Goal: Transaction & Acquisition: Purchase product/service

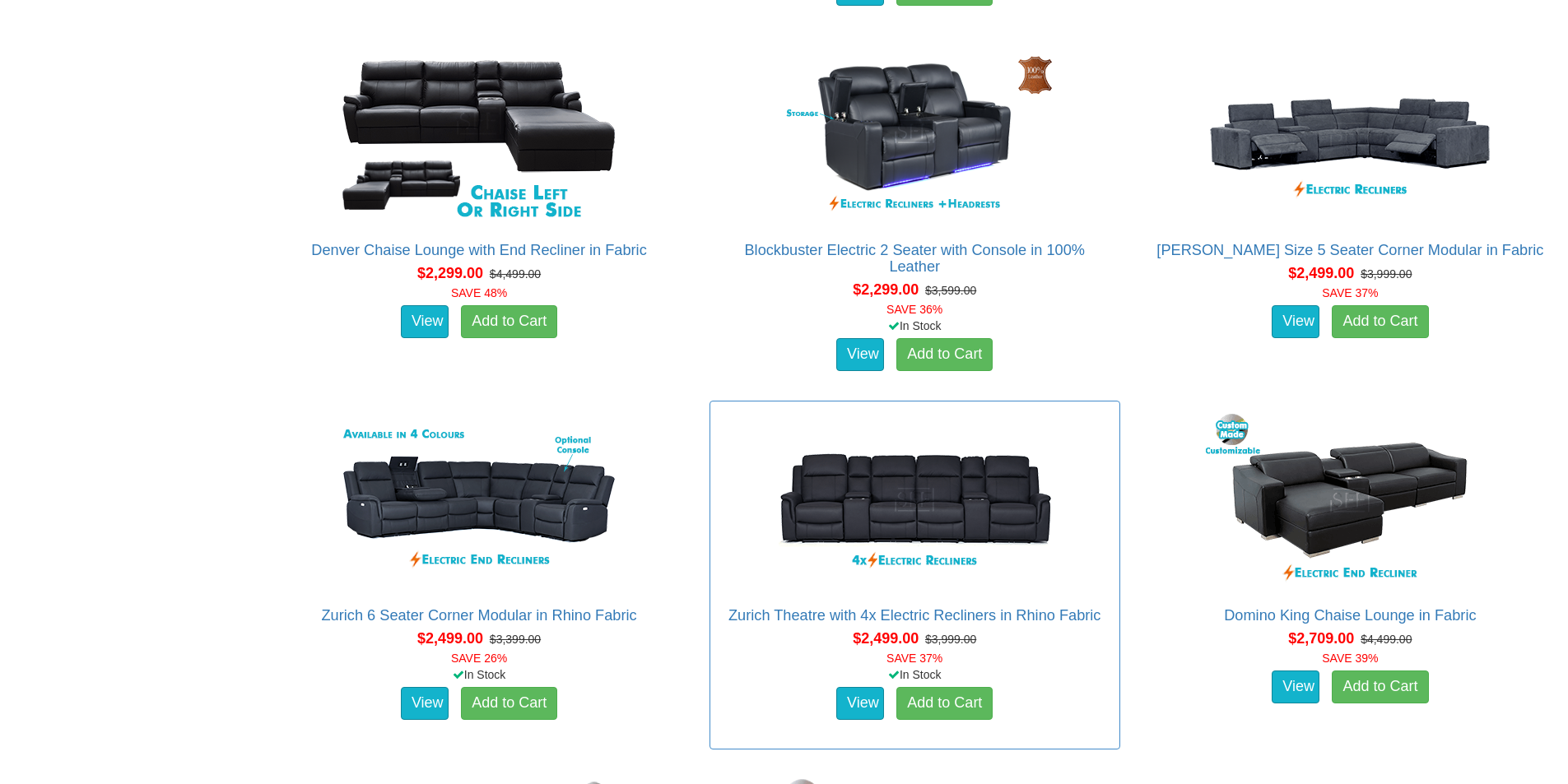
scroll to position [1810, 0]
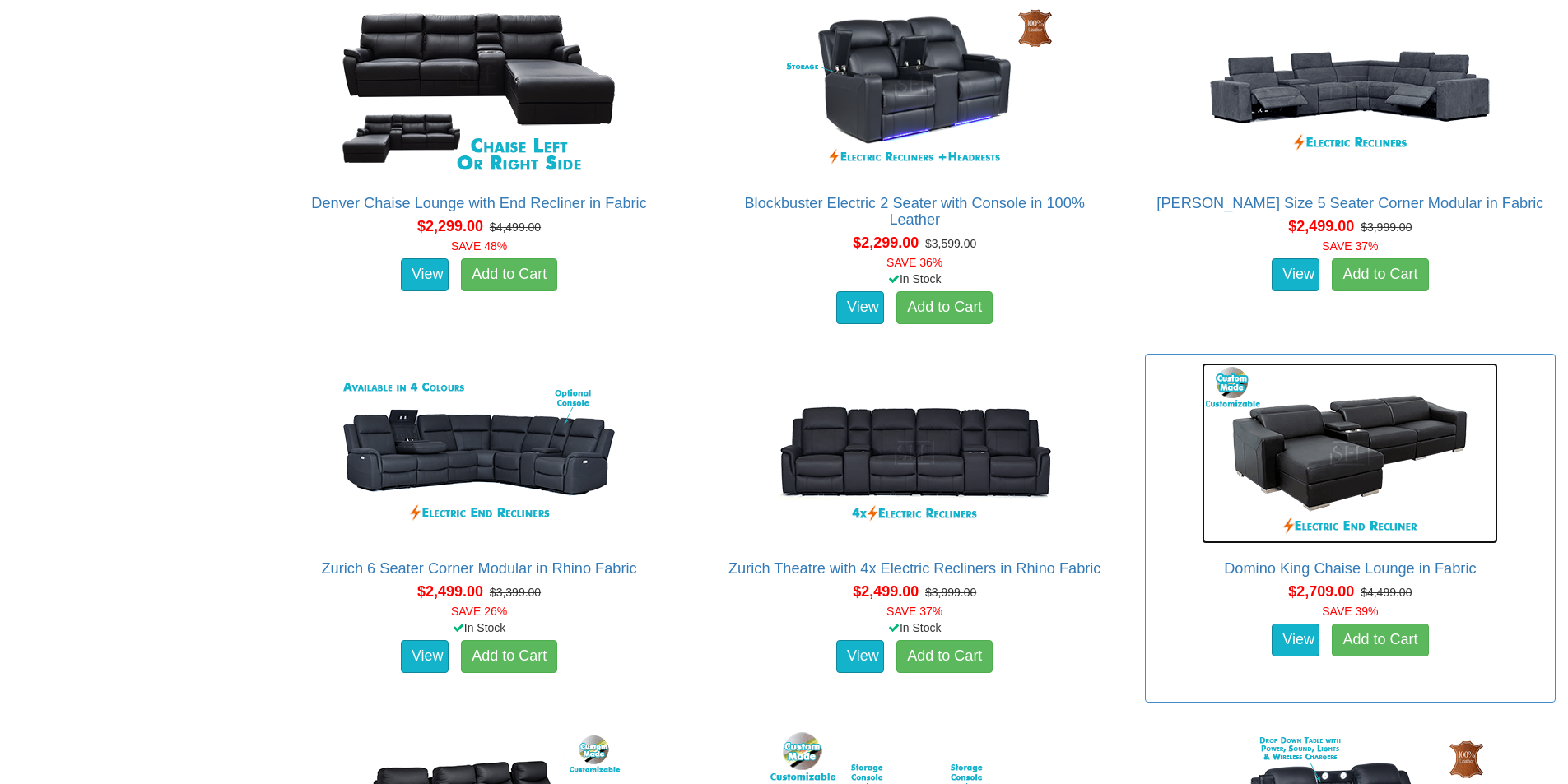
click at [1332, 443] on img at bounding box center [1350, 453] width 296 height 181
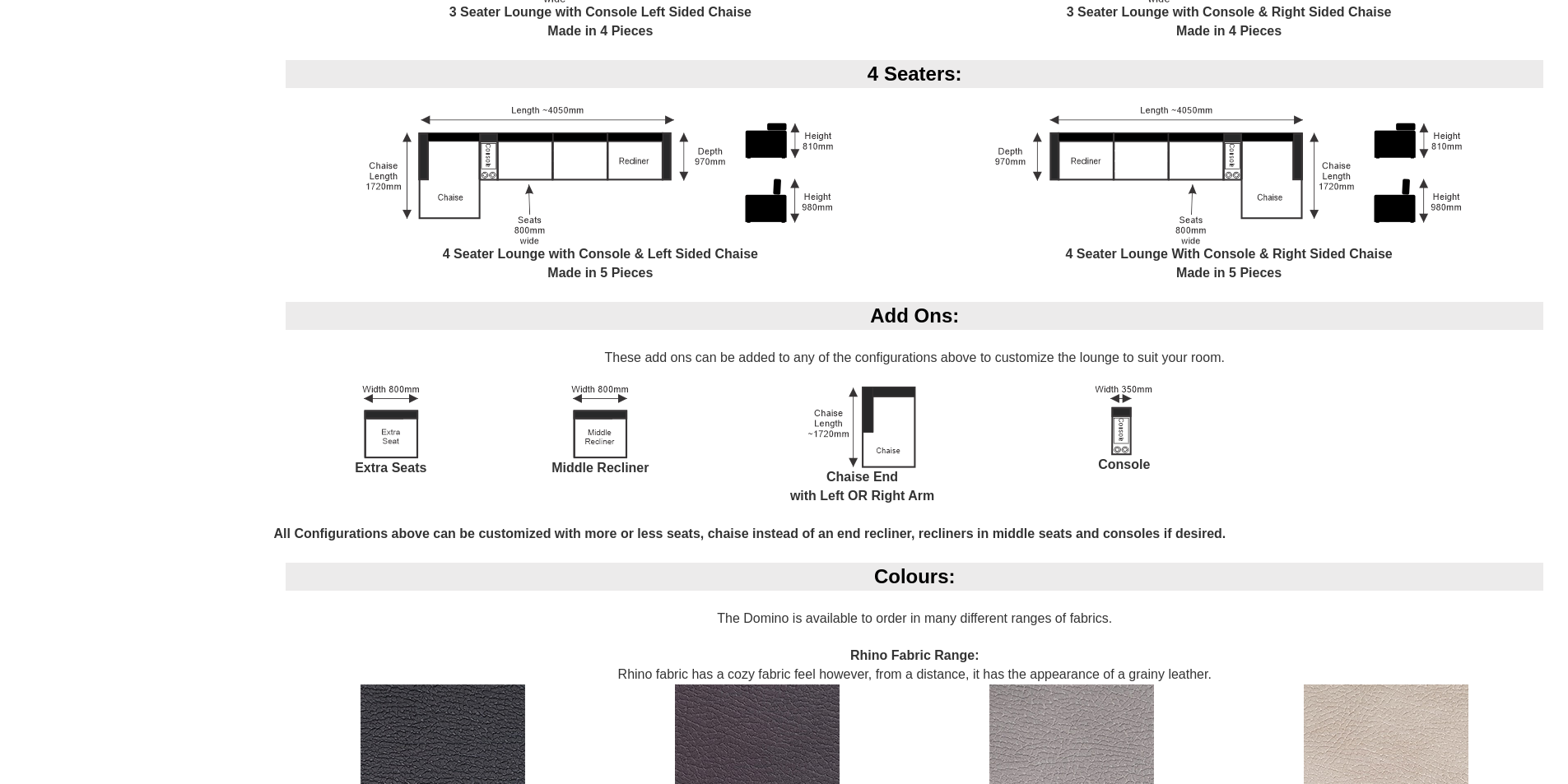
scroll to position [2057, 0]
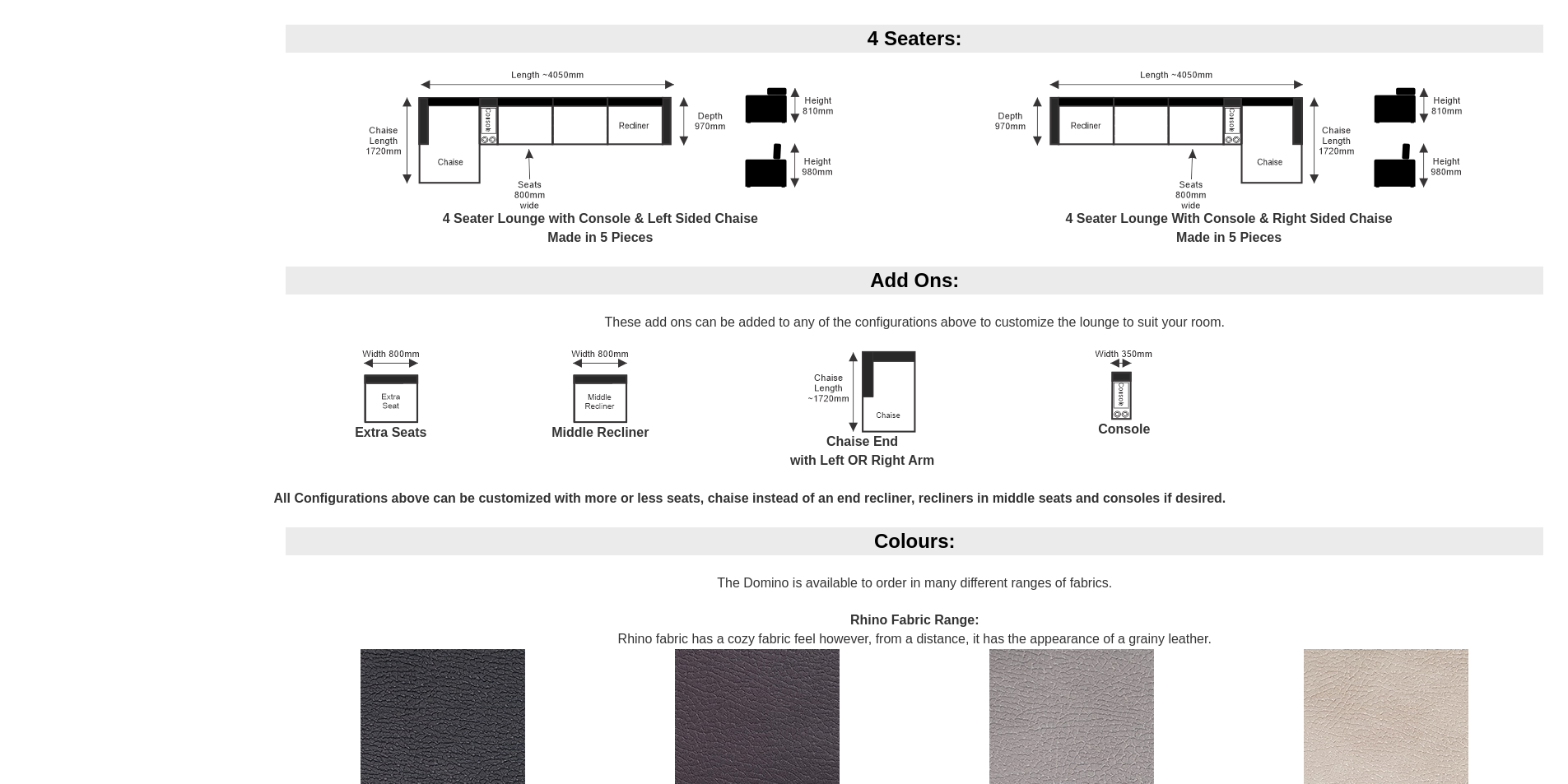
click at [598, 403] on img at bounding box center [600, 387] width 58 height 73
click at [1123, 360] on img at bounding box center [1123, 385] width 57 height 70
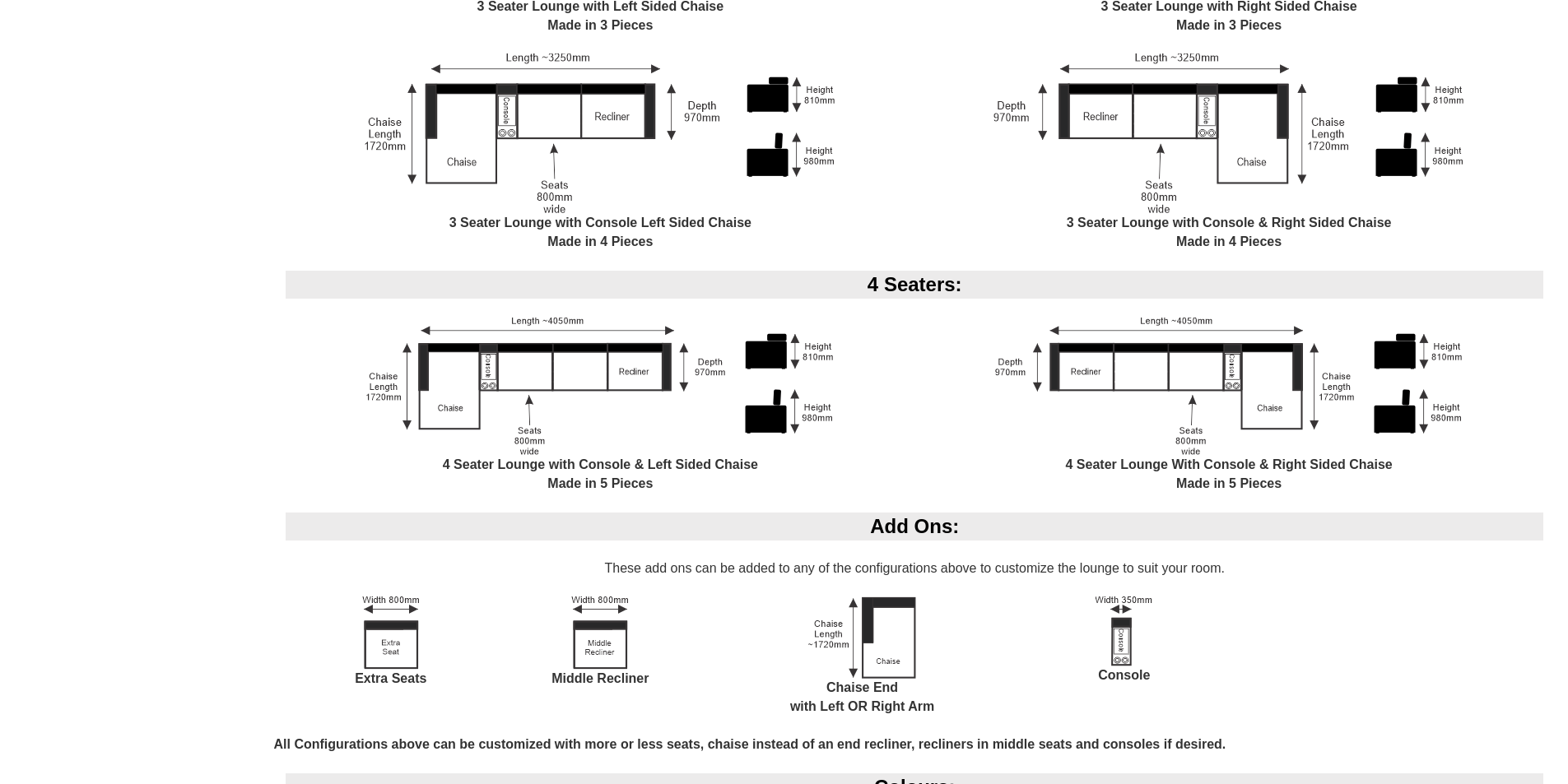
scroll to position [1810, 0]
click at [941, 535] on div "Add Ons:" at bounding box center [914, 527] width 1258 height 28
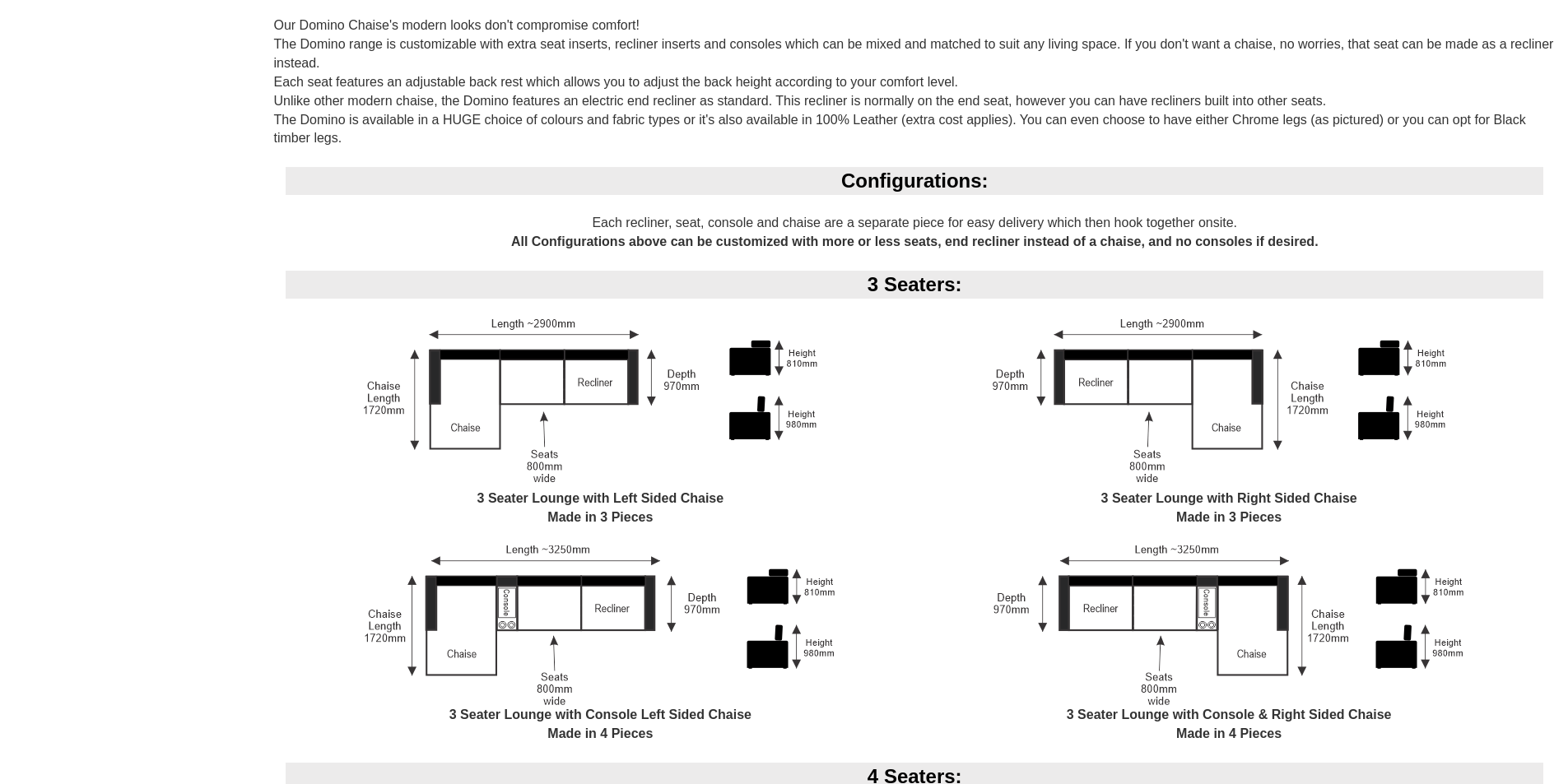
scroll to position [1316, 0]
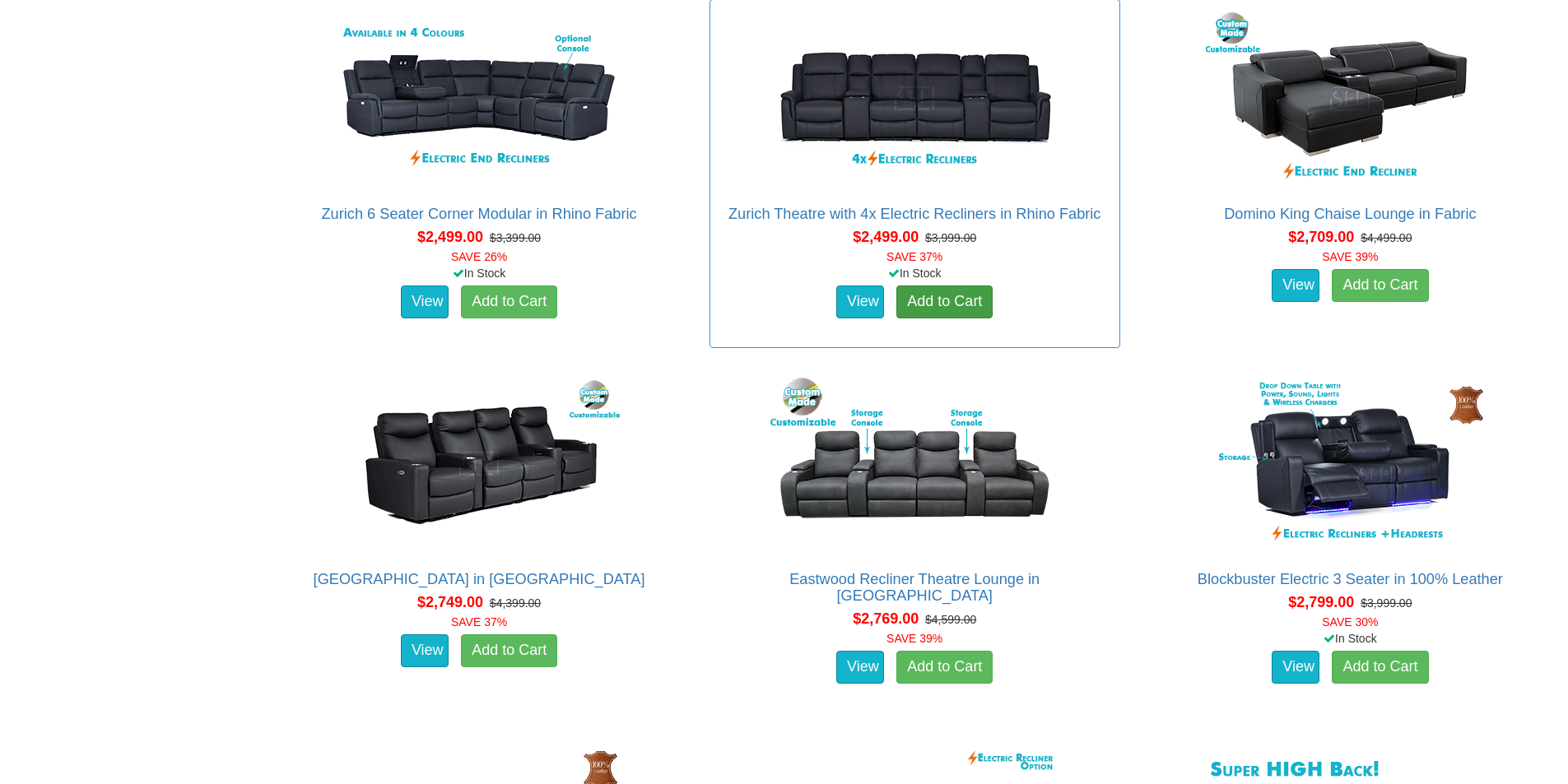
scroll to position [2305, 0]
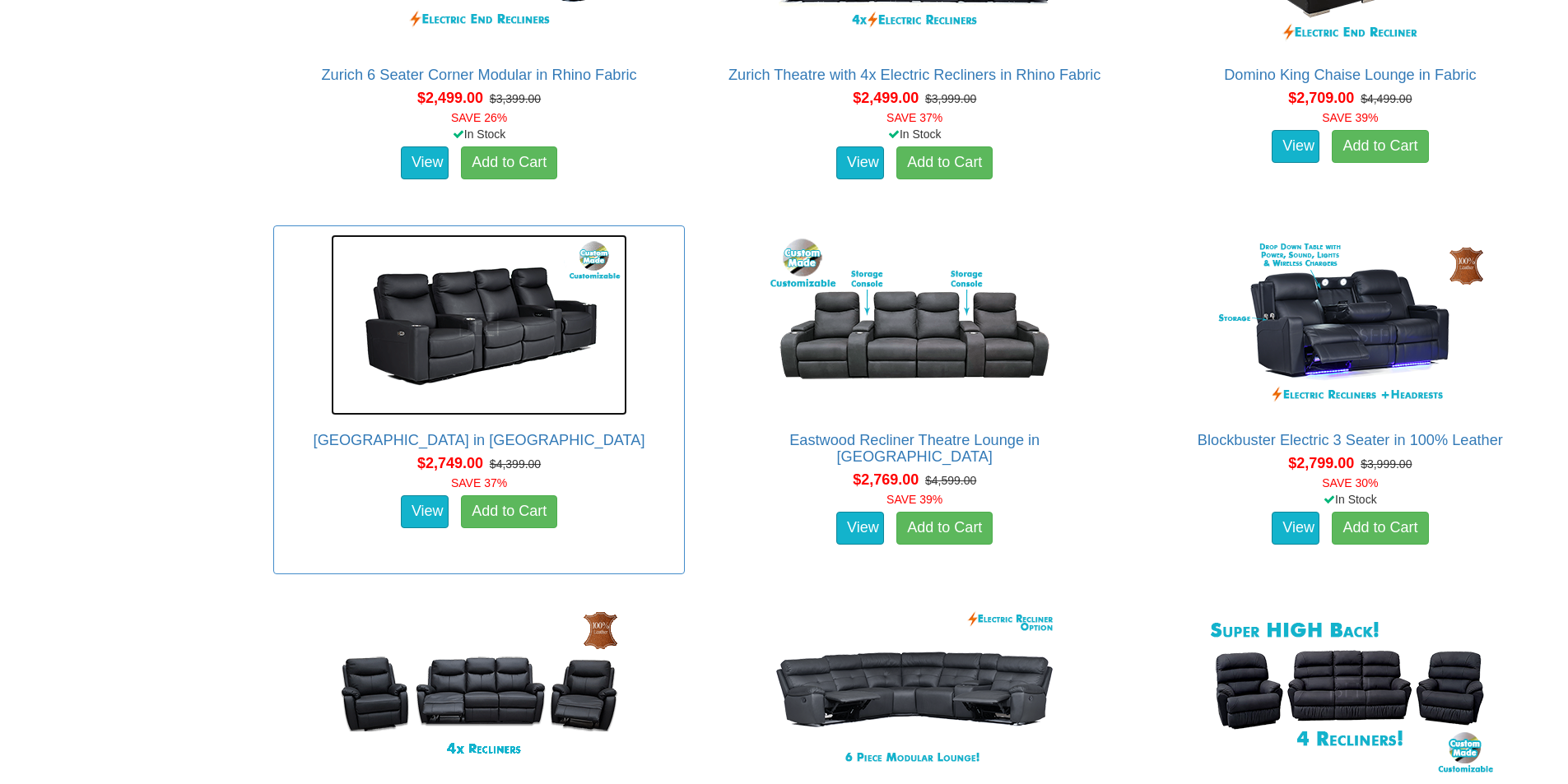
click at [485, 342] on img at bounding box center [479, 325] width 296 height 181
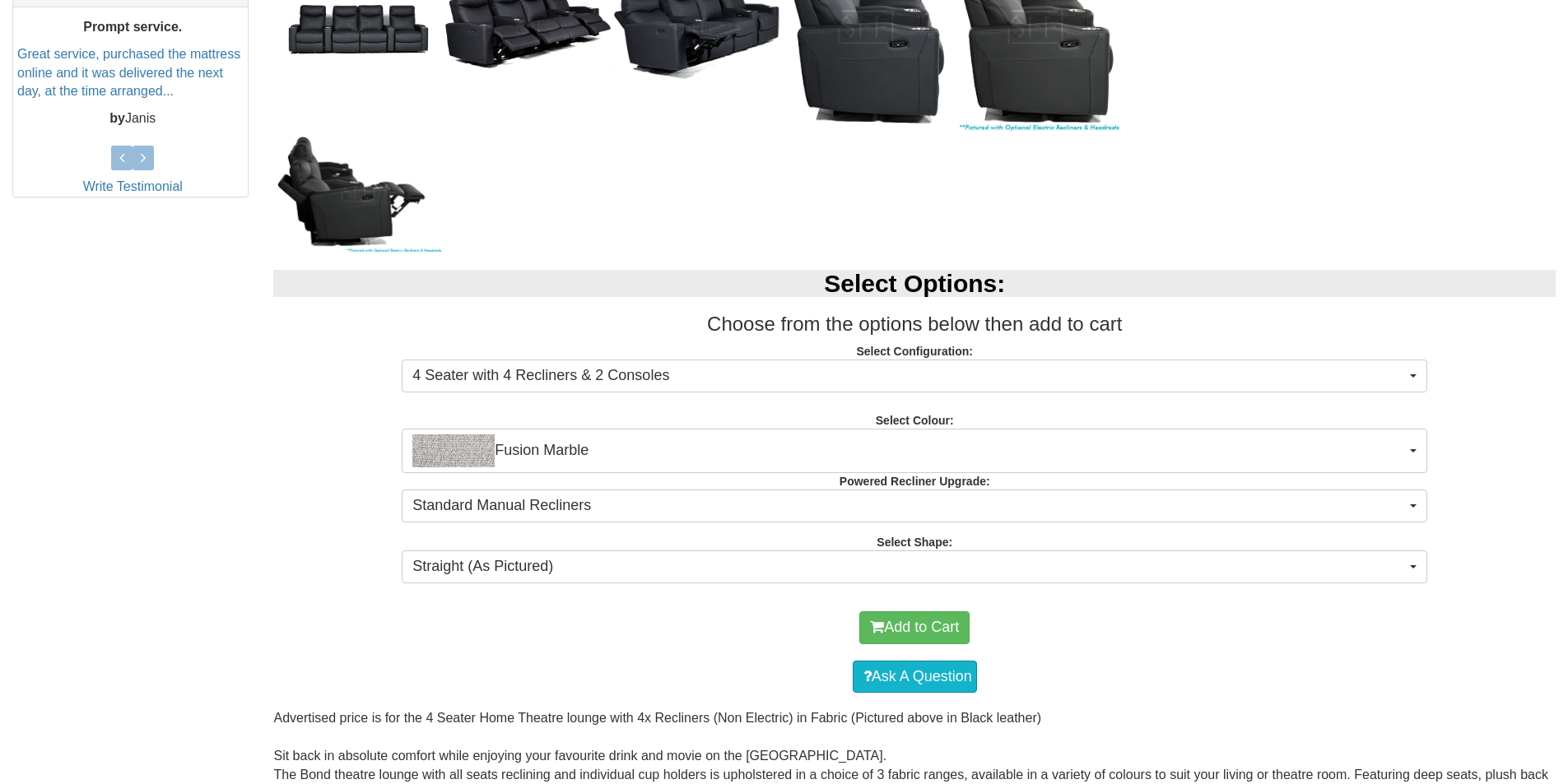
scroll to position [741, 0]
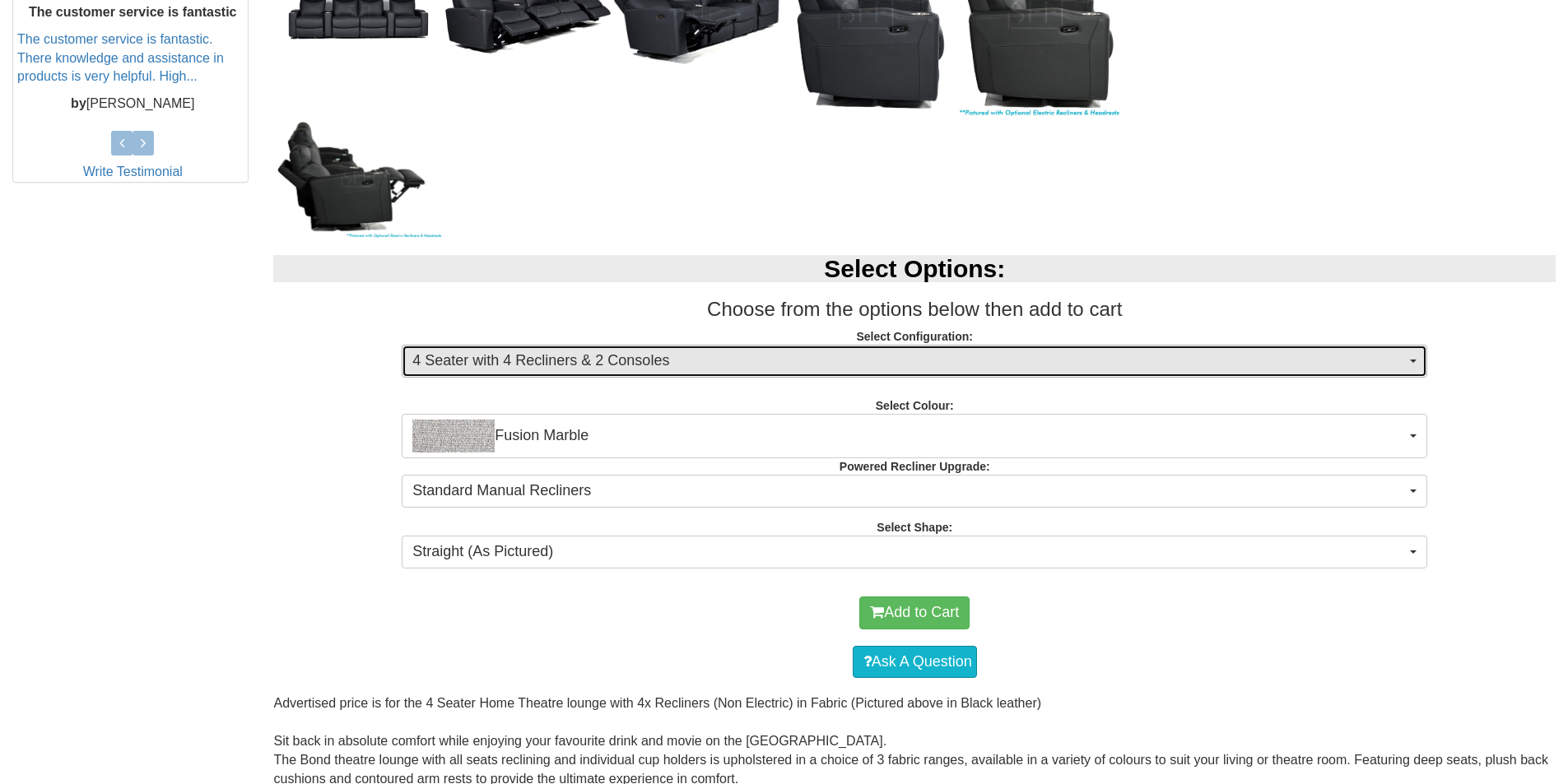
click at [1417, 358] on button "4 Seater with 4 Recliners & 2 Consoles" at bounding box center [914, 361] width 1025 height 33
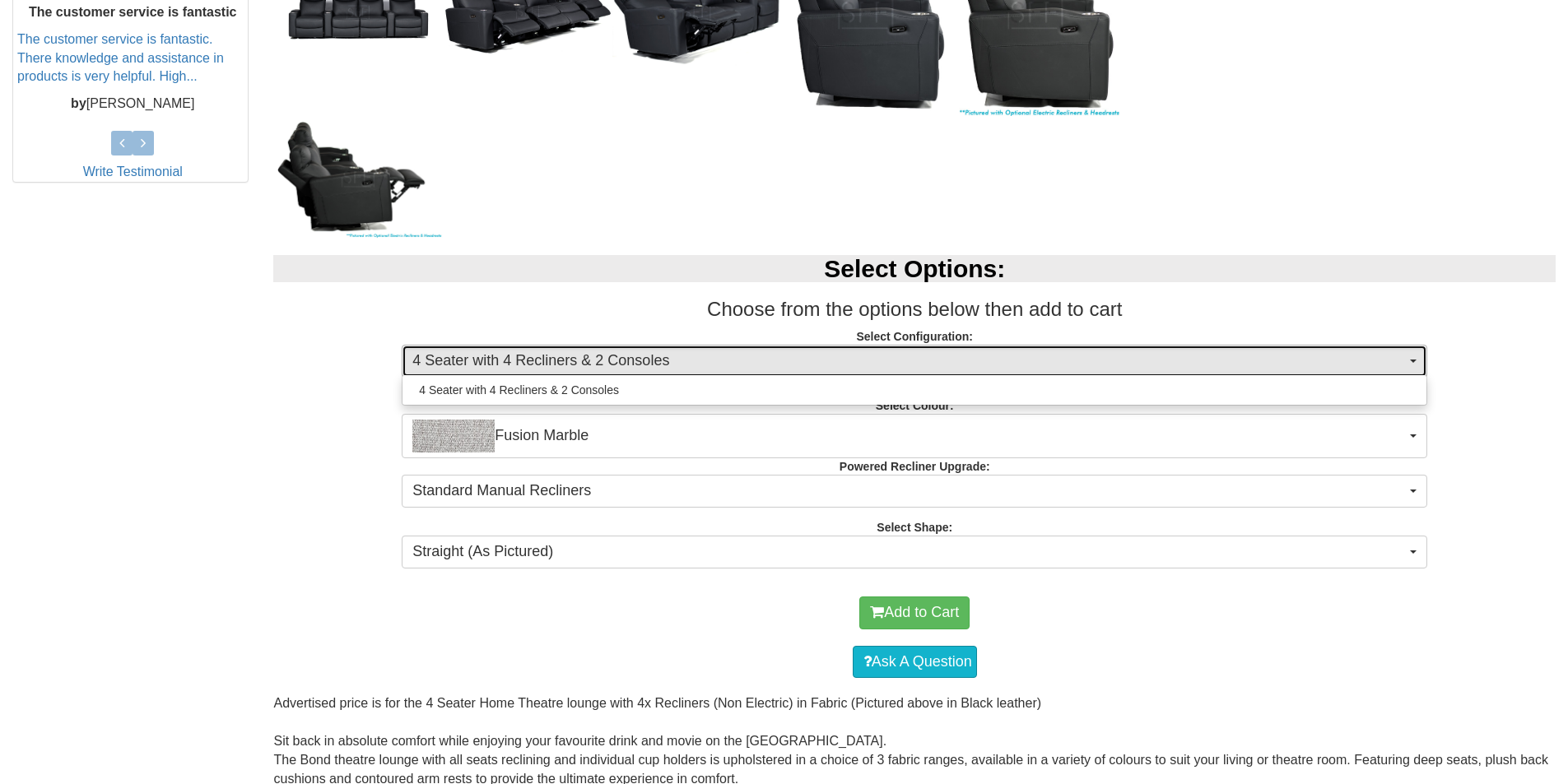
click at [1417, 358] on button "4 Seater with 4 Recliners & 2 Consoles" at bounding box center [914, 361] width 1025 height 33
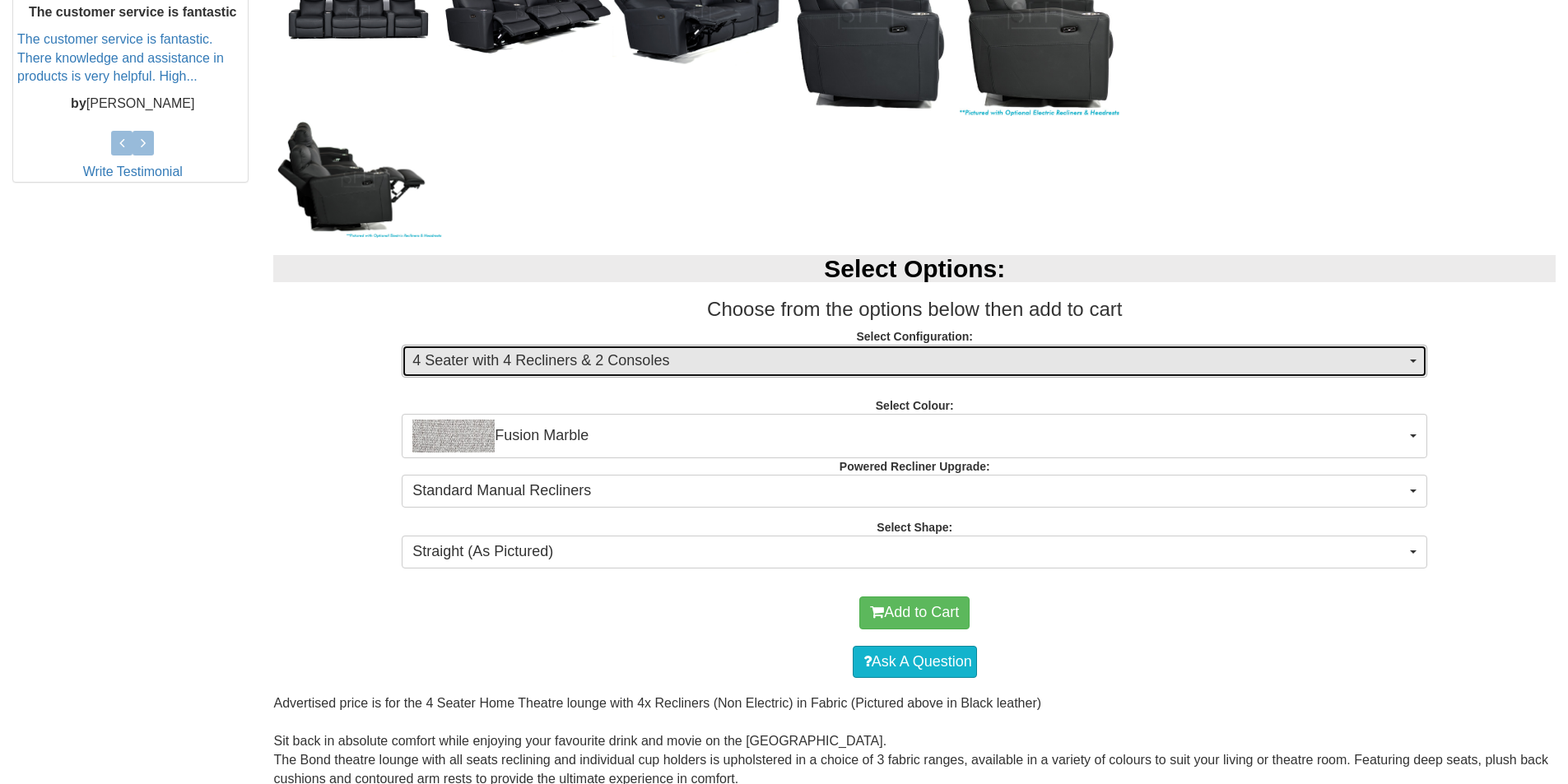
click at [1417, 358] on button "4 Seater with 4 Recliners & 2 Consoles" at bounding box center [914, 361] width 1025 height 33
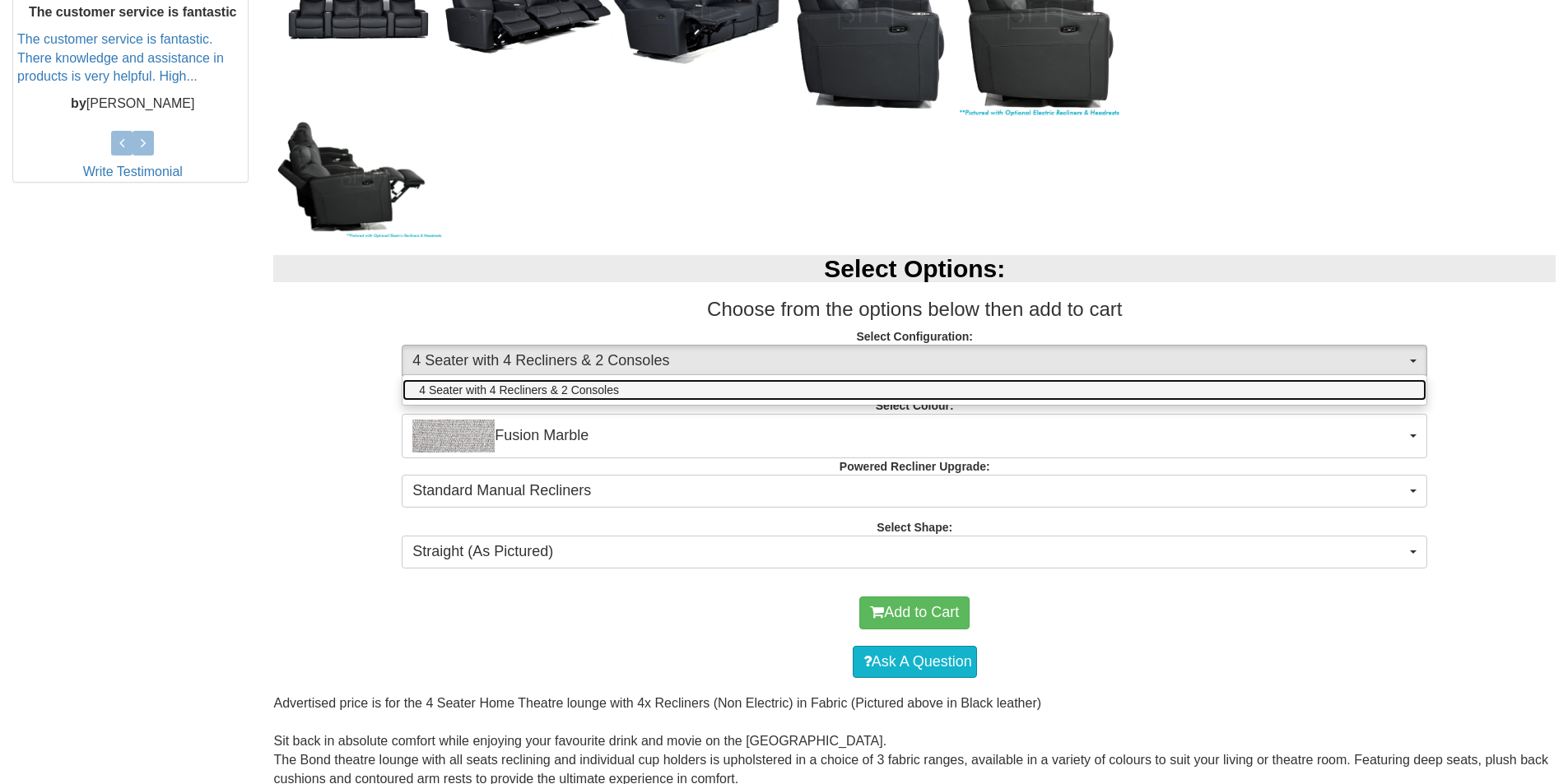
click at [467, 381] on link "4 Seater with 4 Recliners & 2 Consoles" at bounding box center [914, 389] width 1024 height 22
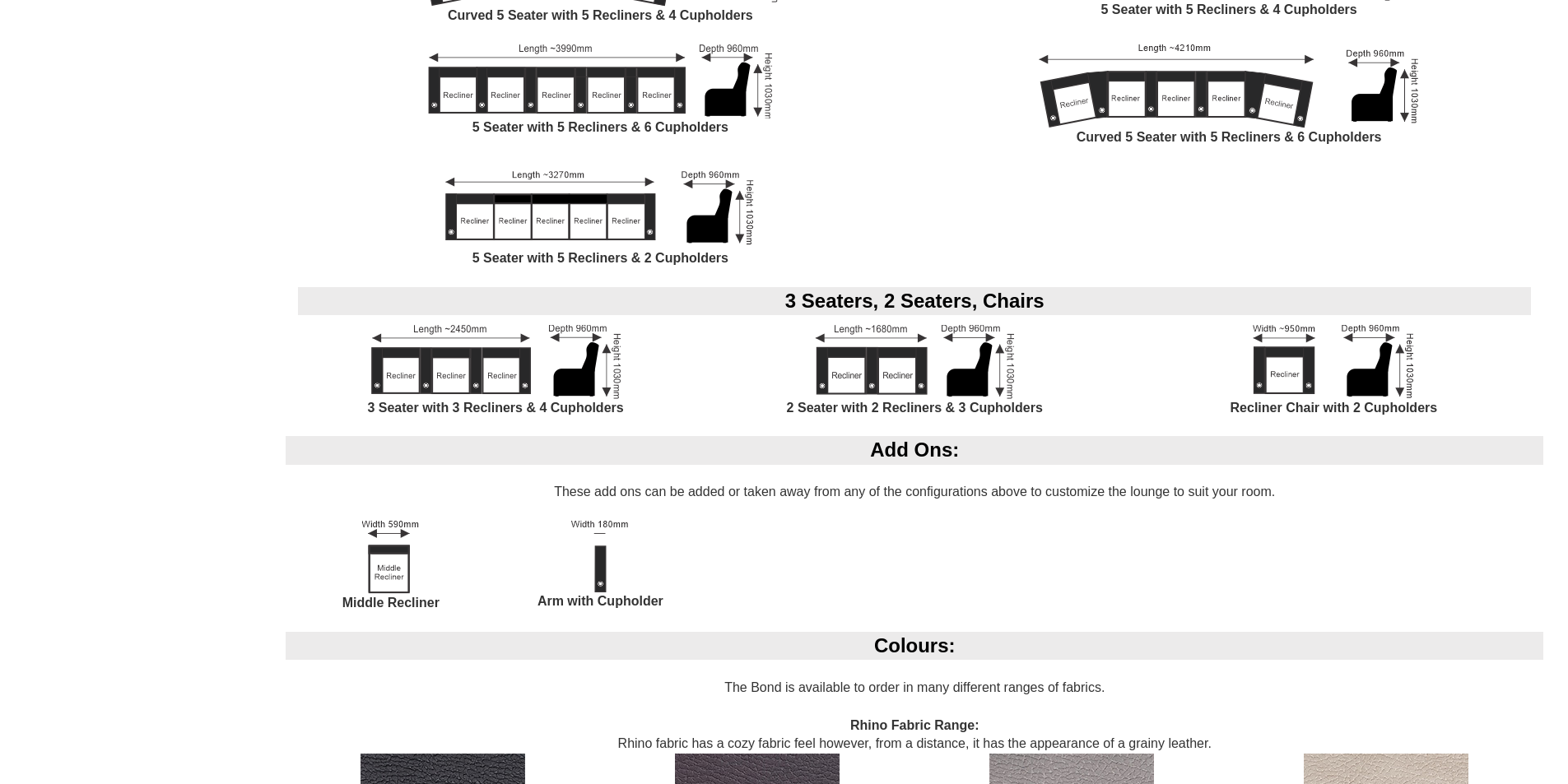
scroll to position [2057, 0]
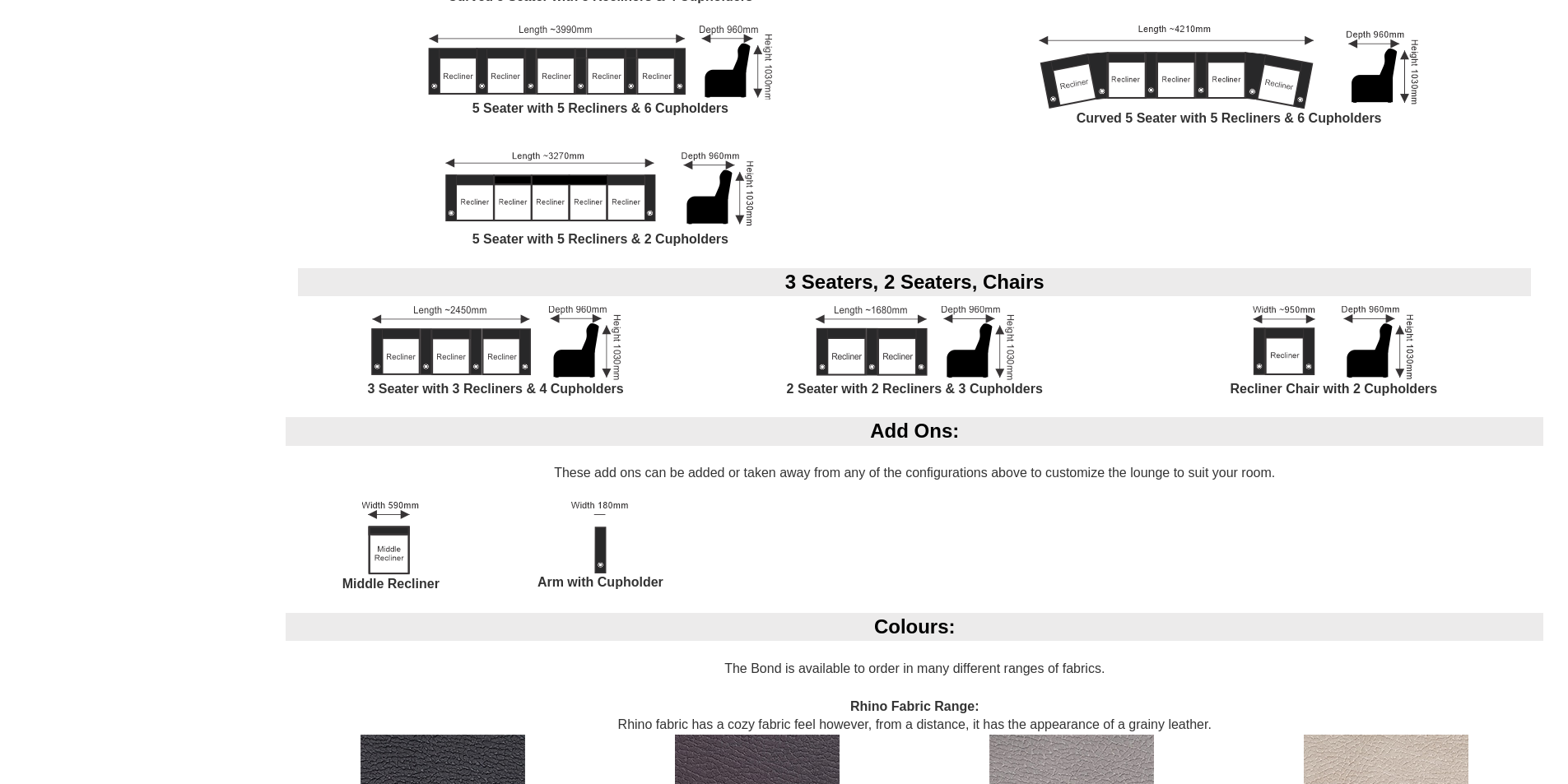
click at [464, 313] on img at bounding box center [495, 343] width 249 height 74
click at [469, 312] on img at bounding box center [495, 343] width 249 height 74
click at [476, 312] on img at bounding box center [495, 343] width 249 height 74
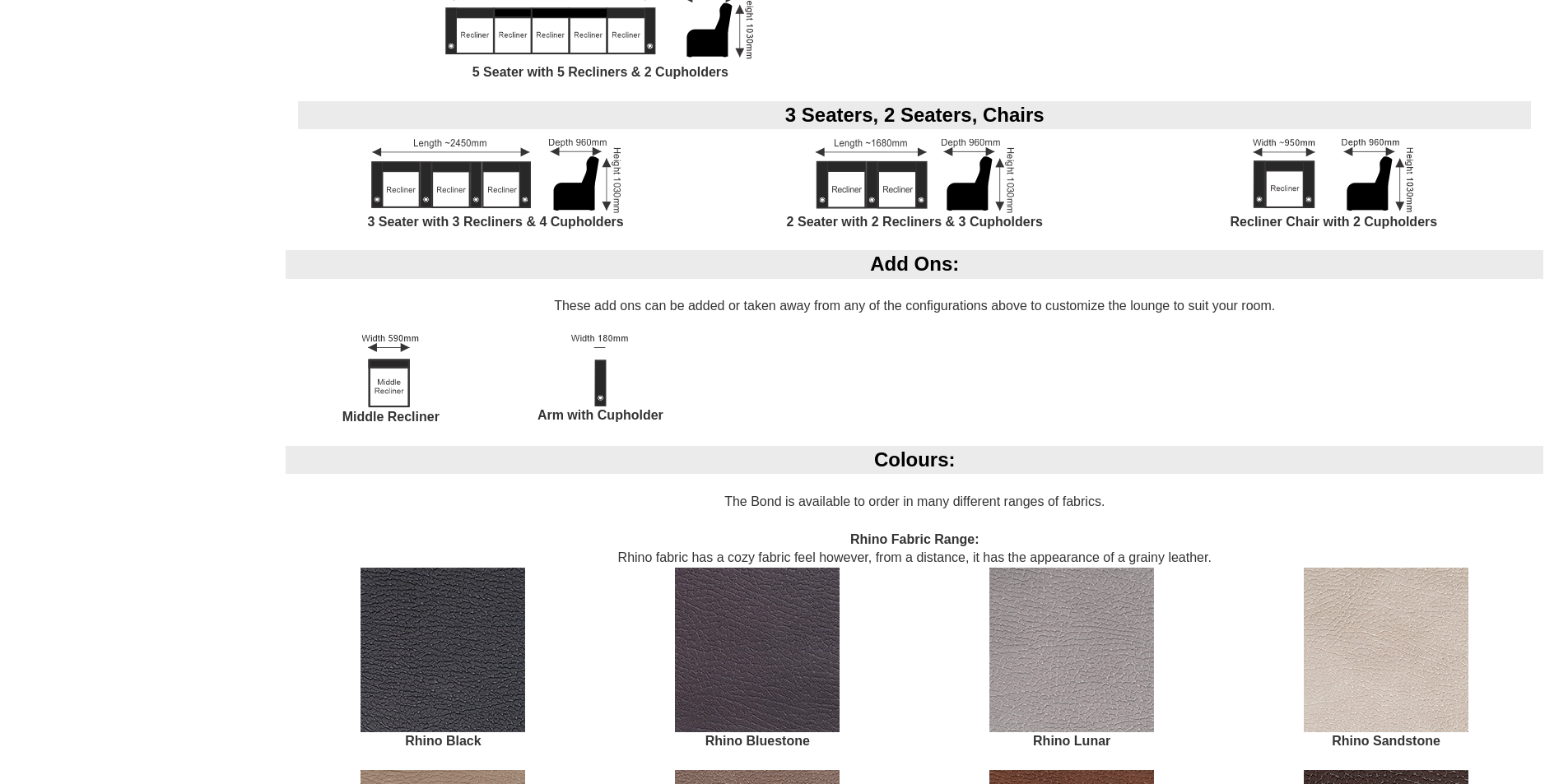
scroll to position [2305, 0]
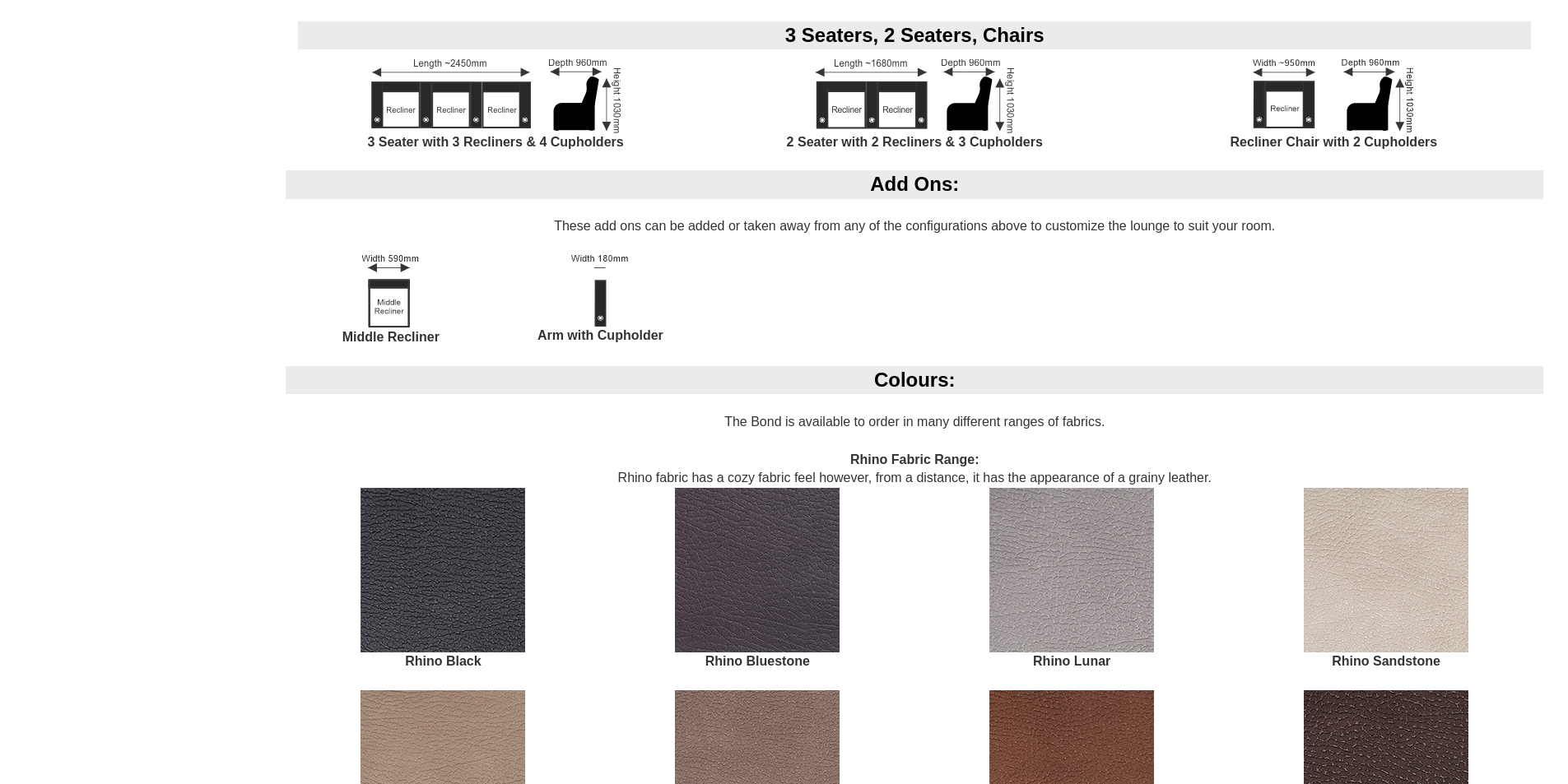
click at [793, 592] on img at bounding box center [756, 569] width 165 height 165
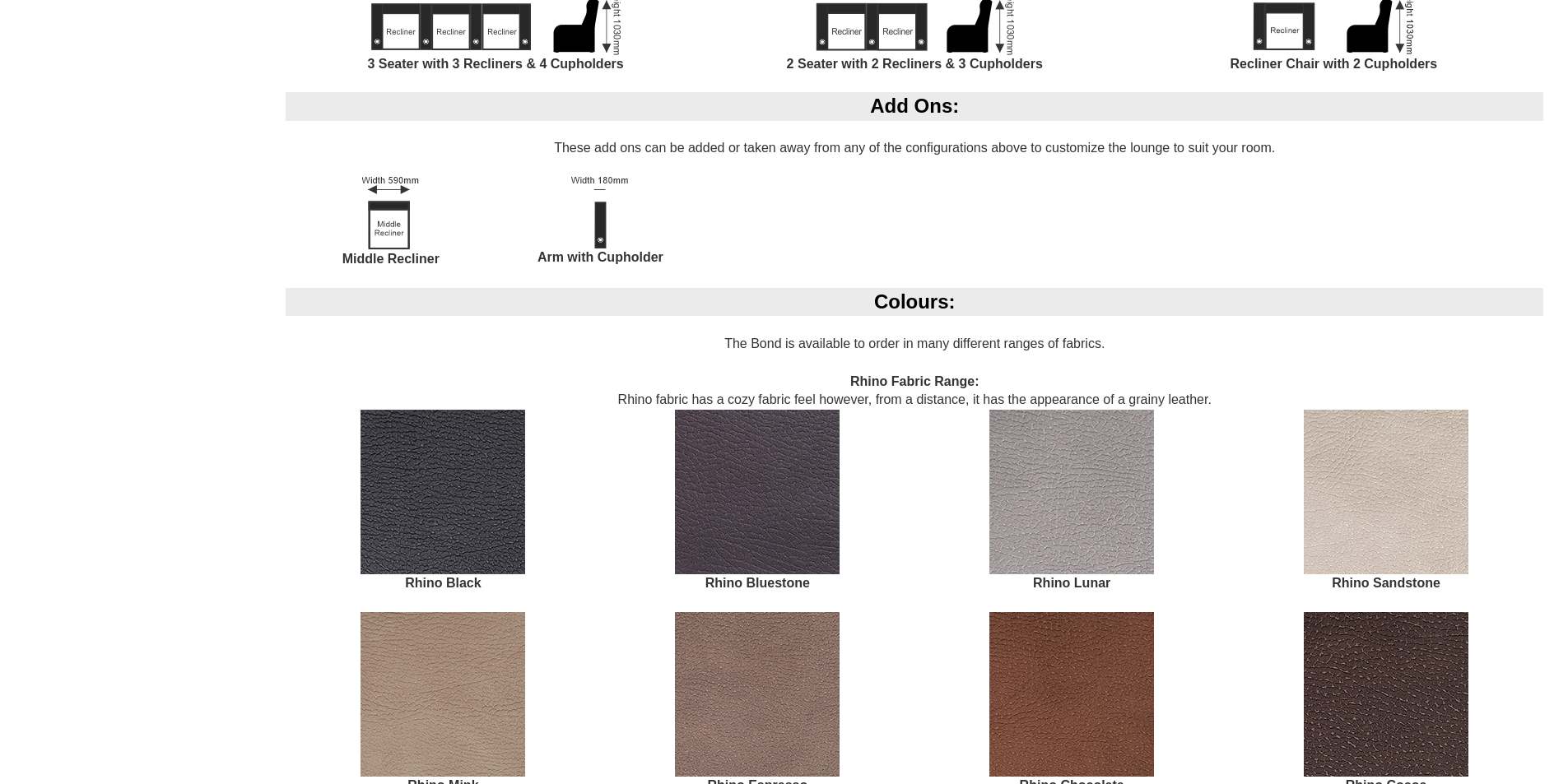
scroll to position [2551, 0]
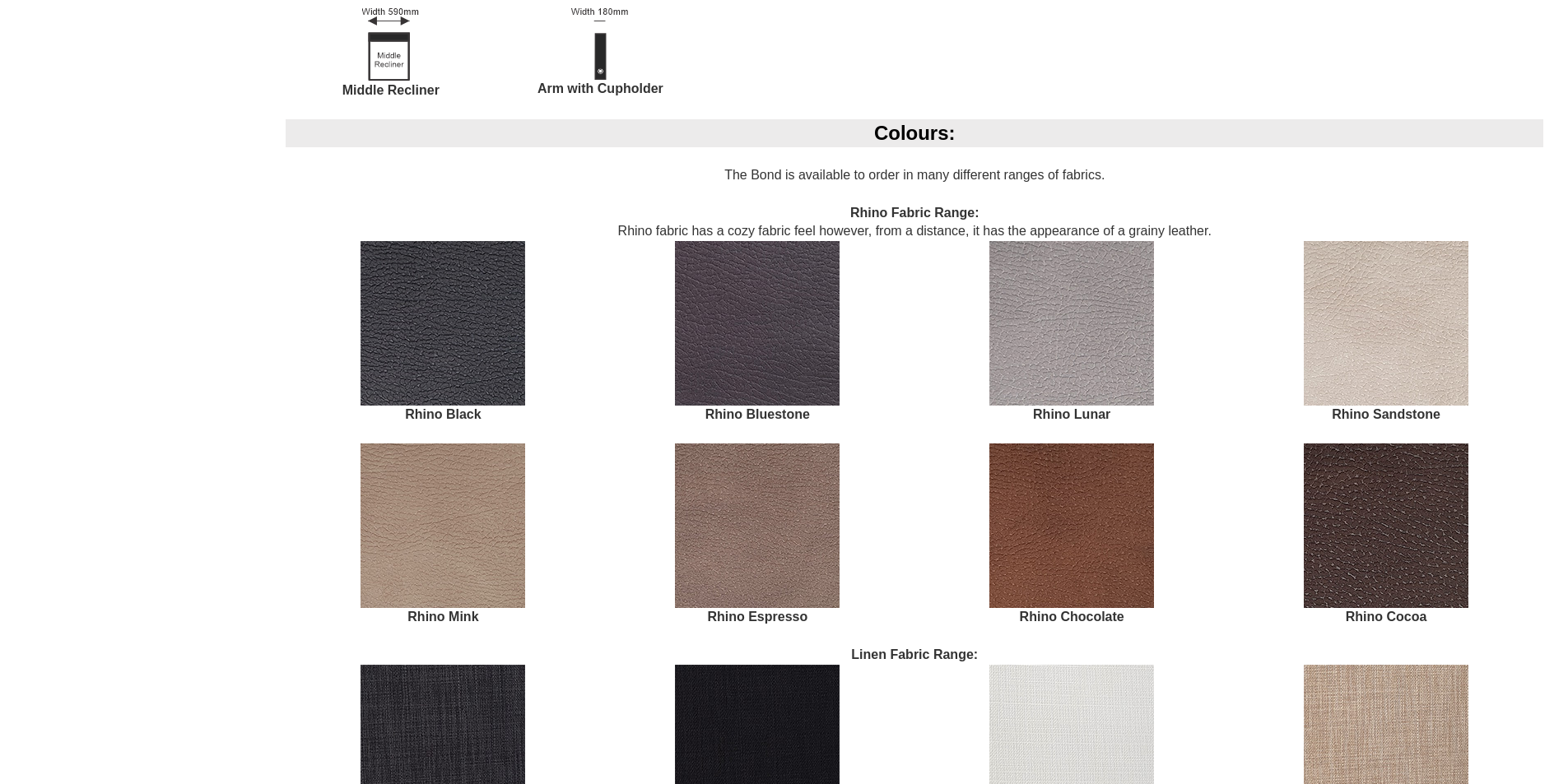
click at [1061, 564] on img at bounding box center [1071, 526] width 165 height 165
click at [1067, 562] on img at bounding box center [1071, 526] width 165 height 165
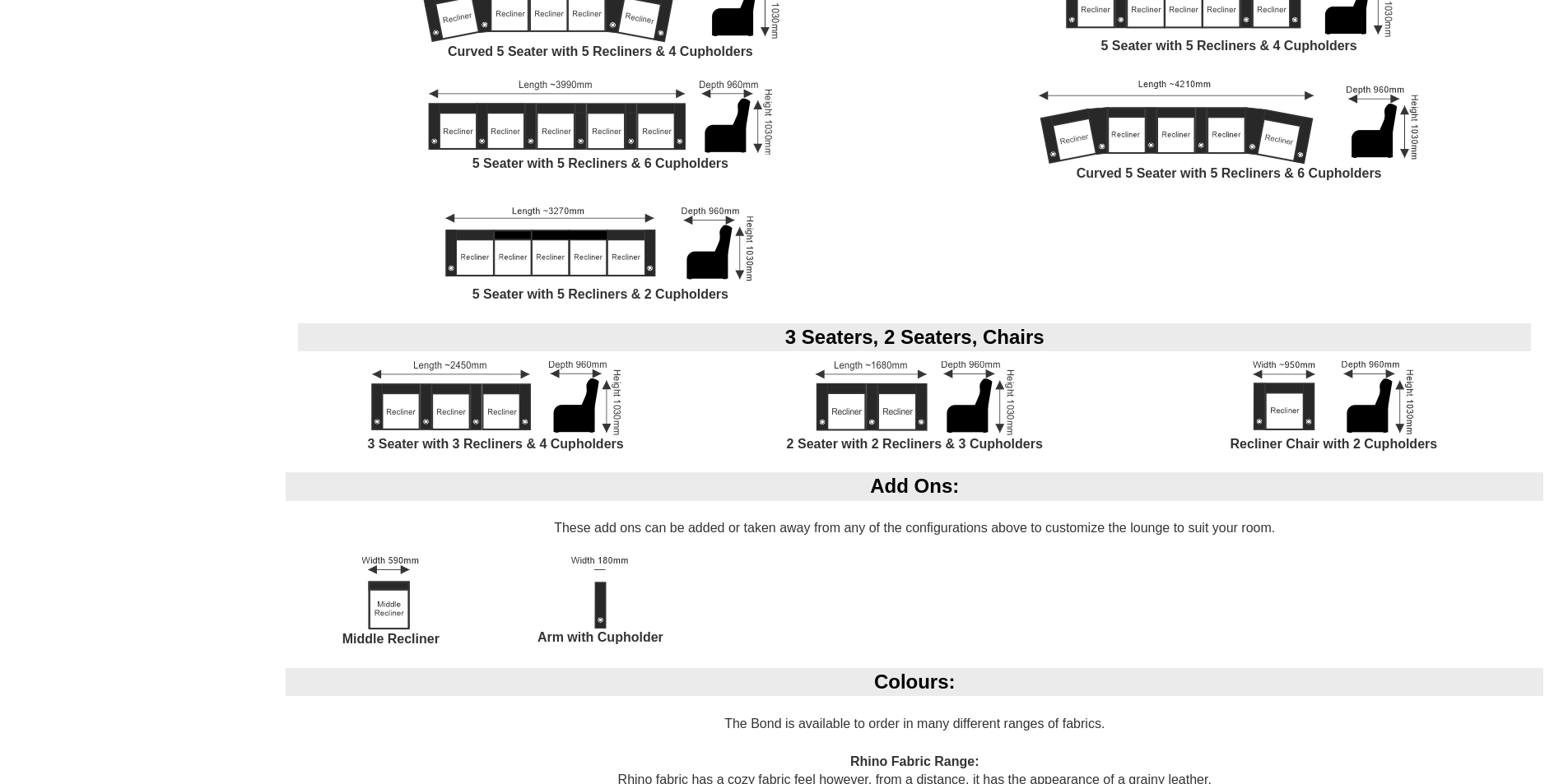
scroll to position [1893, 0]
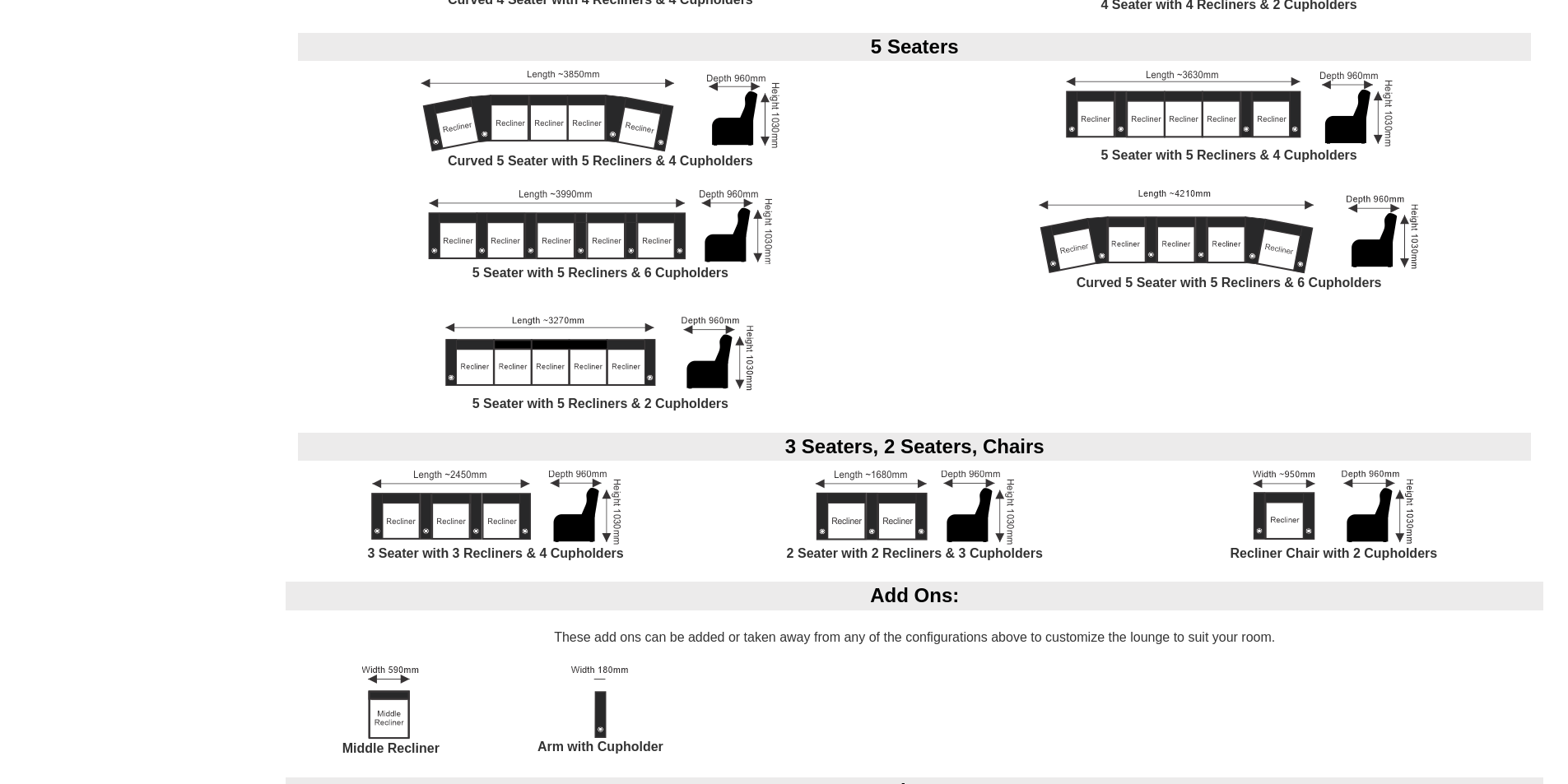
click at [526, 514] on img at bounding box center [495, 507] width 249 height 74
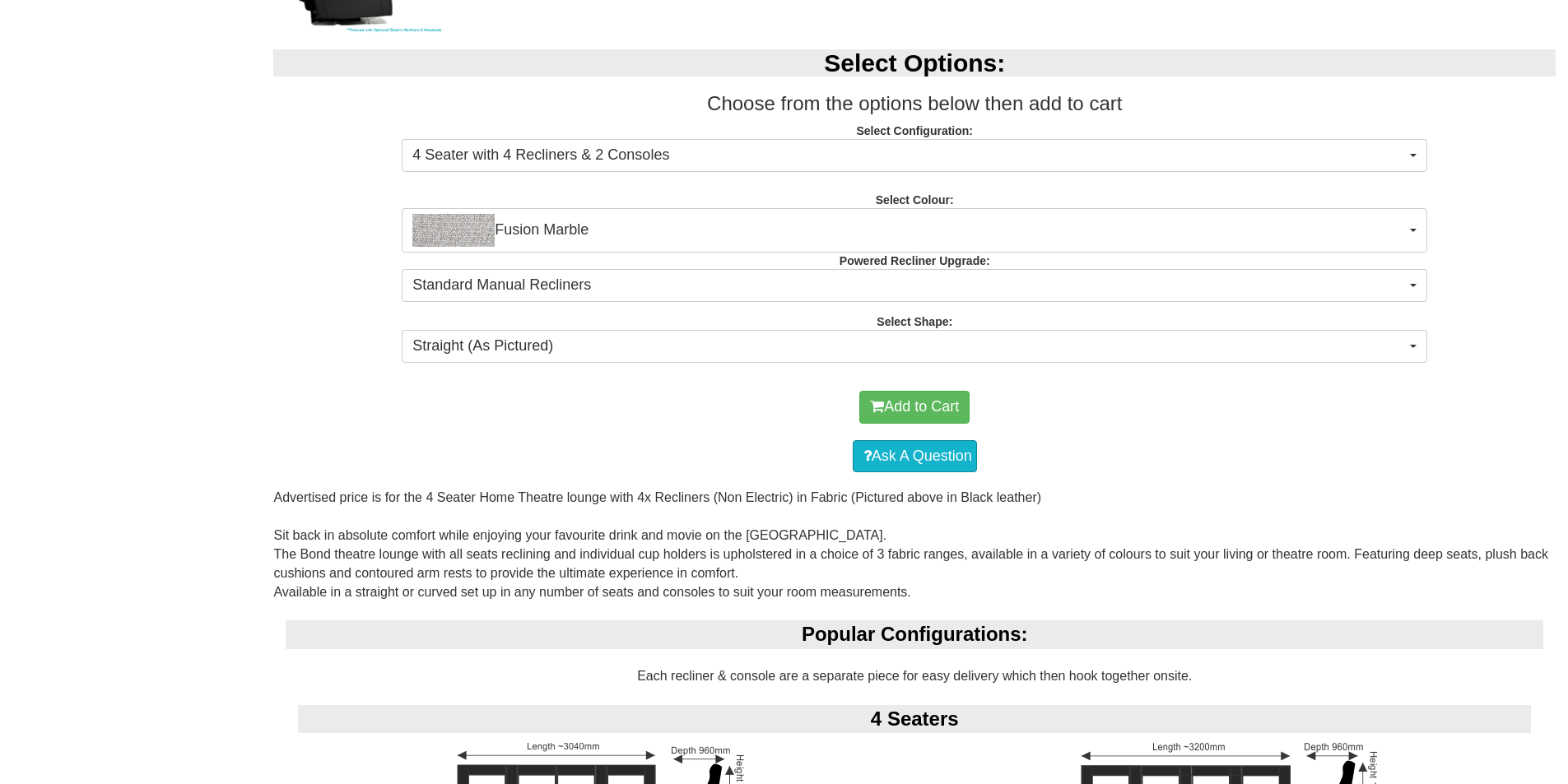
scroll to position [905, 0]
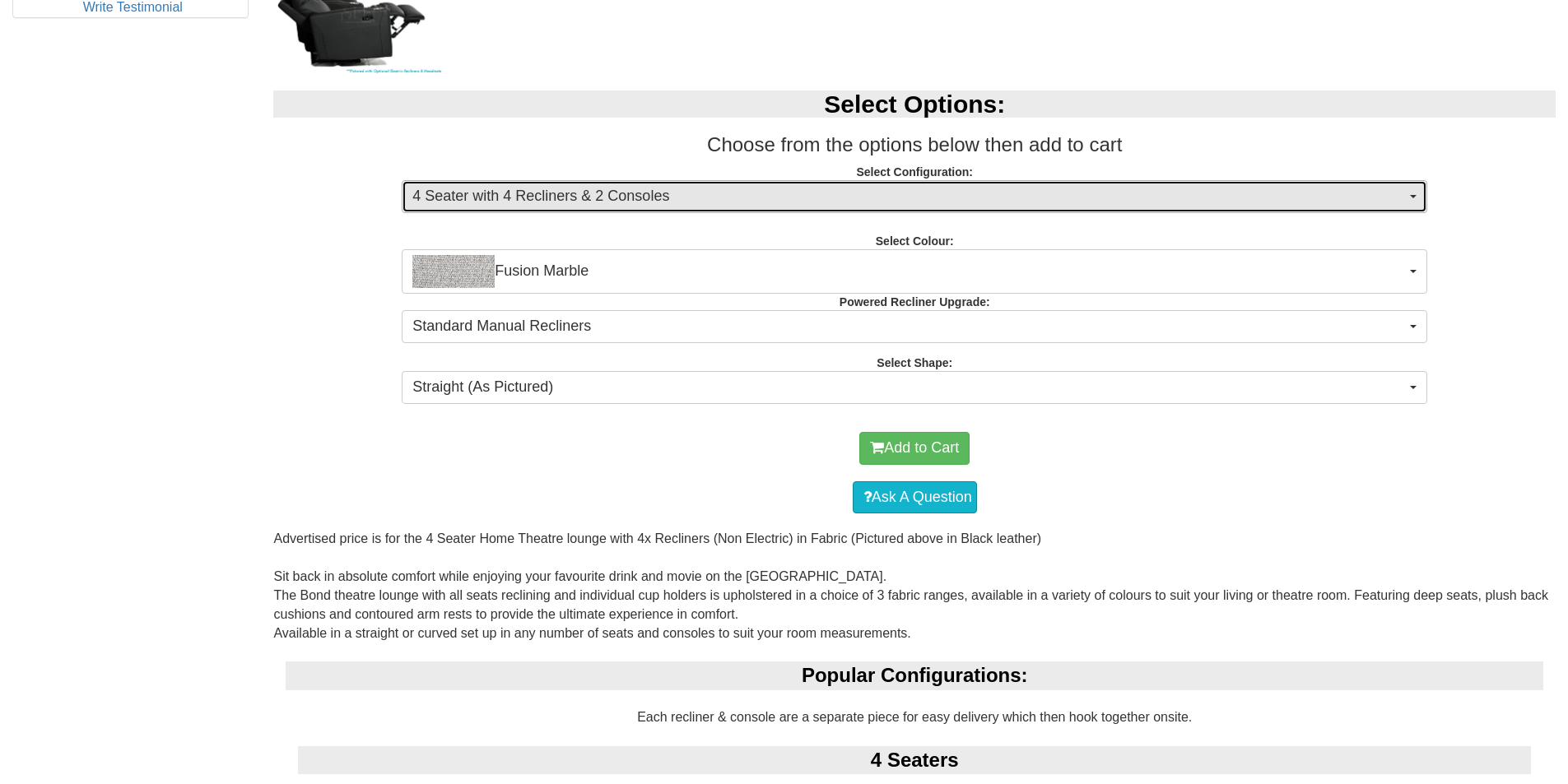
click at [1415, 196] on span "button" at bounding box center [1413, 196] width 7 height 3
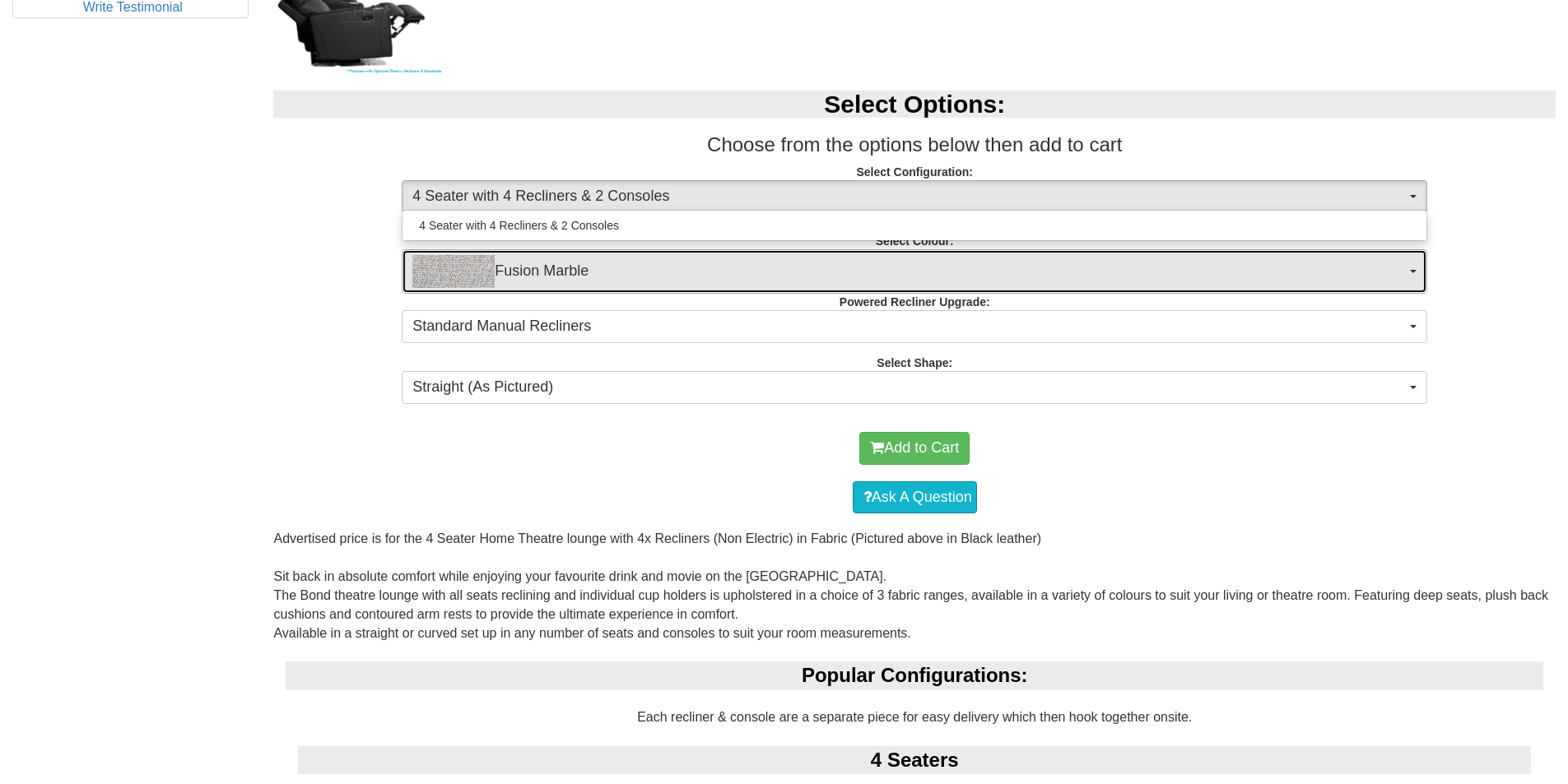
click at [1411, 275] on button "Fusion Marble" at bounding box center [914, 271] width 1025 height 45
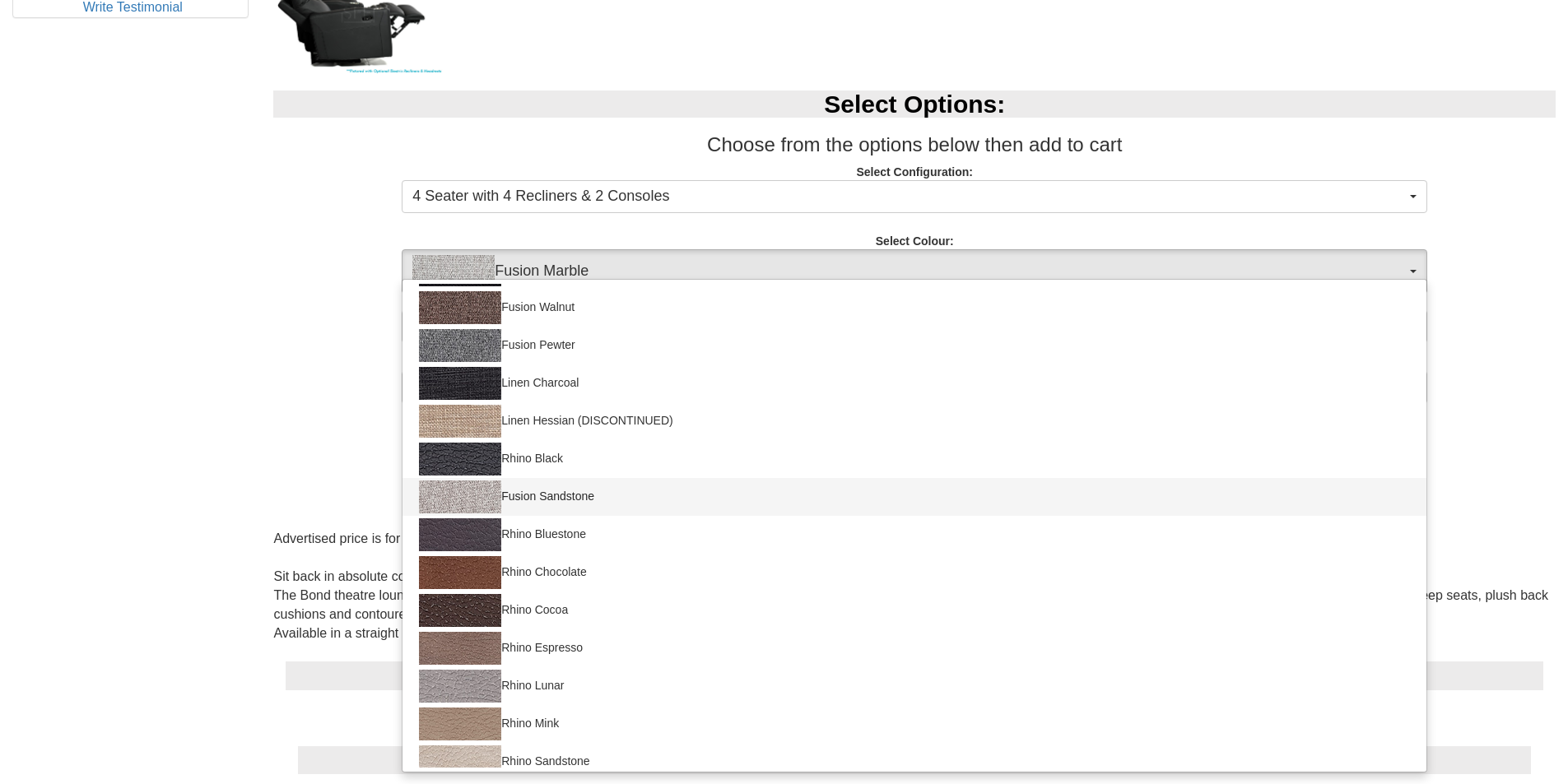
scroll to position [197, 0]
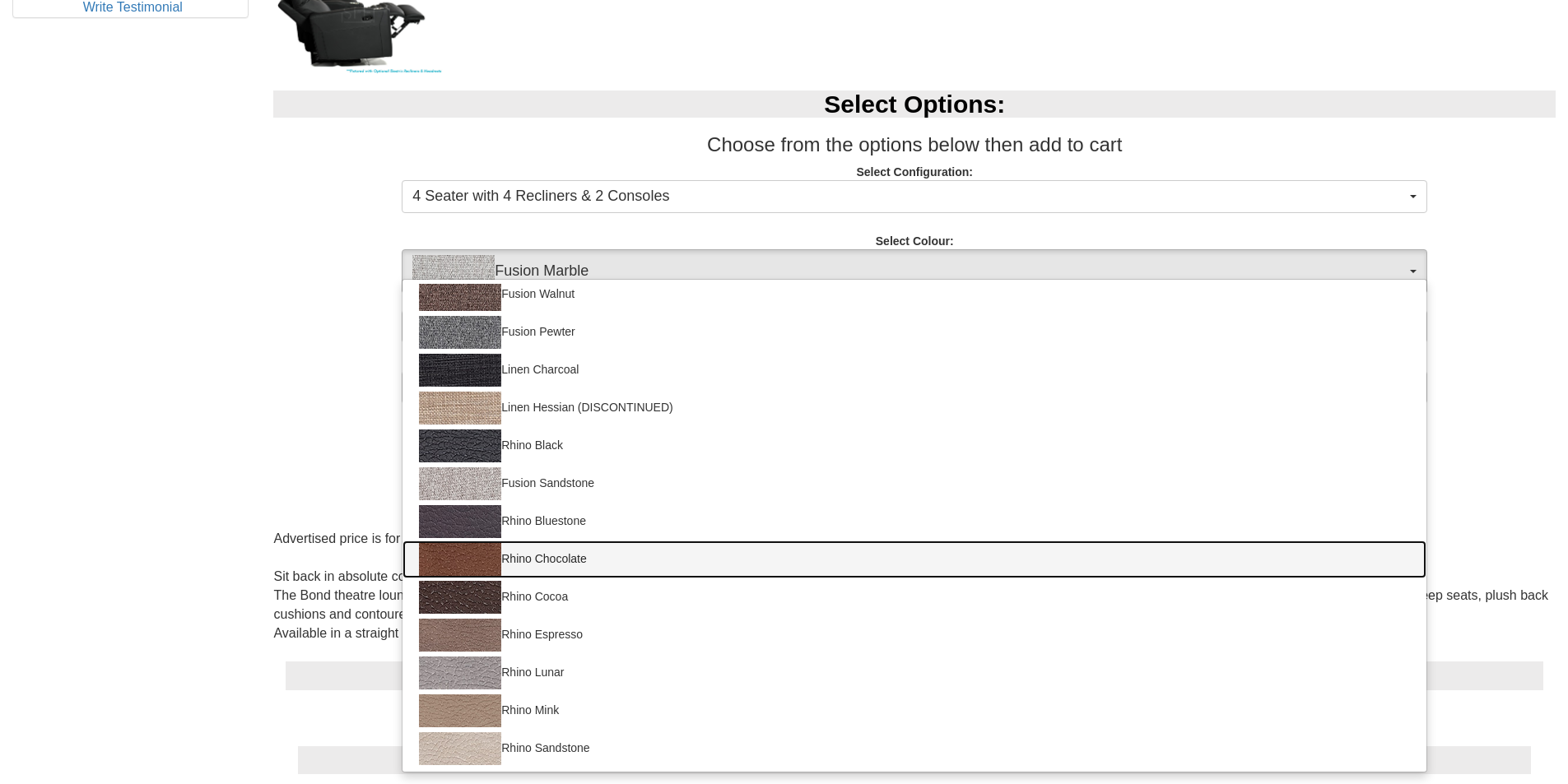
click at [472, 557] on img at bounding box center [460, 559] width 83 height 33
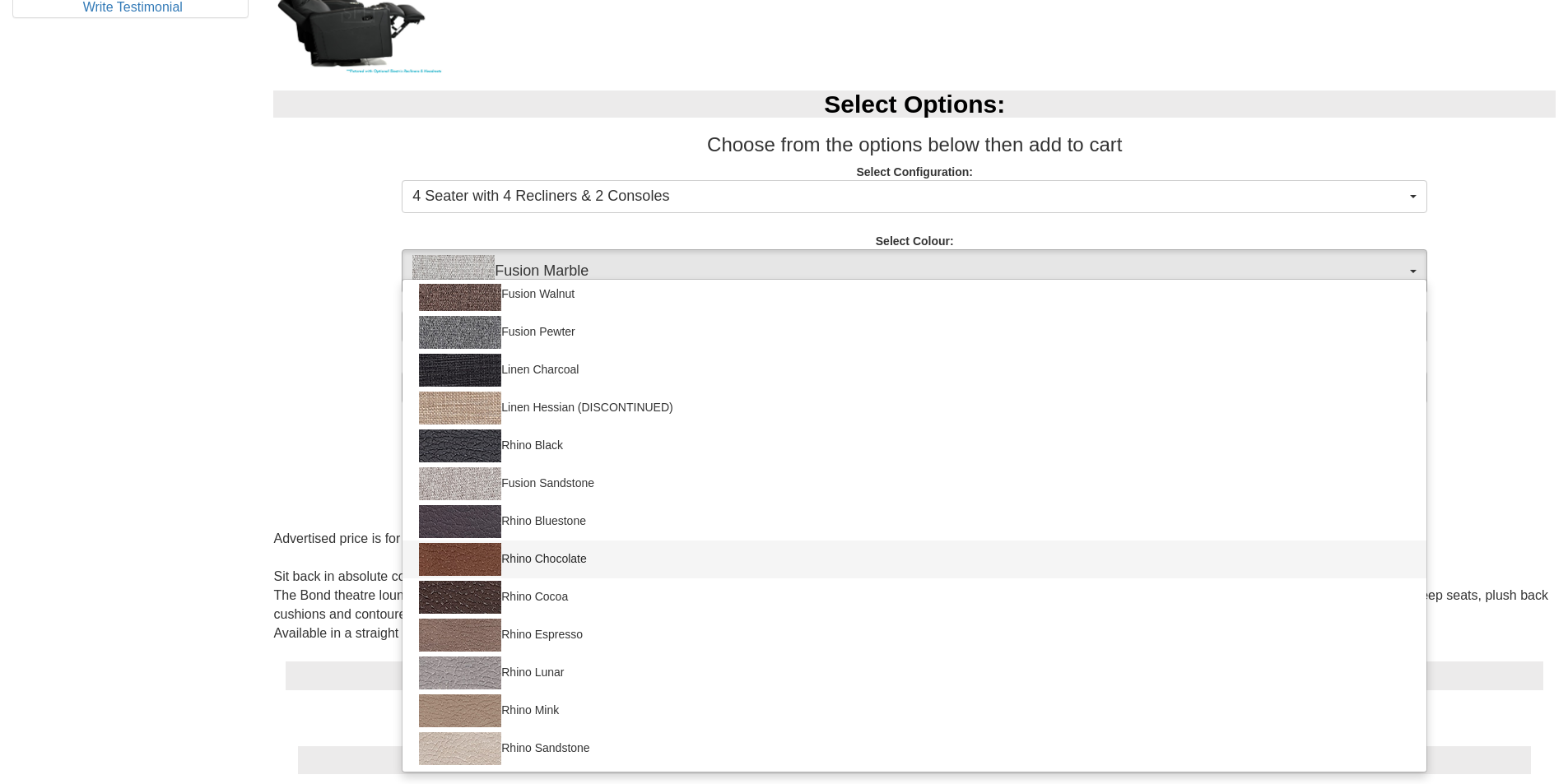
select select "1562"
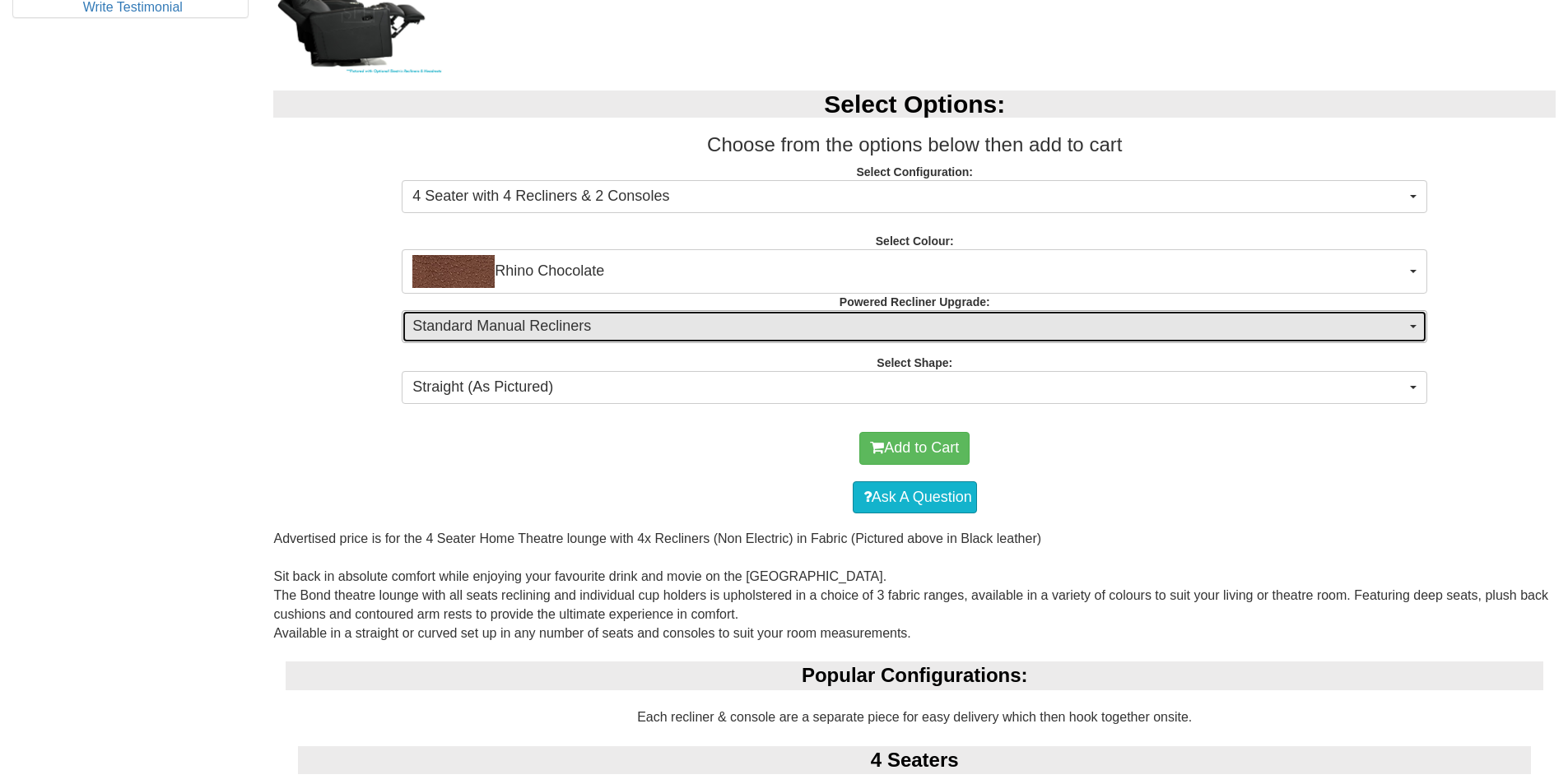
click at [1409, 325] on span "button" at bounding box center [1413, 327] width 7 height 3
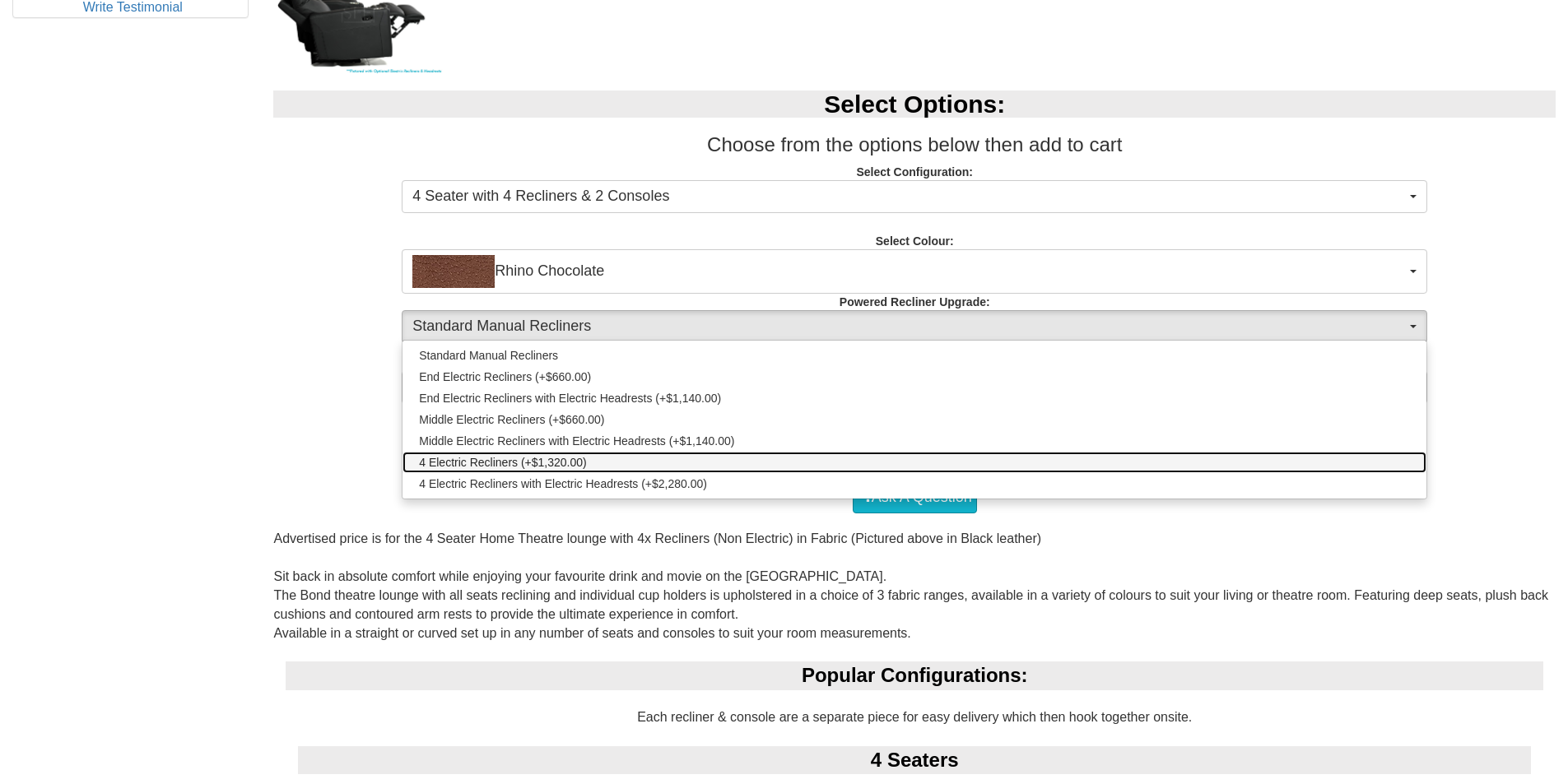
click at [545, 464] on span "4 Electric Recliners (+$1,320.00)" at bounding box center [502, 462] width 168 height 16
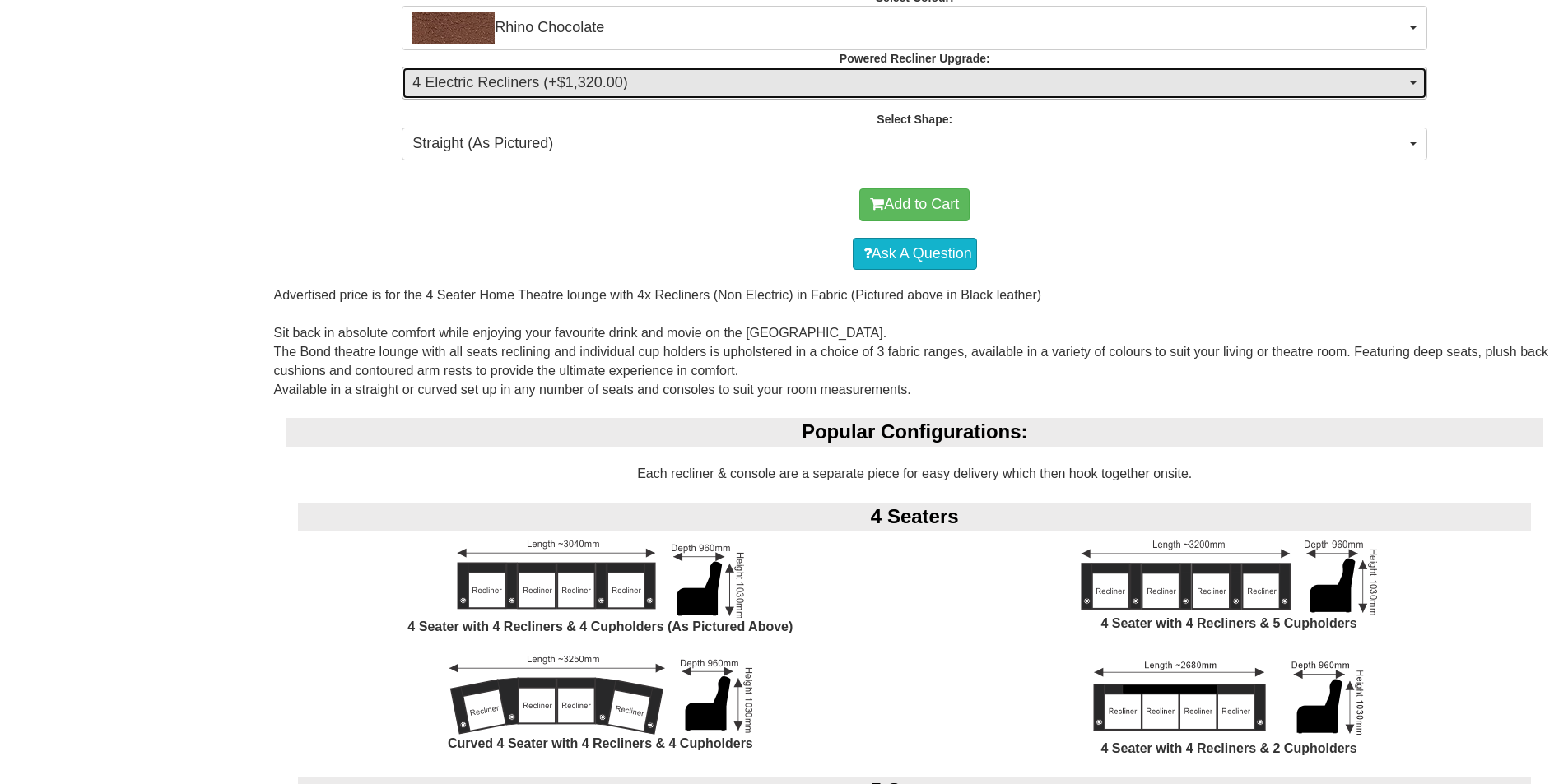
scroll to position [987, 0]
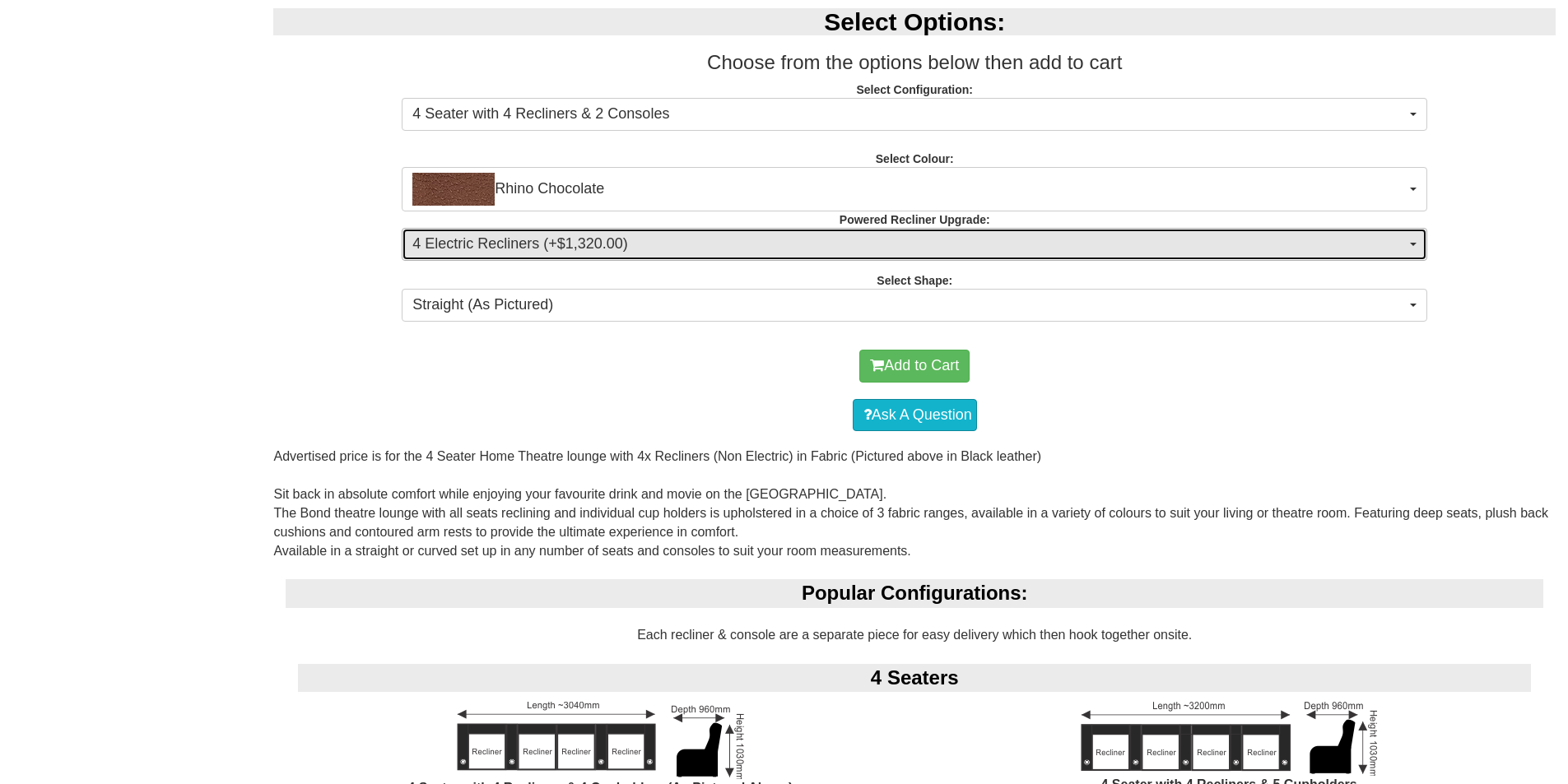
click at [498, 255] on button "4 Electric Recliners (+$1,320.00)" at bounding box center [914, 245] width 1025 height 33
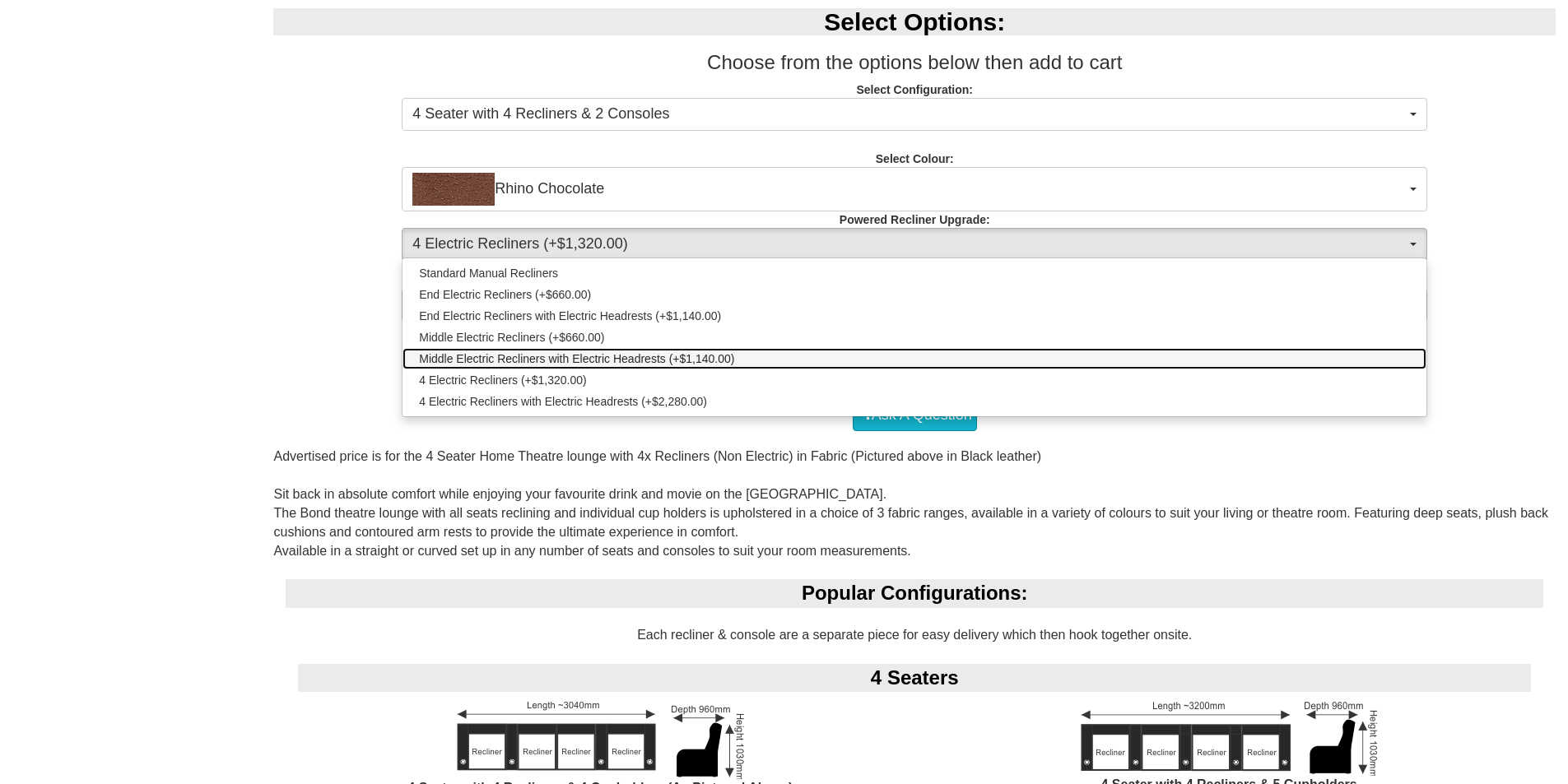
click at [446, 358] on span "Middle Electric Recliners with Electric Headrests (+$1,140.00)" at bounding box center [576, 358] width 315 height 16
select select "1994"
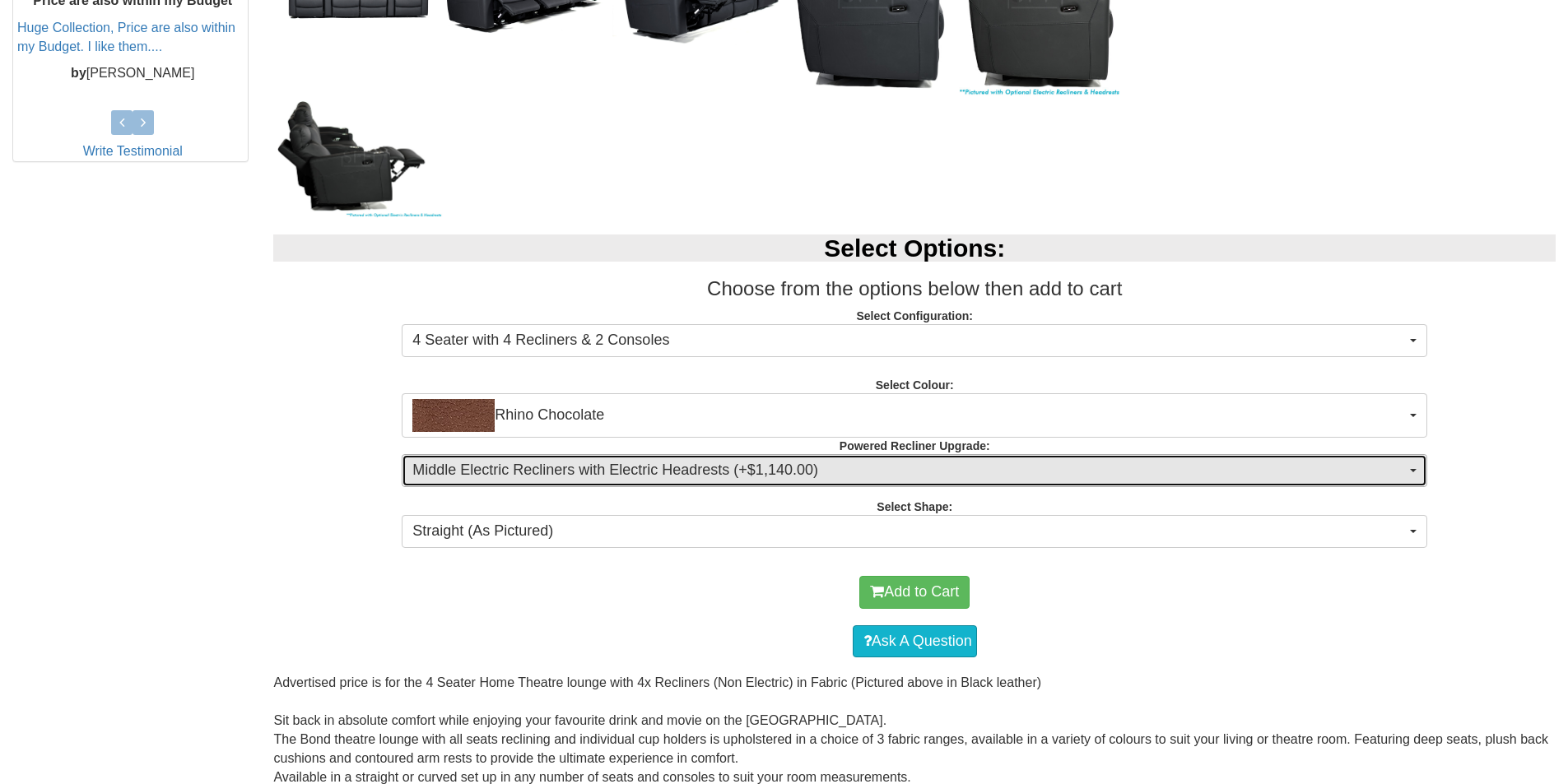
scroll to position [741, 0]
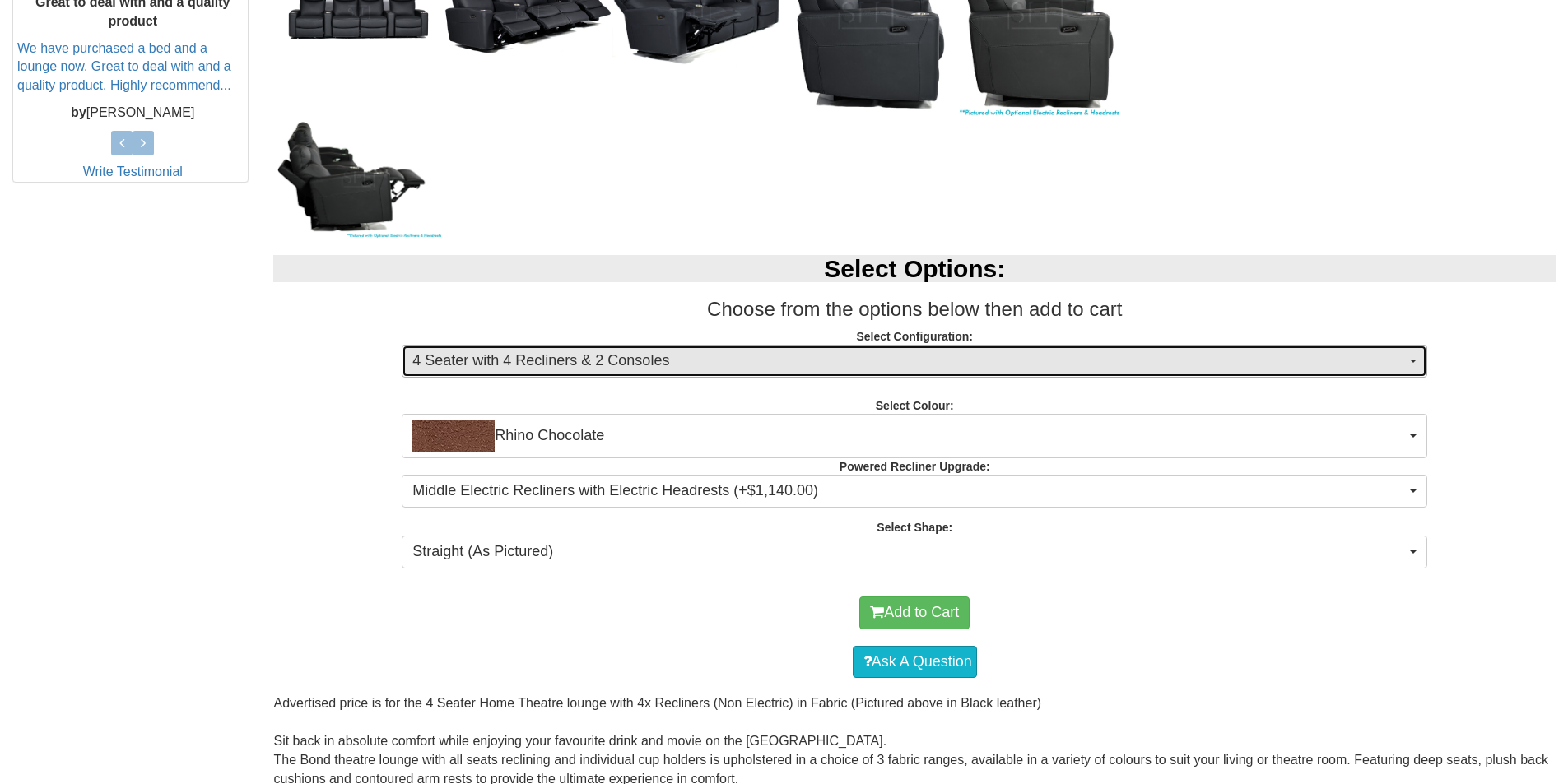
click at [467, 358] on span "4 Seater with 4 Recliners & 2 Consoles" at bounding box center [909, 361] width 993 height 22
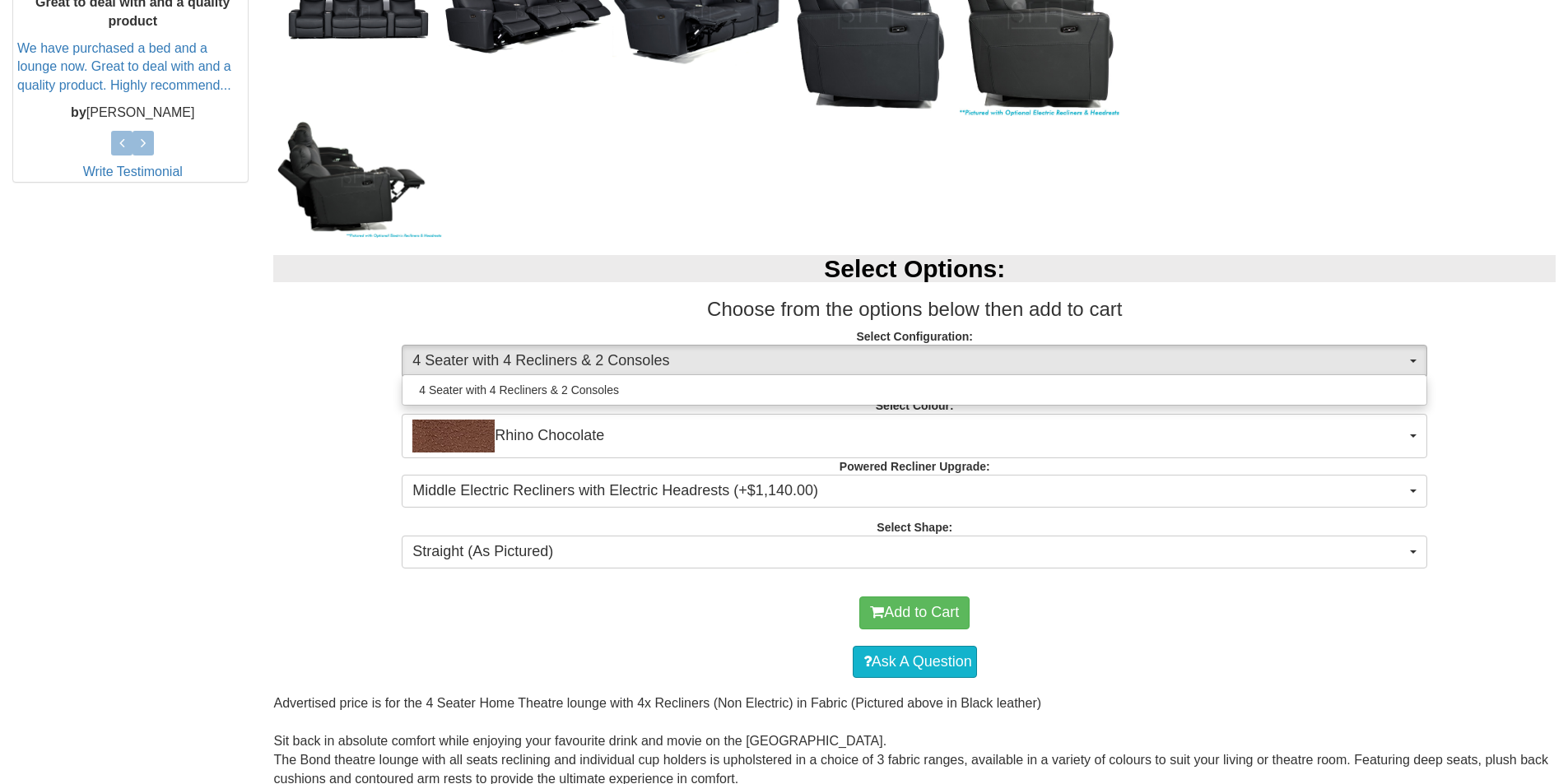
drag, startPoint x: 469, startPoint y: 358, endPoint x: 358, endPoint y: 416, distance: 125.2
click at [358, 416] on div "Select Options: Choose from the options below then add to cart Select Configura…" at bounding box center [914, 409] width 1307 height 341
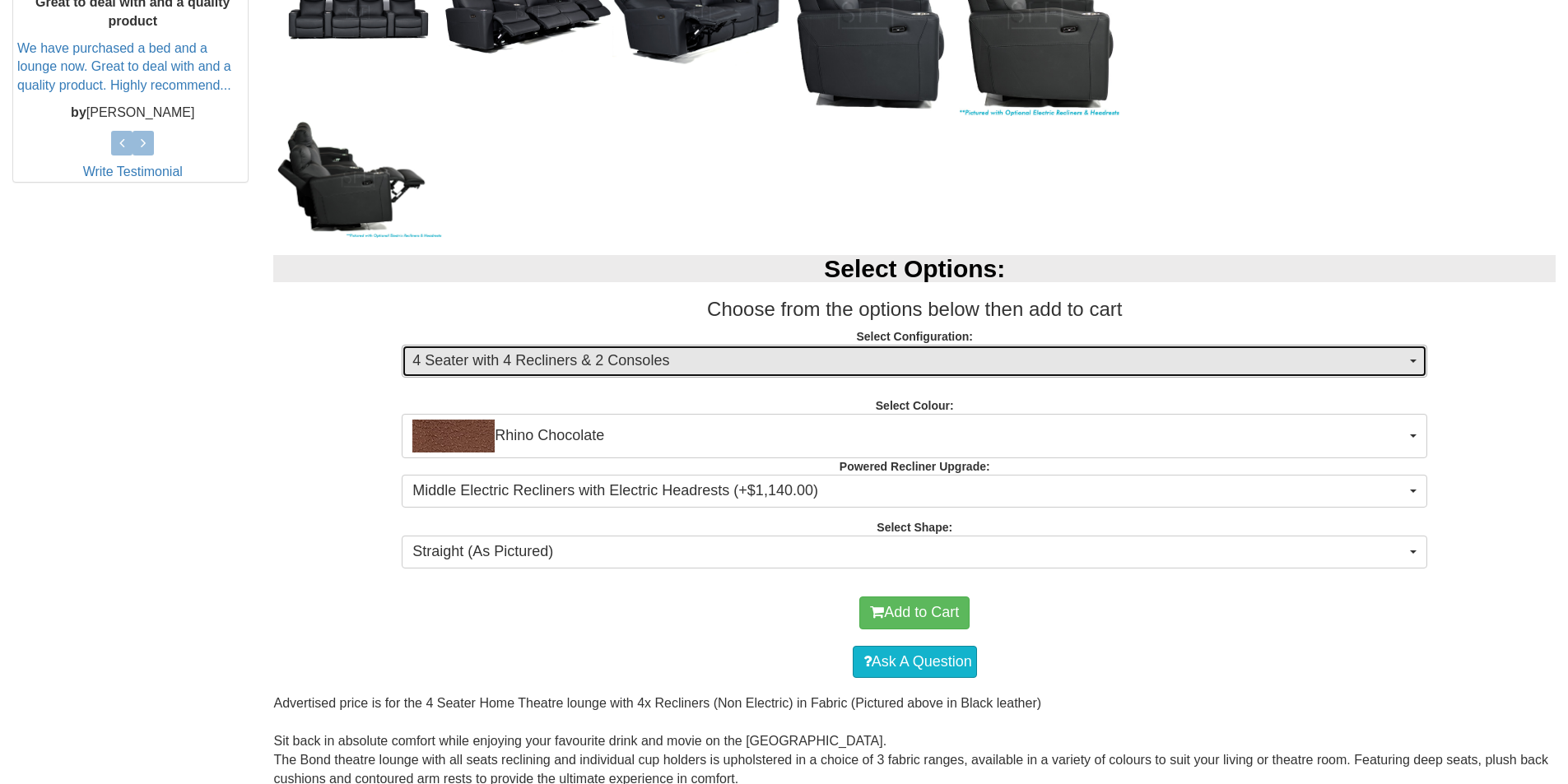
click at [480, 364] on span "4 Seater with 4 Recliners & 2 Consoles" at bounding box center [909, 361] width 993 height 22
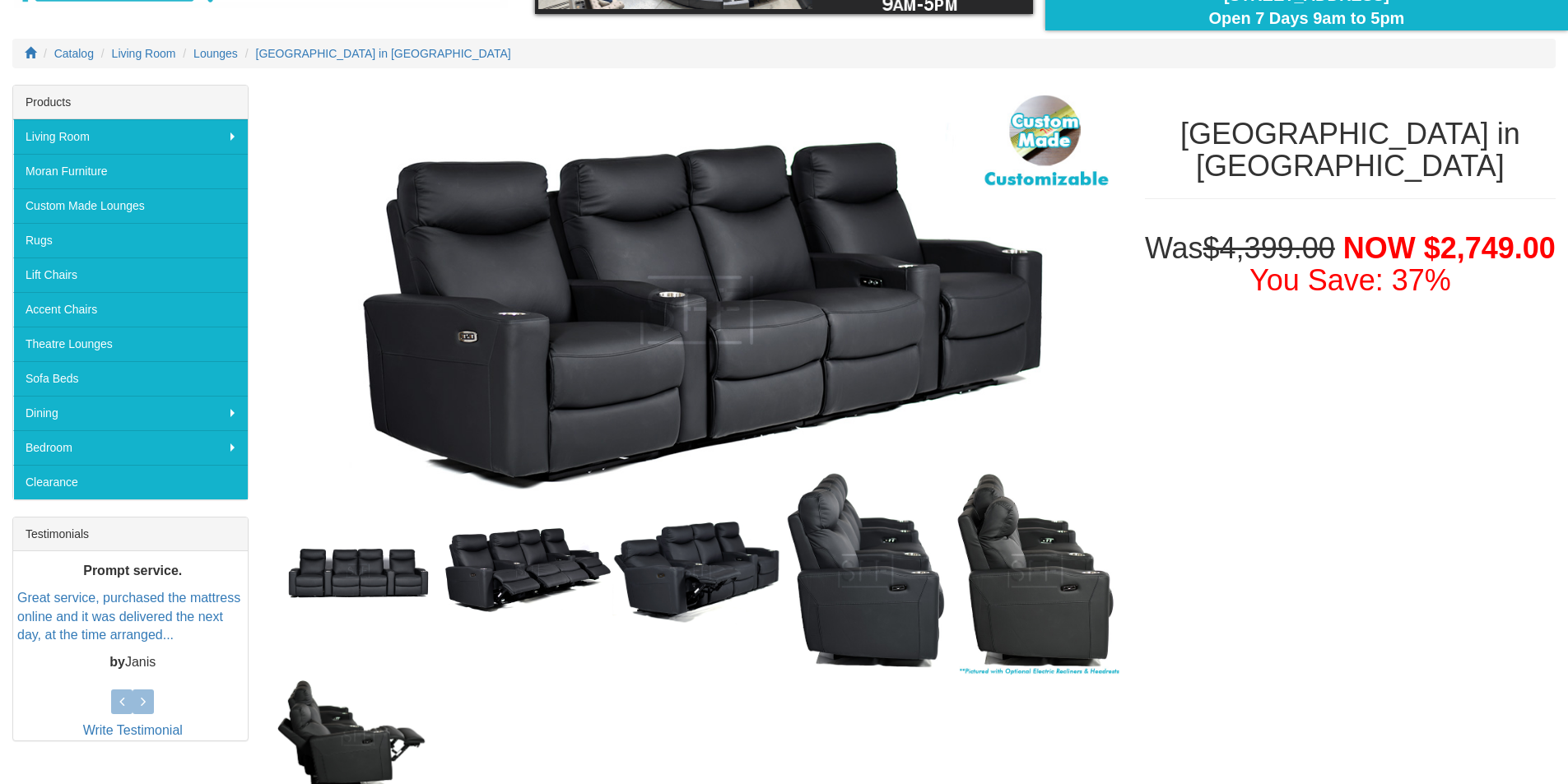
scroll to position [0, 0]
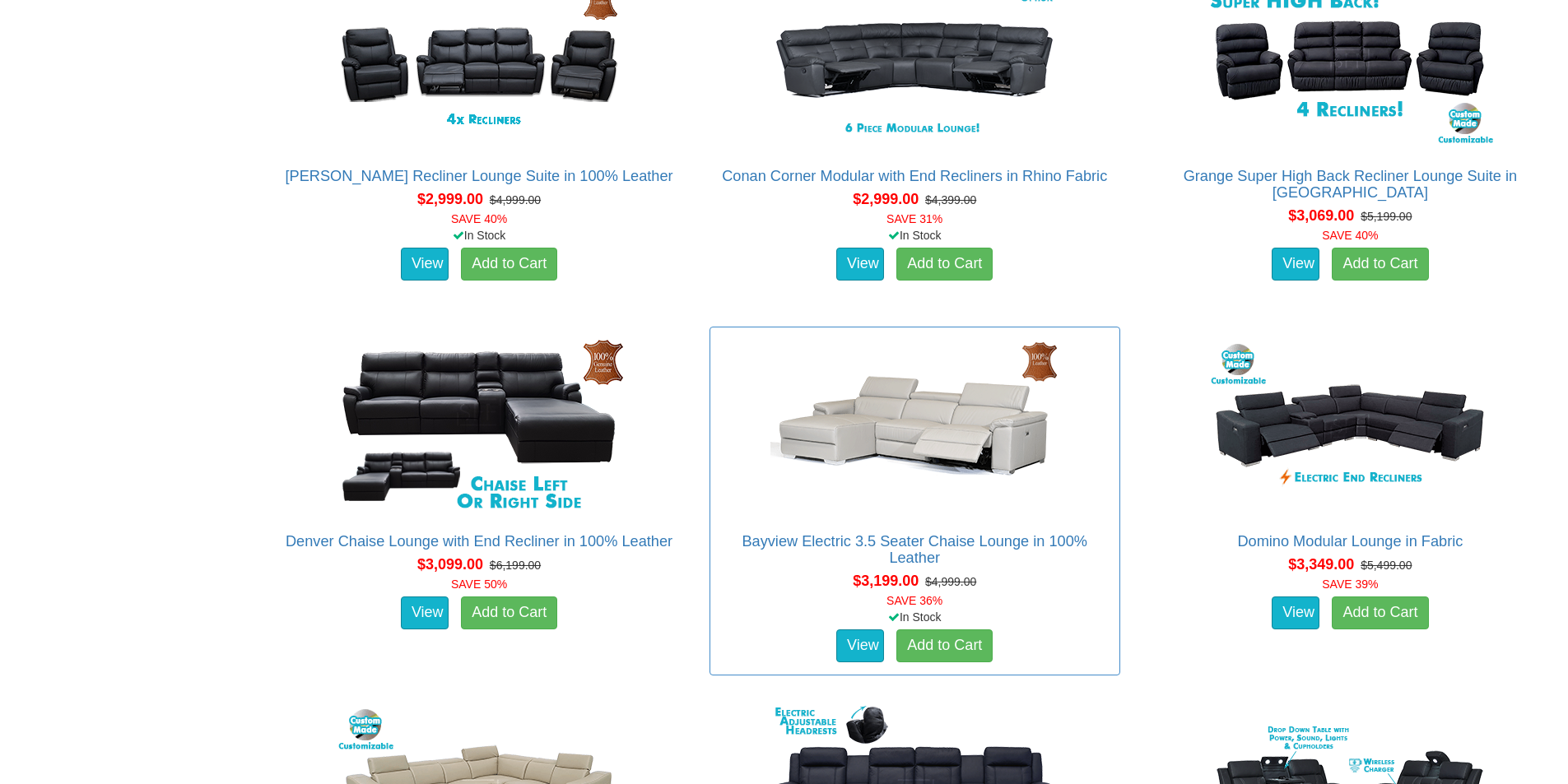
scroll to position [2963, 0]
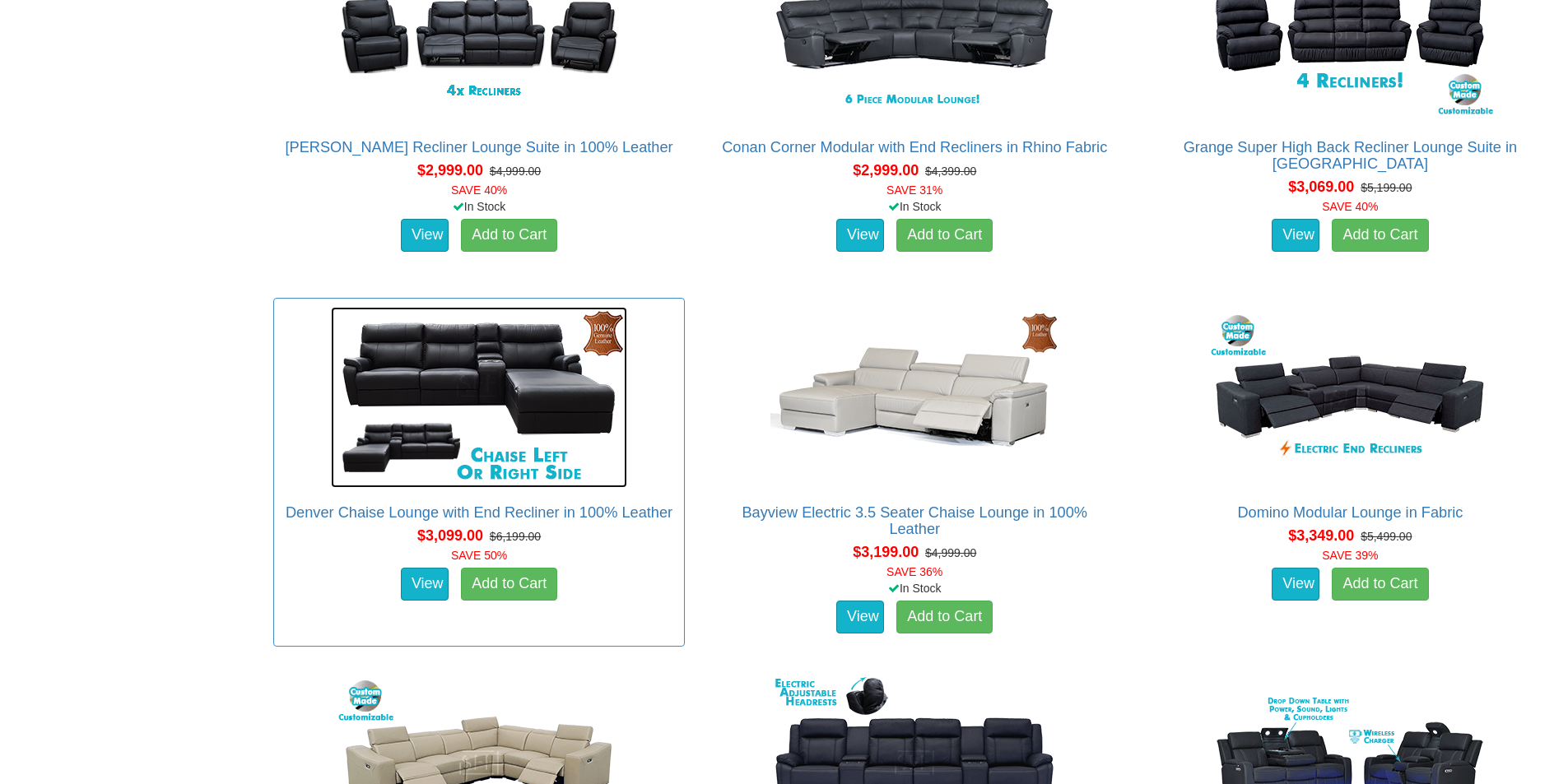
click at [532, 356] on img at bounding box center [479, 397] width 296 height 181
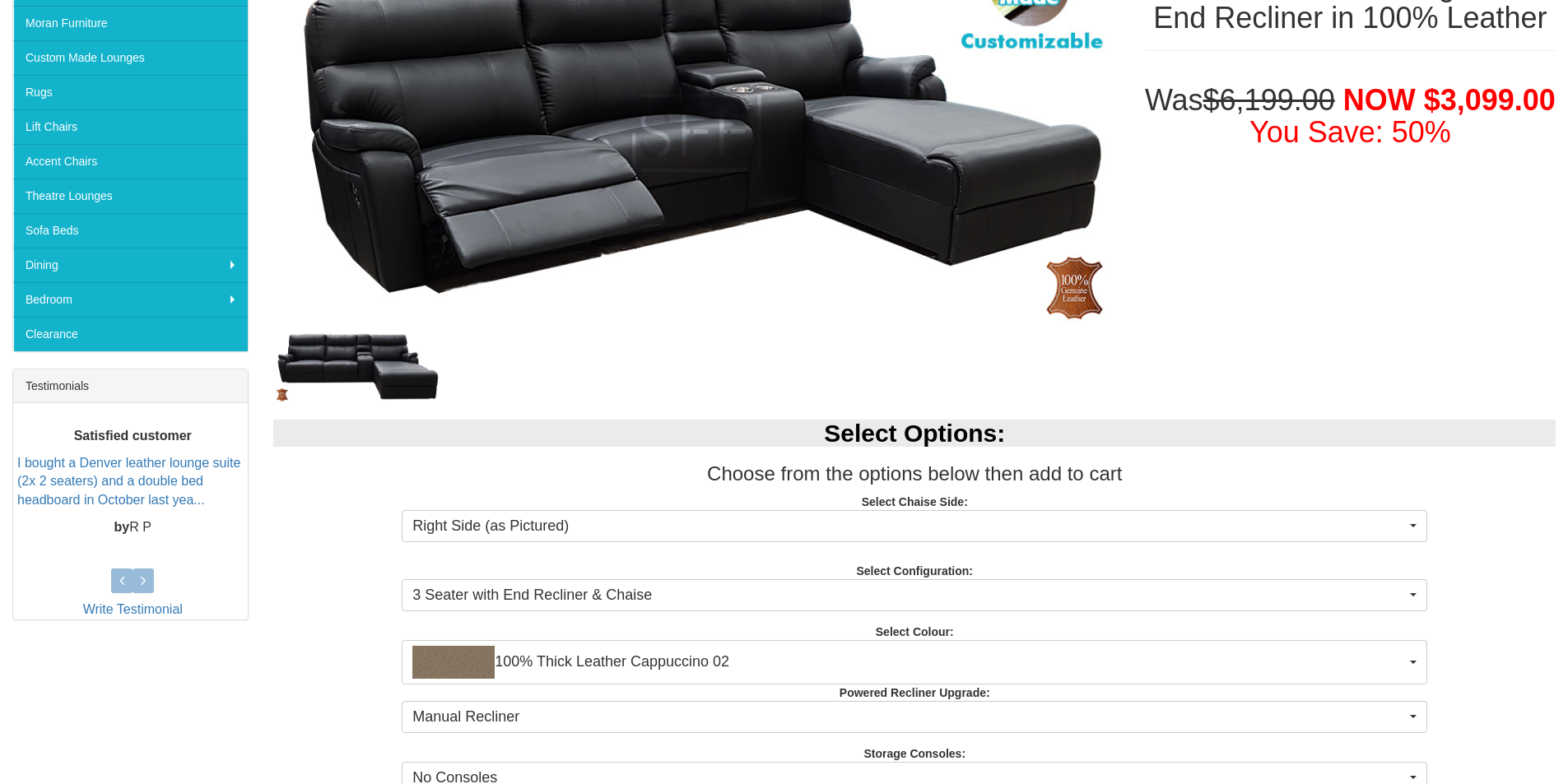
scroll to position [329, 0]
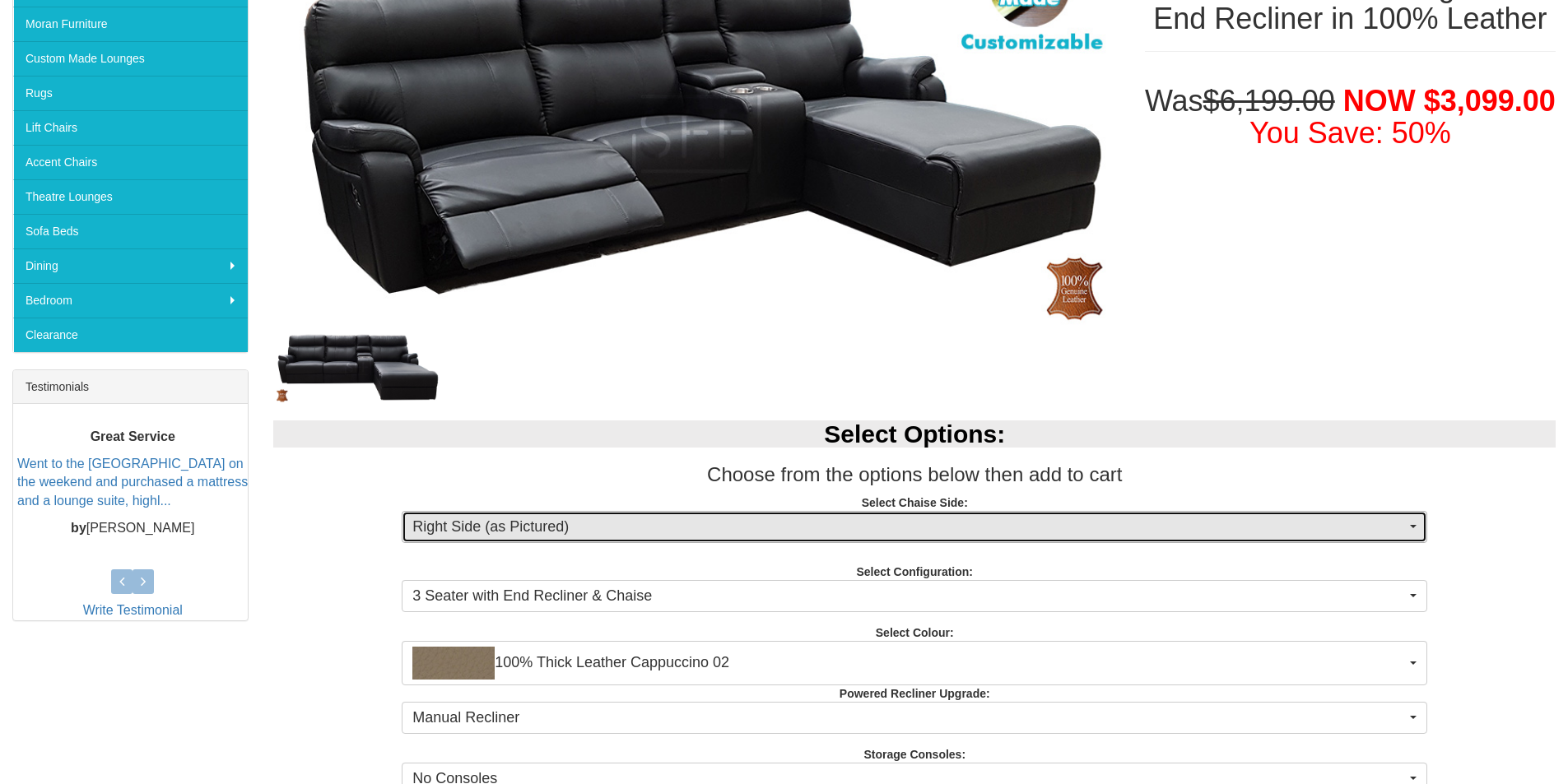
click at [897, 534] on span "Right Side (as Pictured)" at bounding box center [909, 527] width 993 height 22
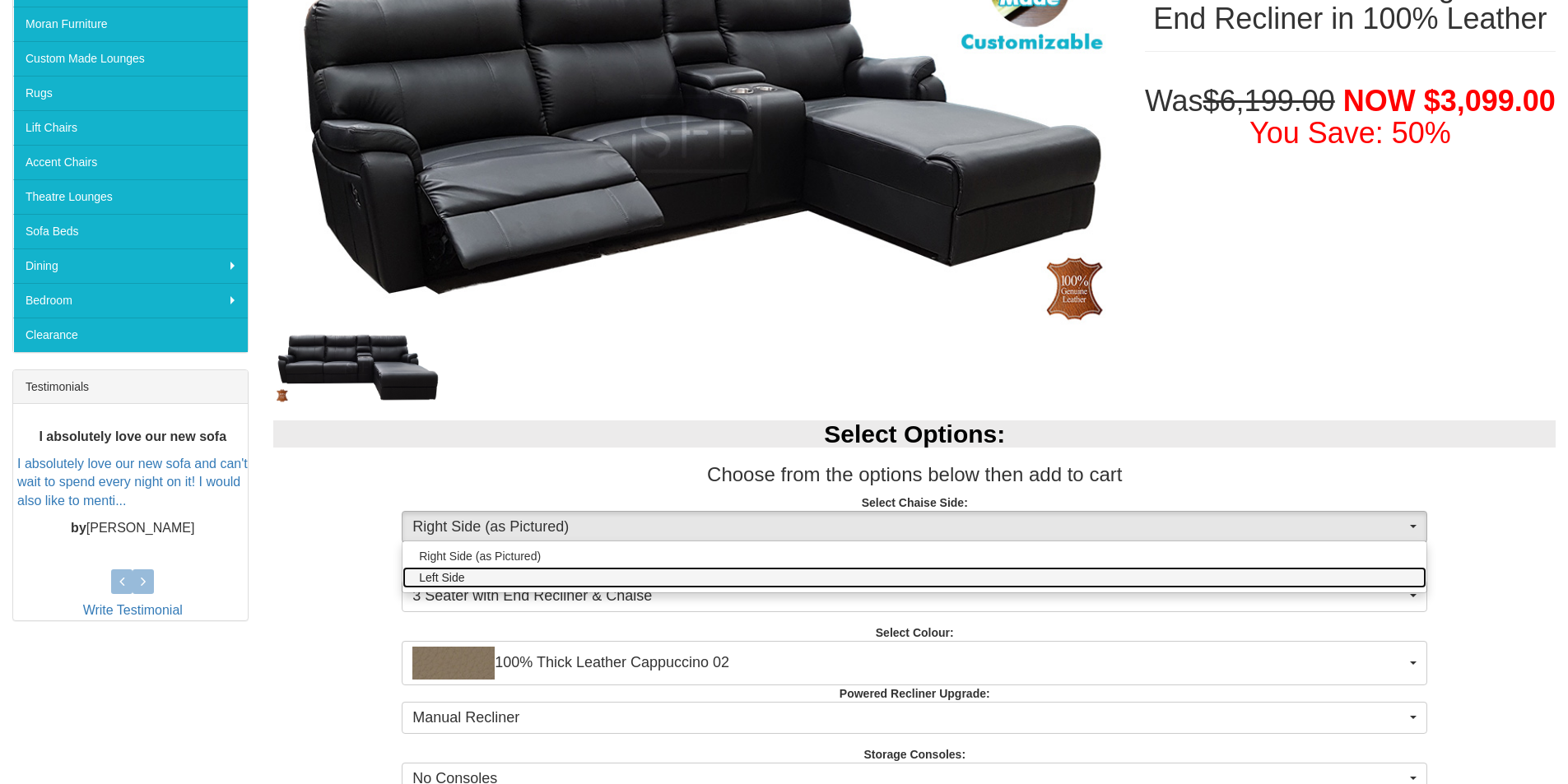
click at [451, 582] on span "Left Side" at bounding box center [441, 577] width 46 height 16
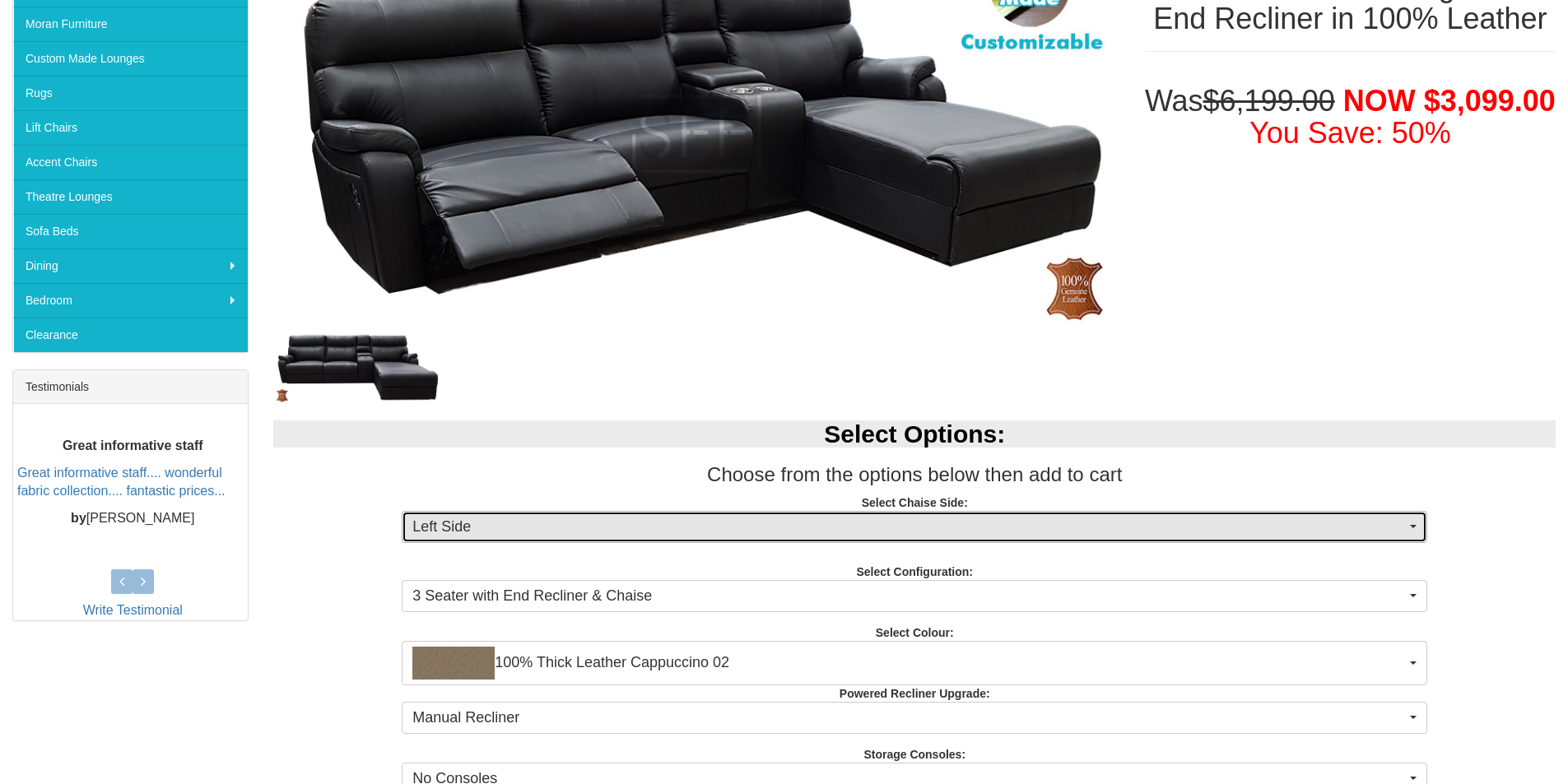
click at [575, 534] on span "Left Side" at bounding box center [909, 527] width 993 height 22
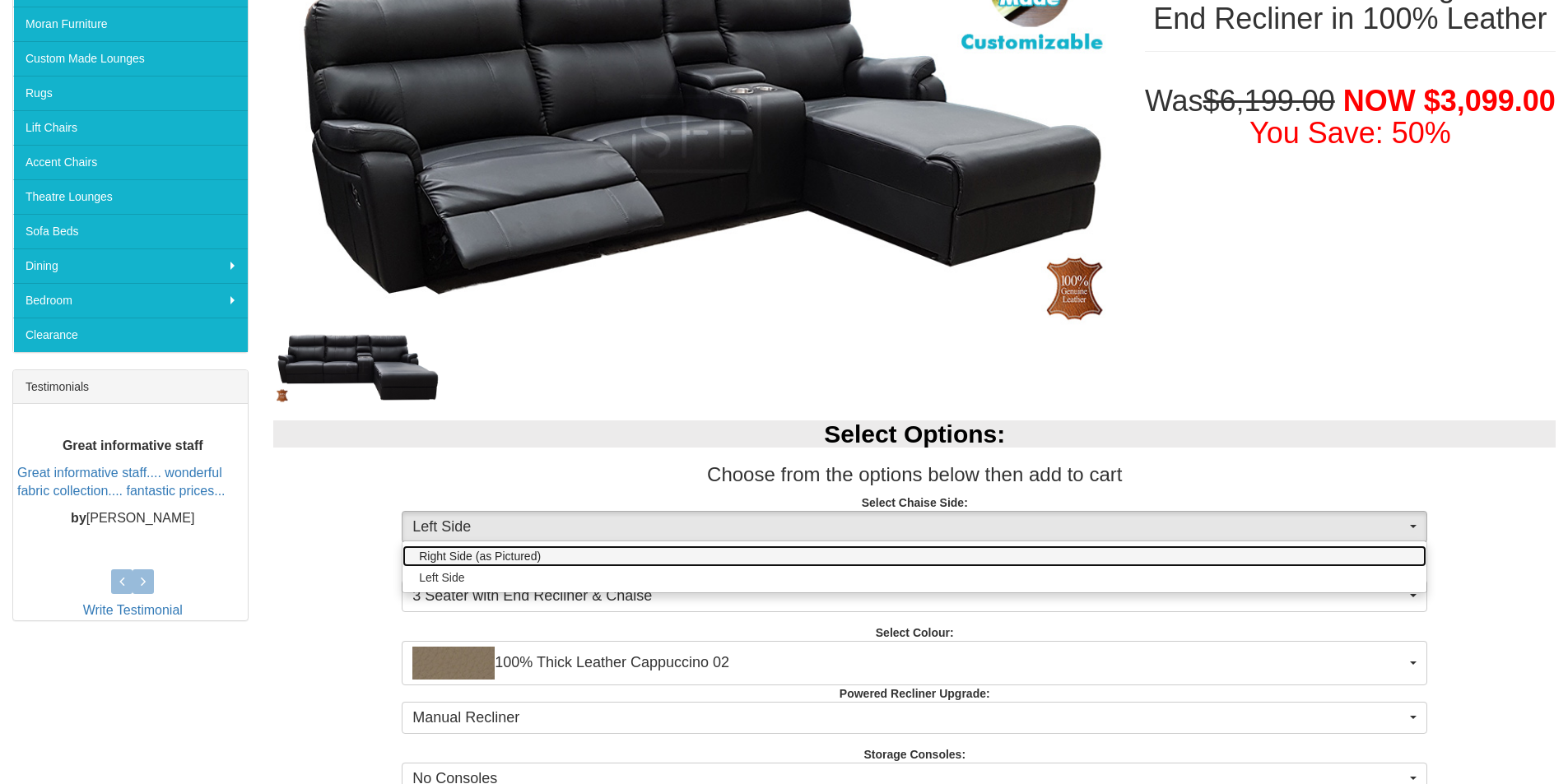
click at [508, 558] on span "Right Side (as Pictured)" at bounding box center [479, 556] width 121 height 16
select select "263"
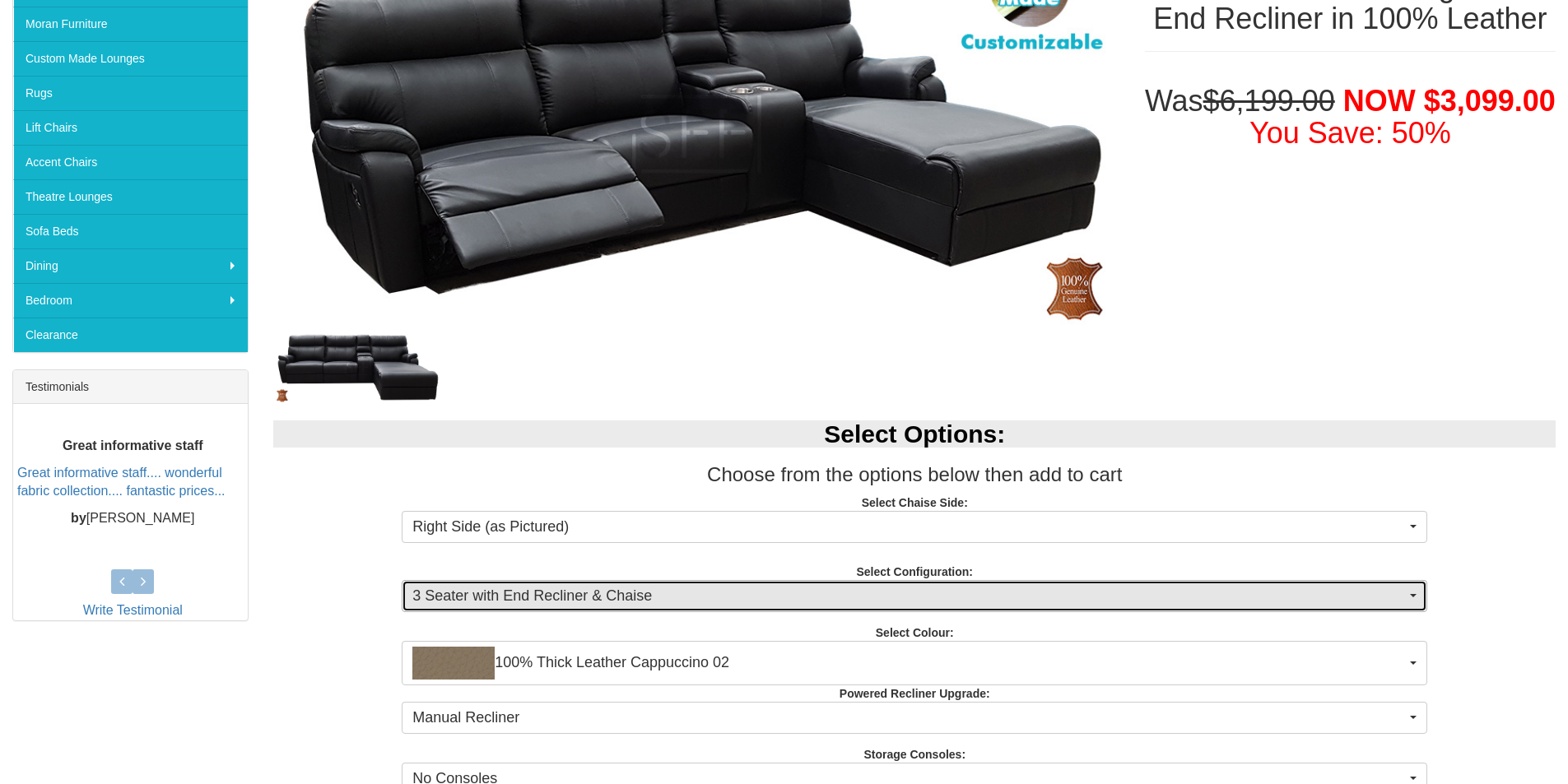
click at [654, 593] on span "3 Seater with End Recliner & Chaise" at bounding box center [909, 596] width 993 height 22
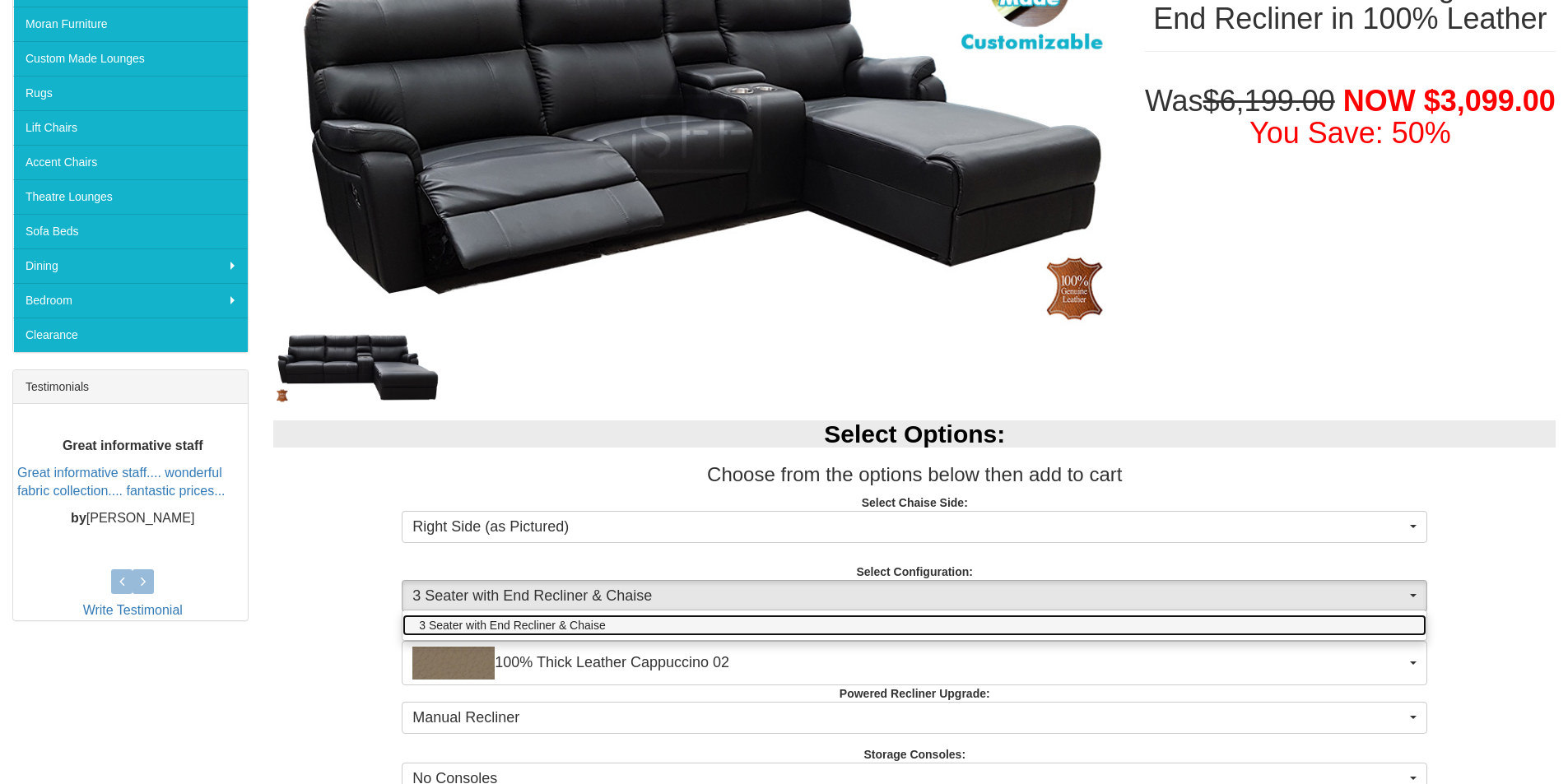
click at [561, 629] on span "3 Seater with End Recliner & Chaise" at bounding box center [512, 625] width 186 height 16
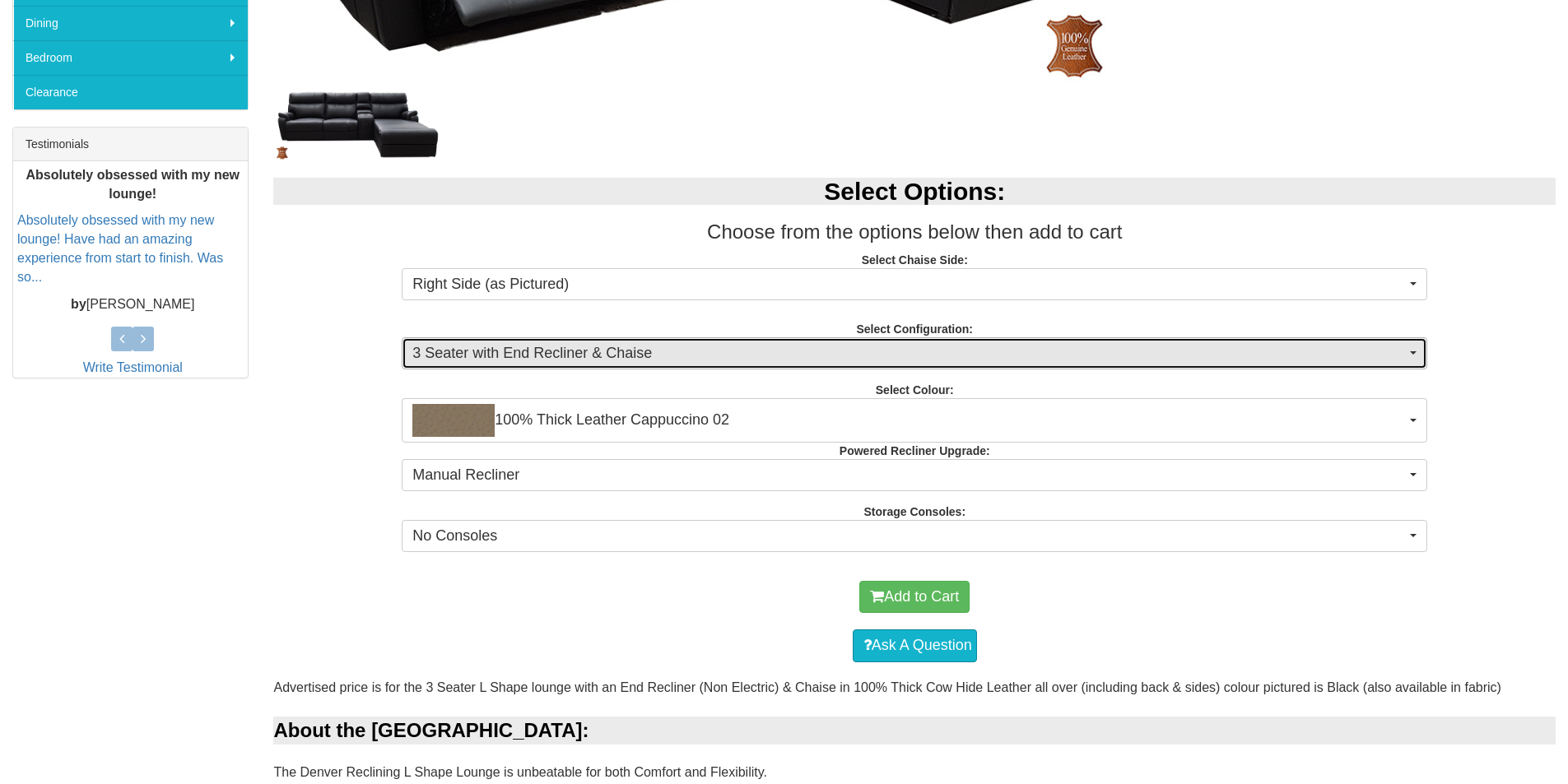
scroll to position [576, 0]
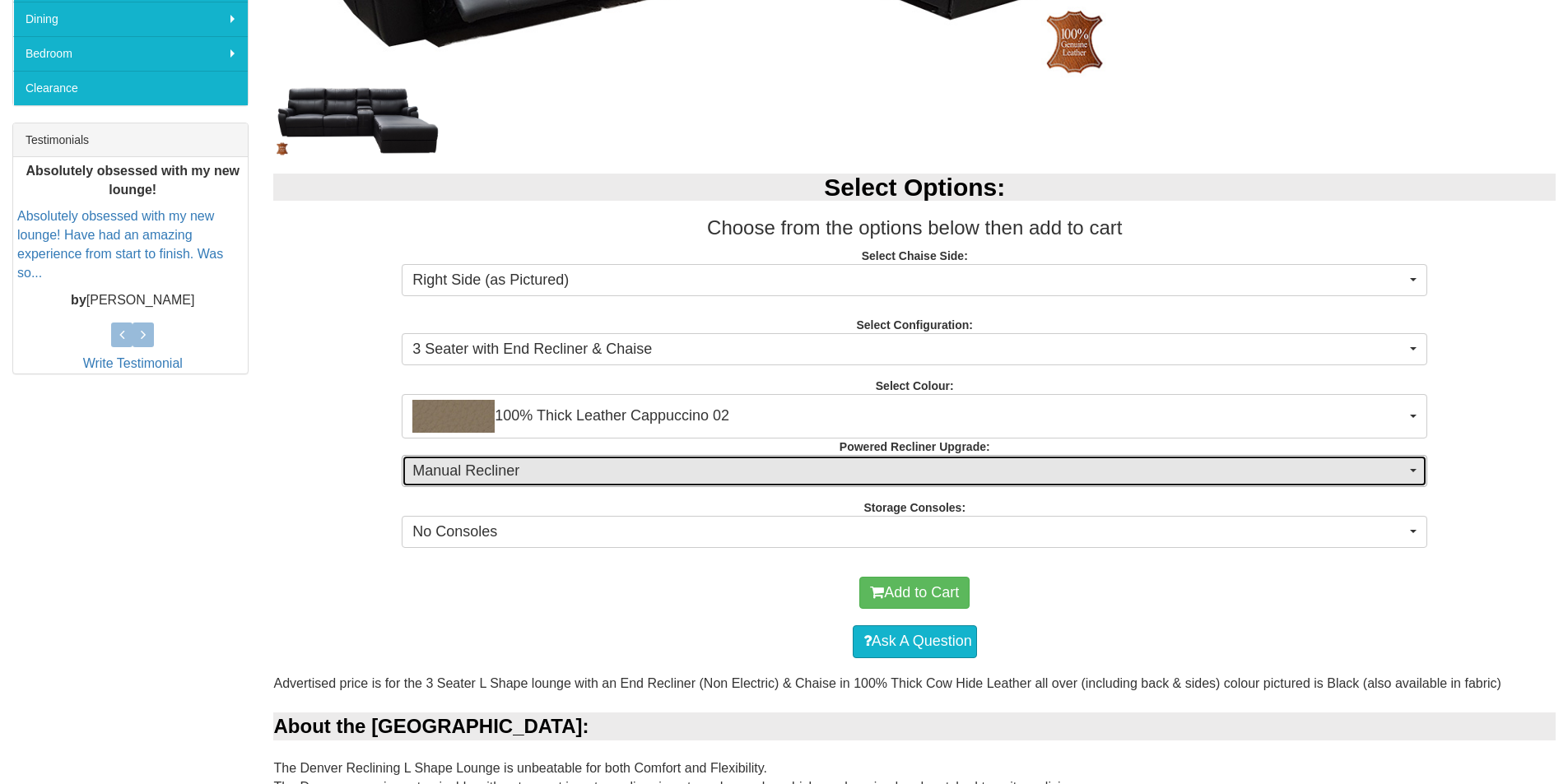
click at [650, 473] on span "Manual Recliner" at bounding box center [909, 471] width 993 height 22
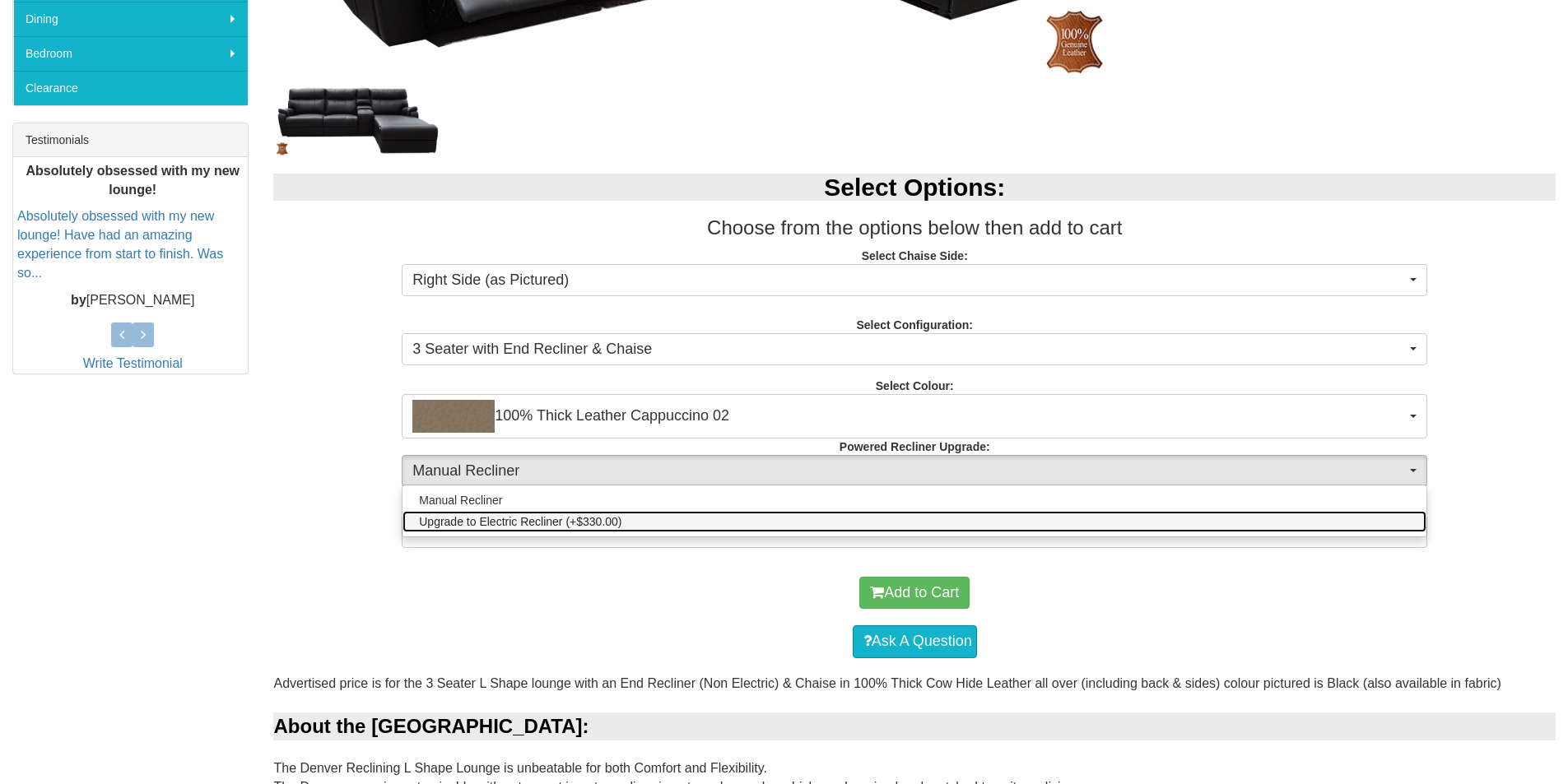
click at [525, 523] on span "Upgrade to Electric Recliner (+$330.00)" at bounding box center [520, 521] width 202 height 16
select select "578"
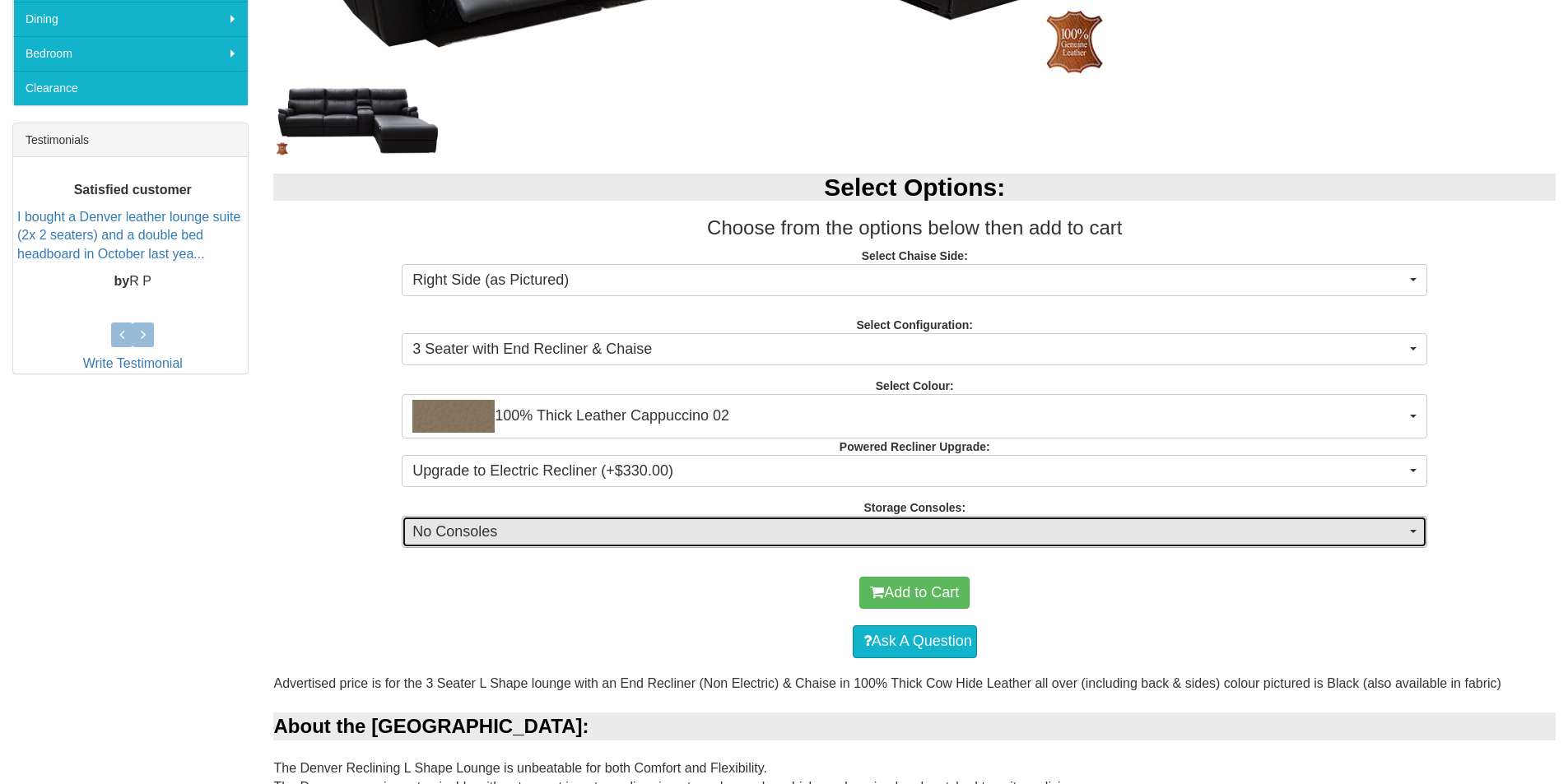
click at [593, 535] on span "No Consoles" at bounding box center [909, 532] width 993 height 22
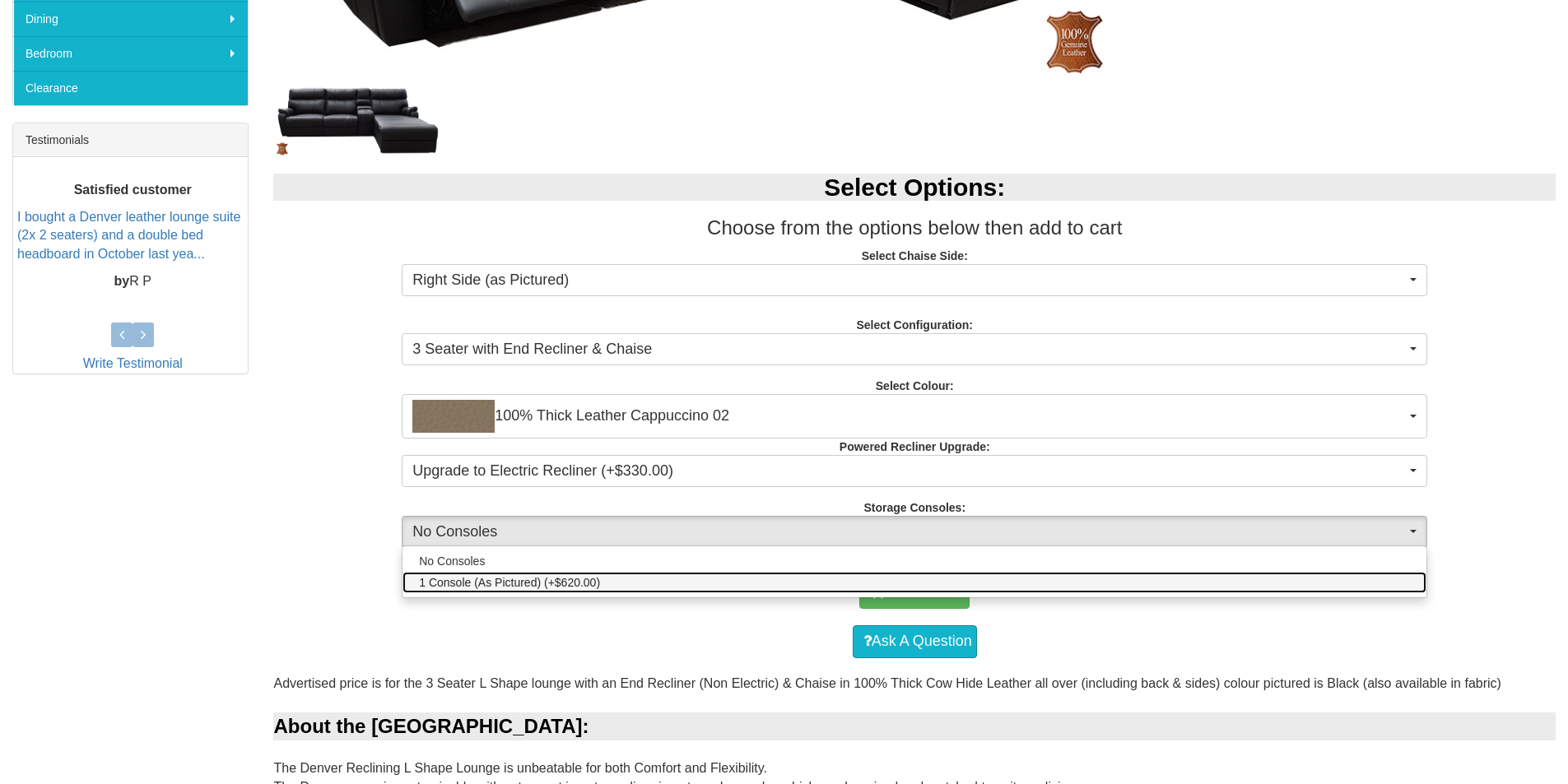
click at [544, 586] on span "1 Console (As Pictured) (+$620.00)" at bounding box center [509, 582] width 181 height 16
select select "1516"
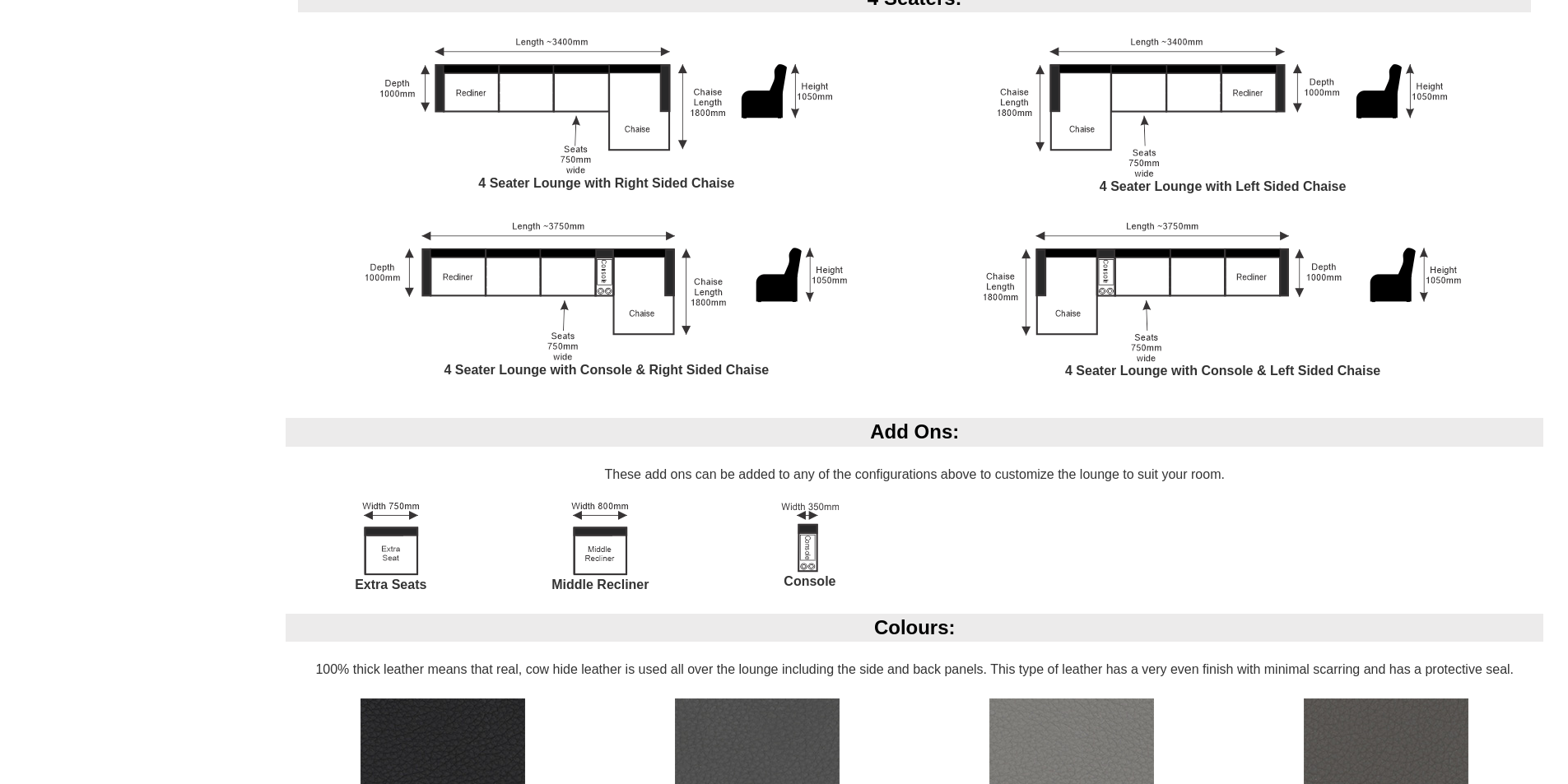
scroll to position [2222, 0]
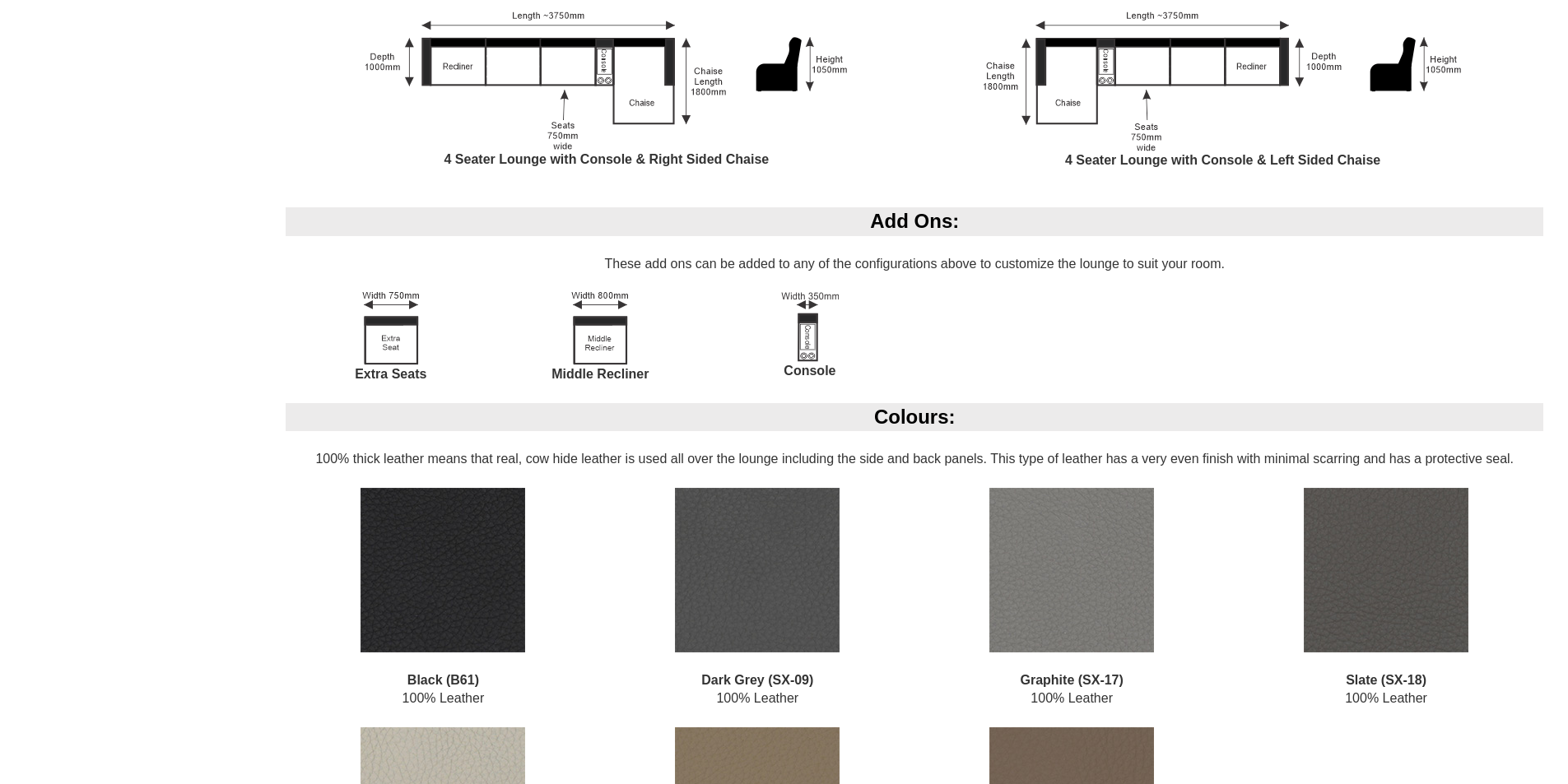
click at [600, 346] on img at bounding box center [600, 328] width 58 height 73
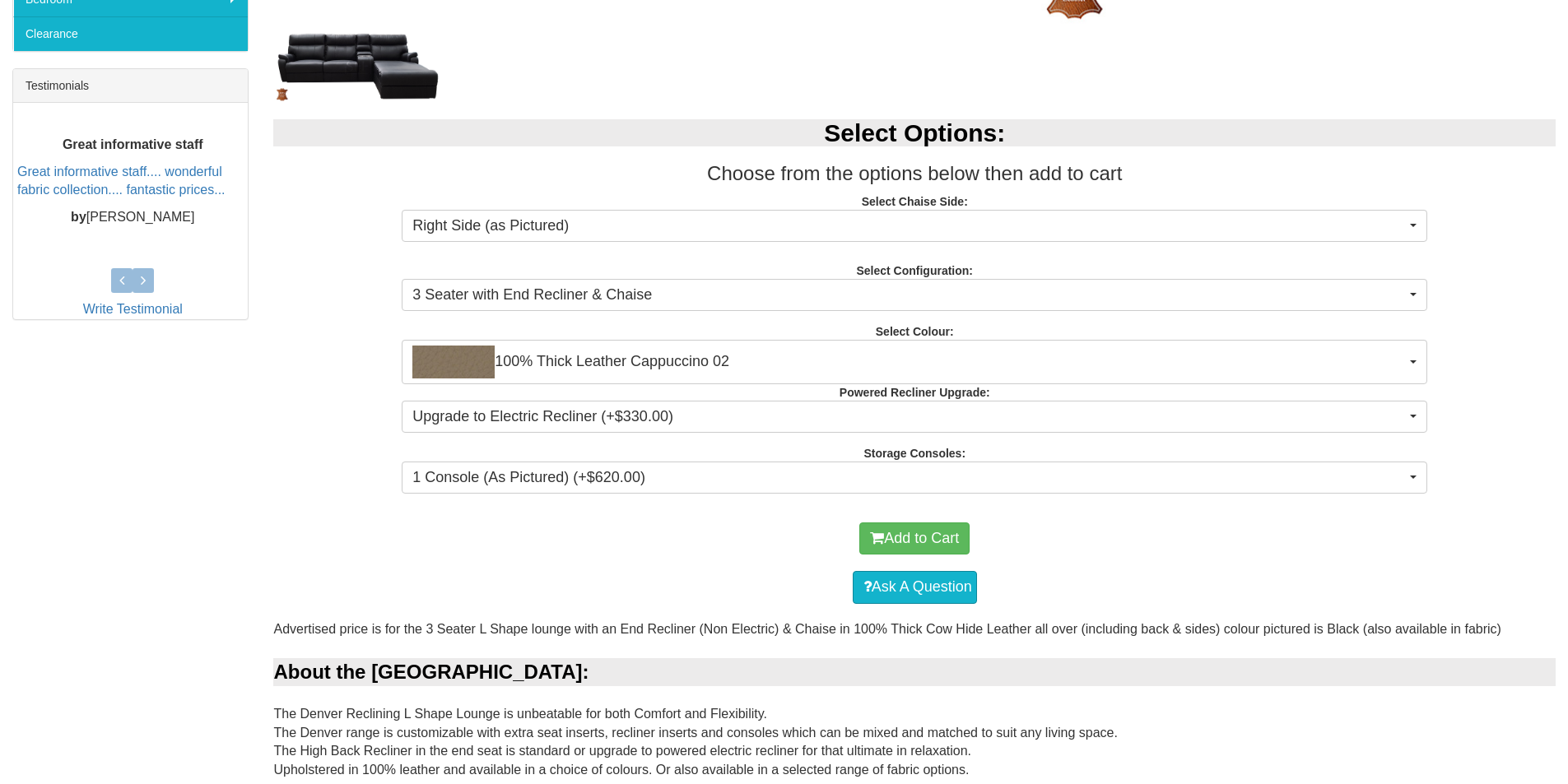
scroll to position [658, 0]
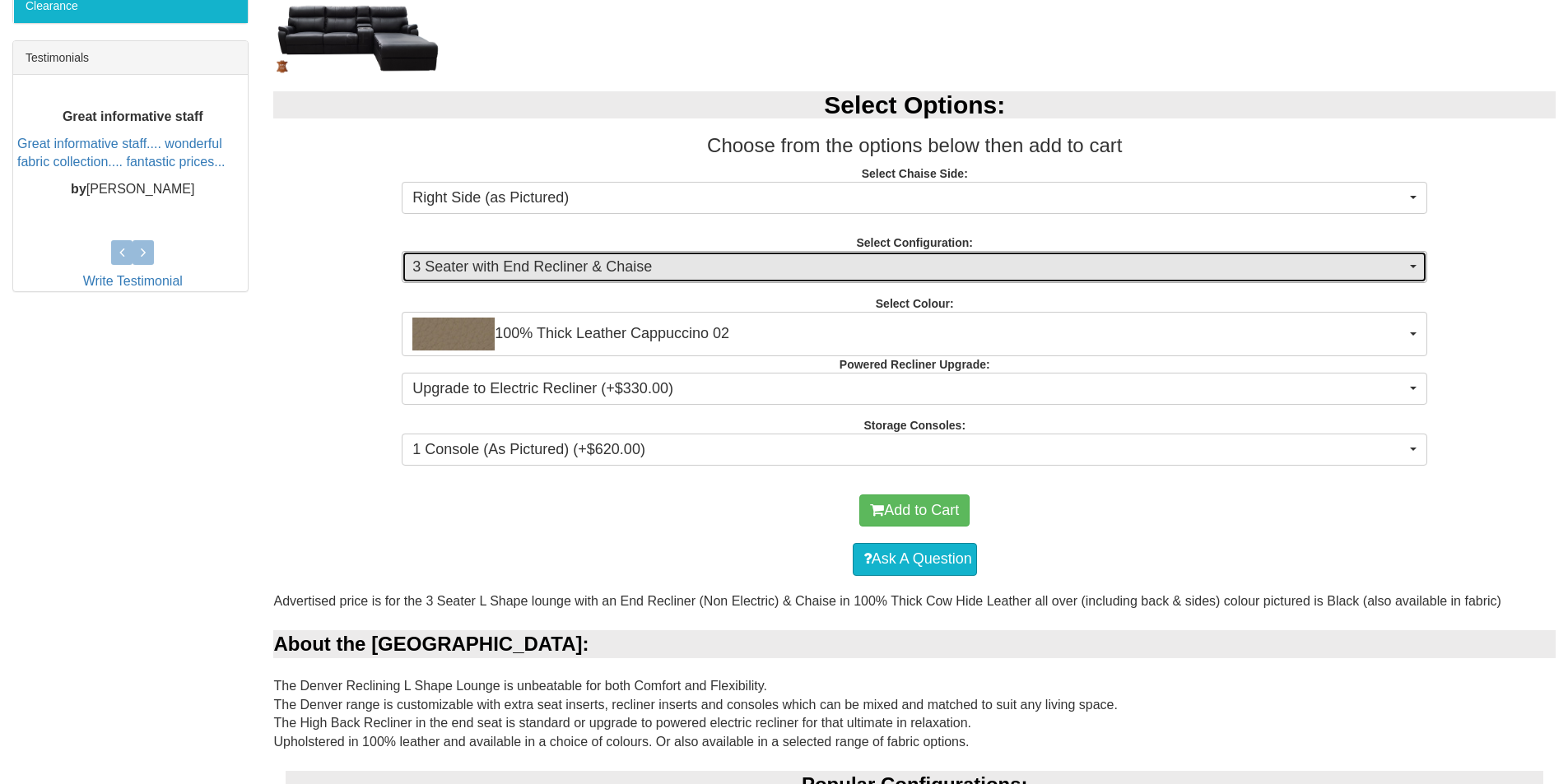
click at [1397, 268] on span "3 Seater with End Recliner & Chaise" at bounding box center [909, 267] width 993 height 22
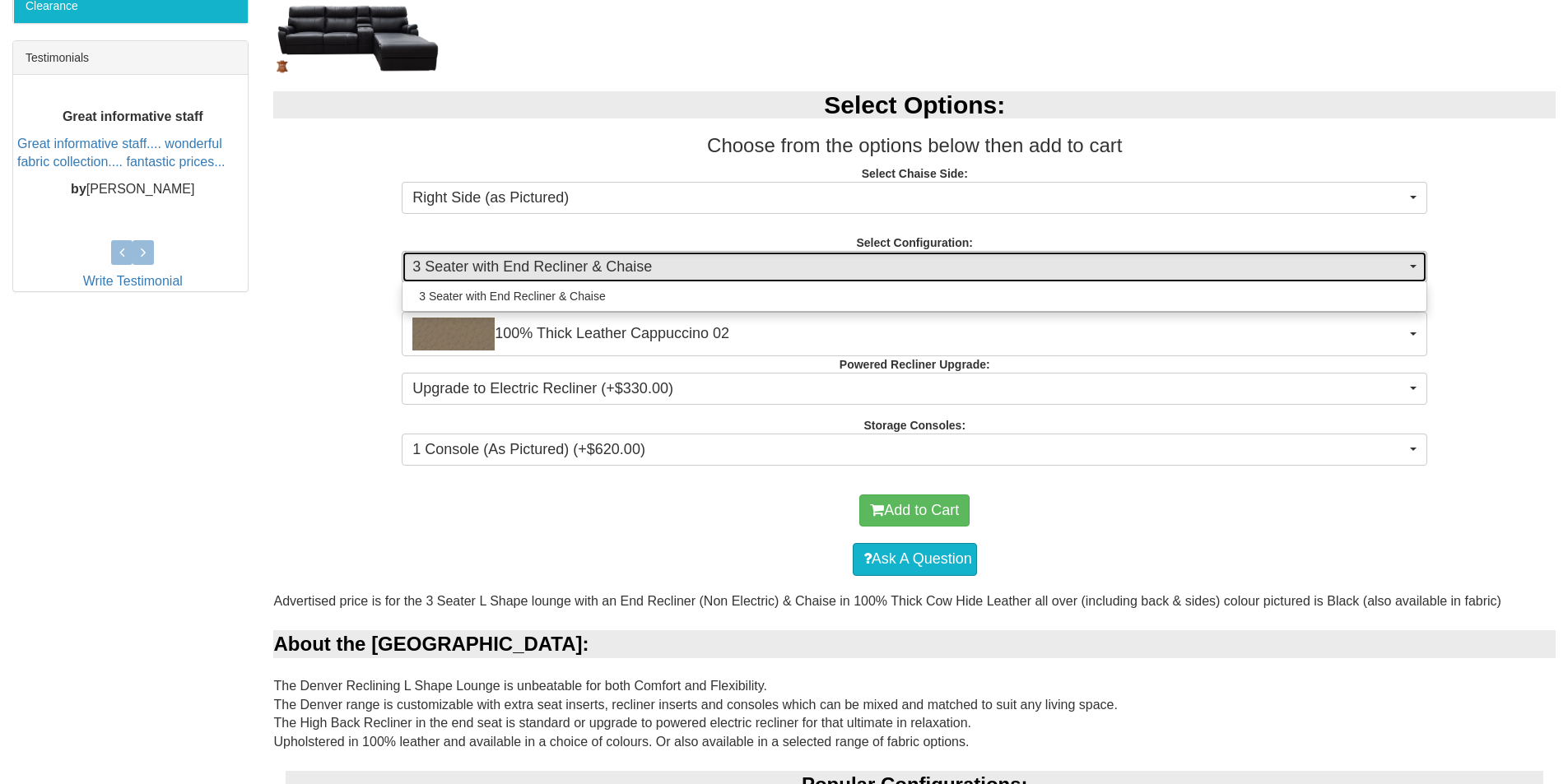
click at [1393, 264] on span "3 Seater with End Recliner & Chaise" at bounding box center [909, 267] width 993 height 22
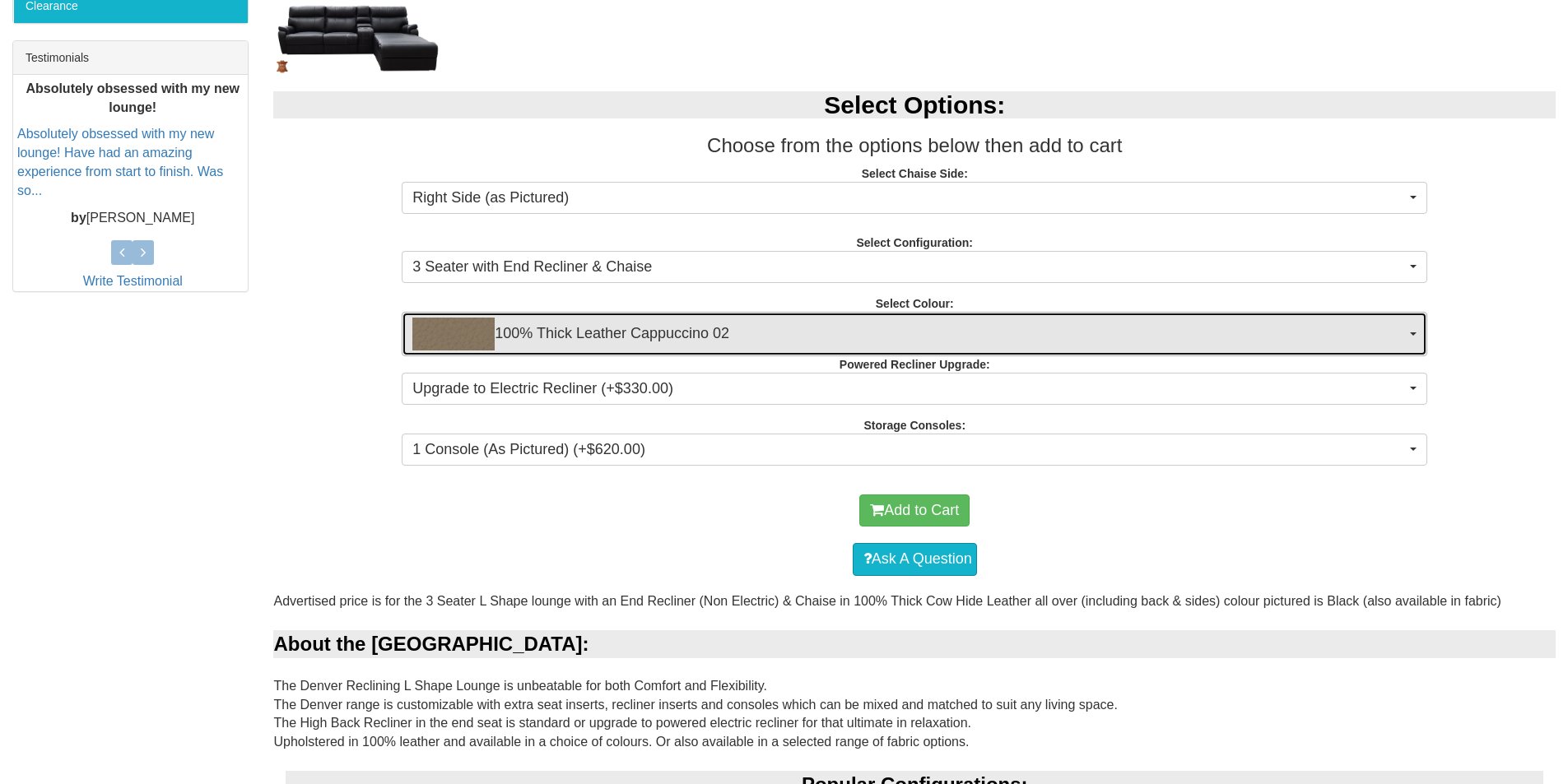
click at [1025, 318] on span "100% Thick Leather Cappuccino 02" at bounding box center [909, 334] width 993 height 33
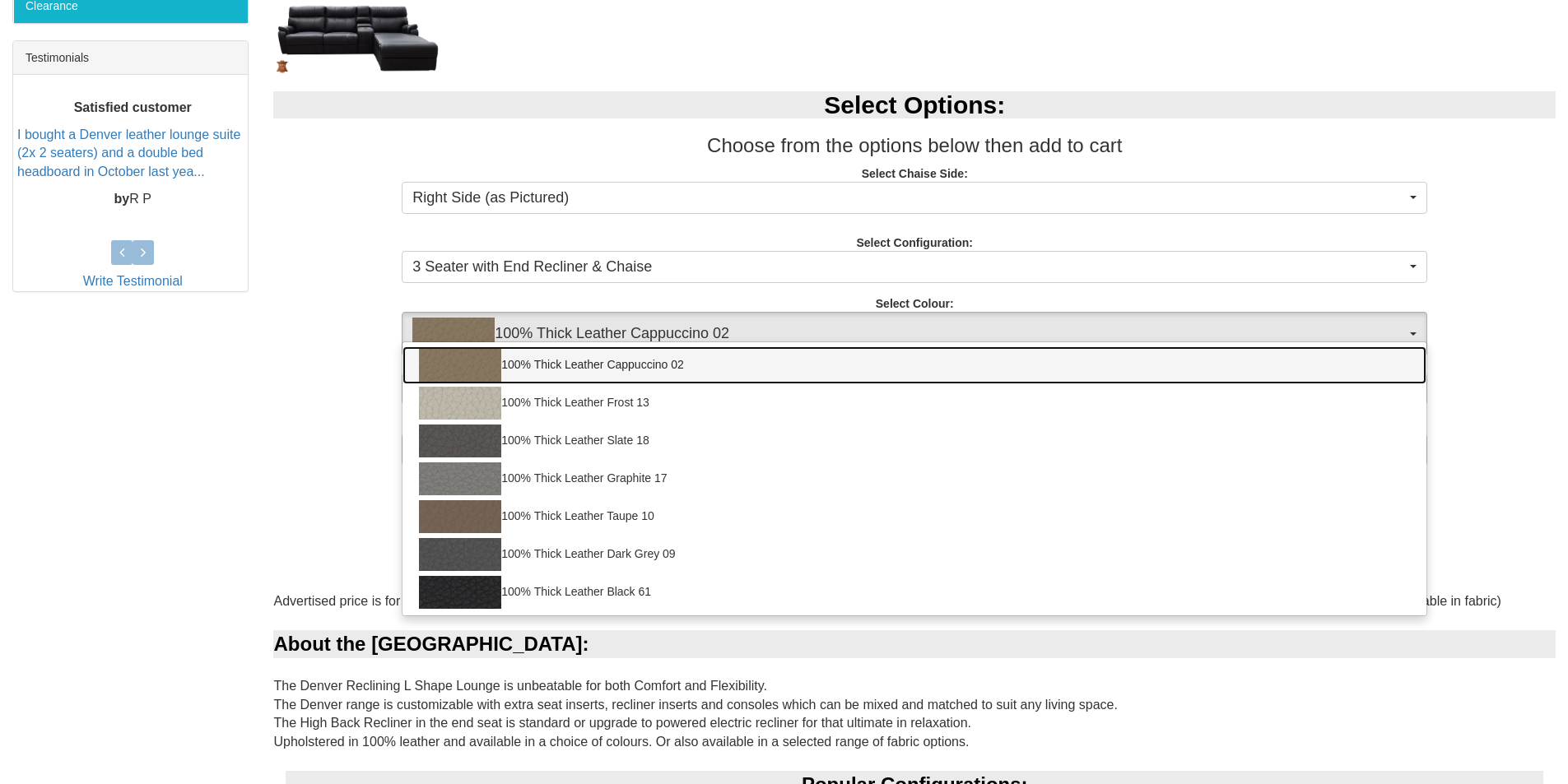
click at [634, 364] on link "100% Thick Leather Cappuccino 02" at bounding box center [914, 365] width 1024 height 38
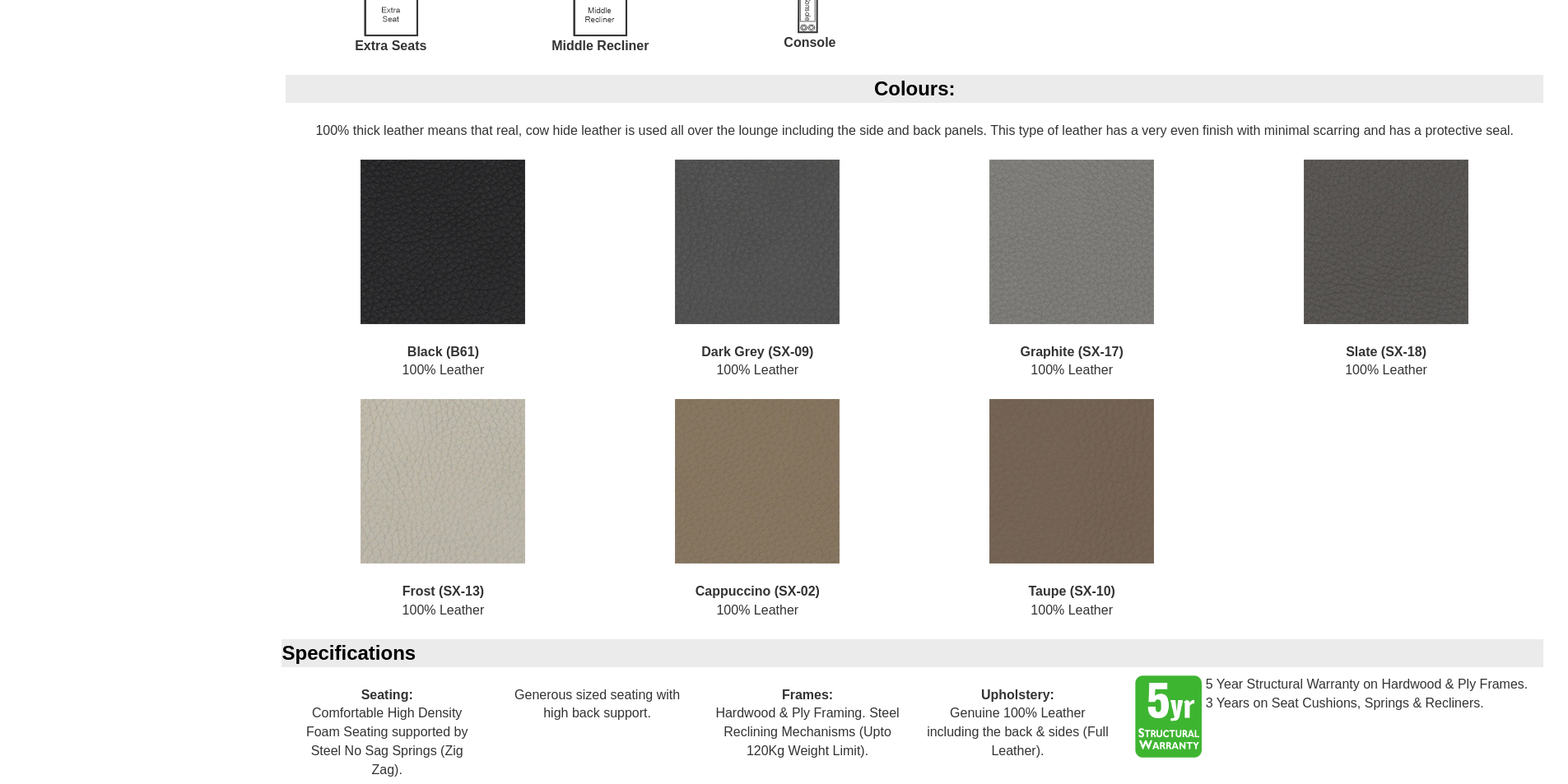
scroll to position [2551, 0]
click at [1073, 511] on img at bounding box center [1071, 480] width 165 height 165
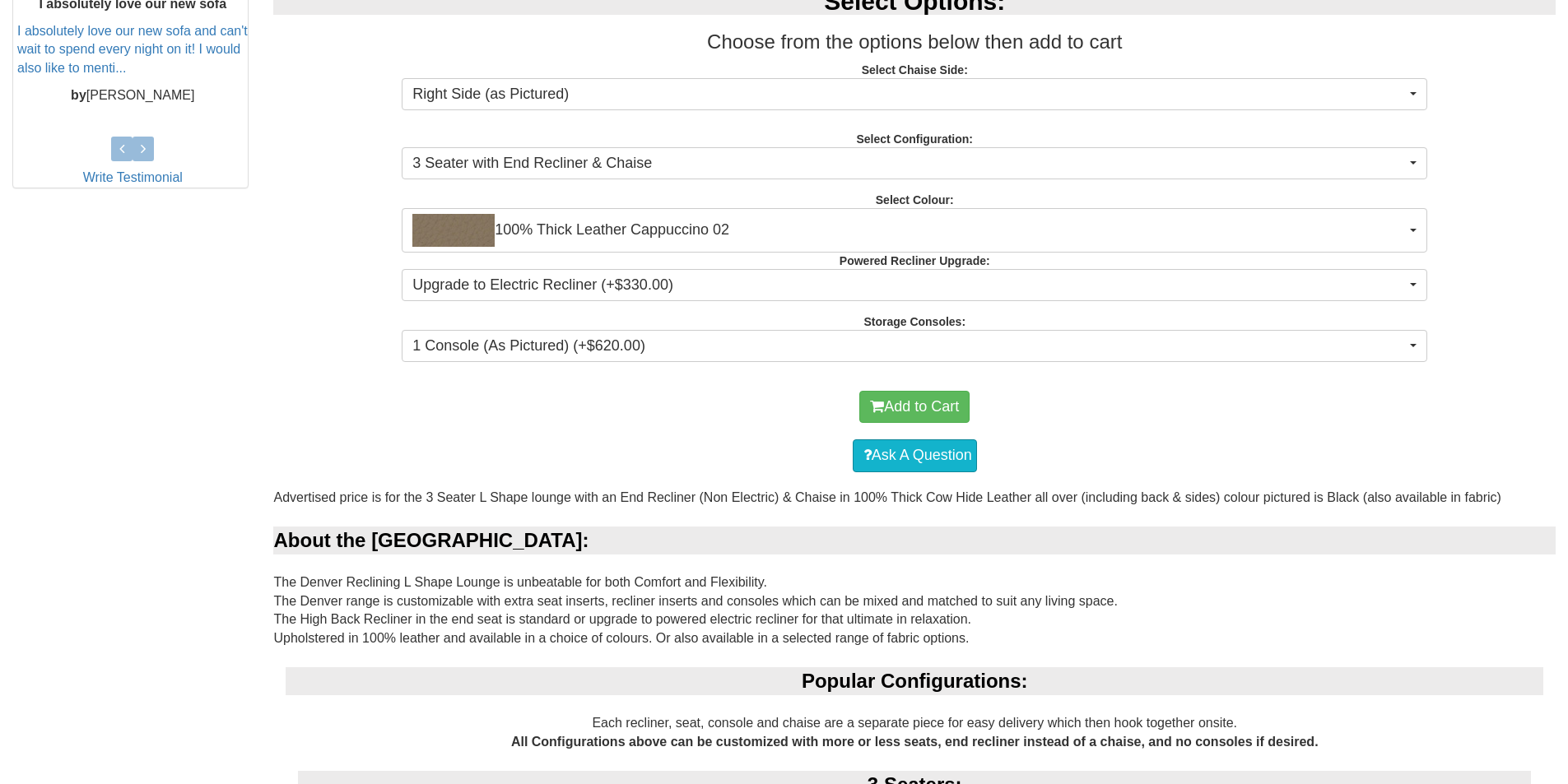
scroll to position [658, 0]
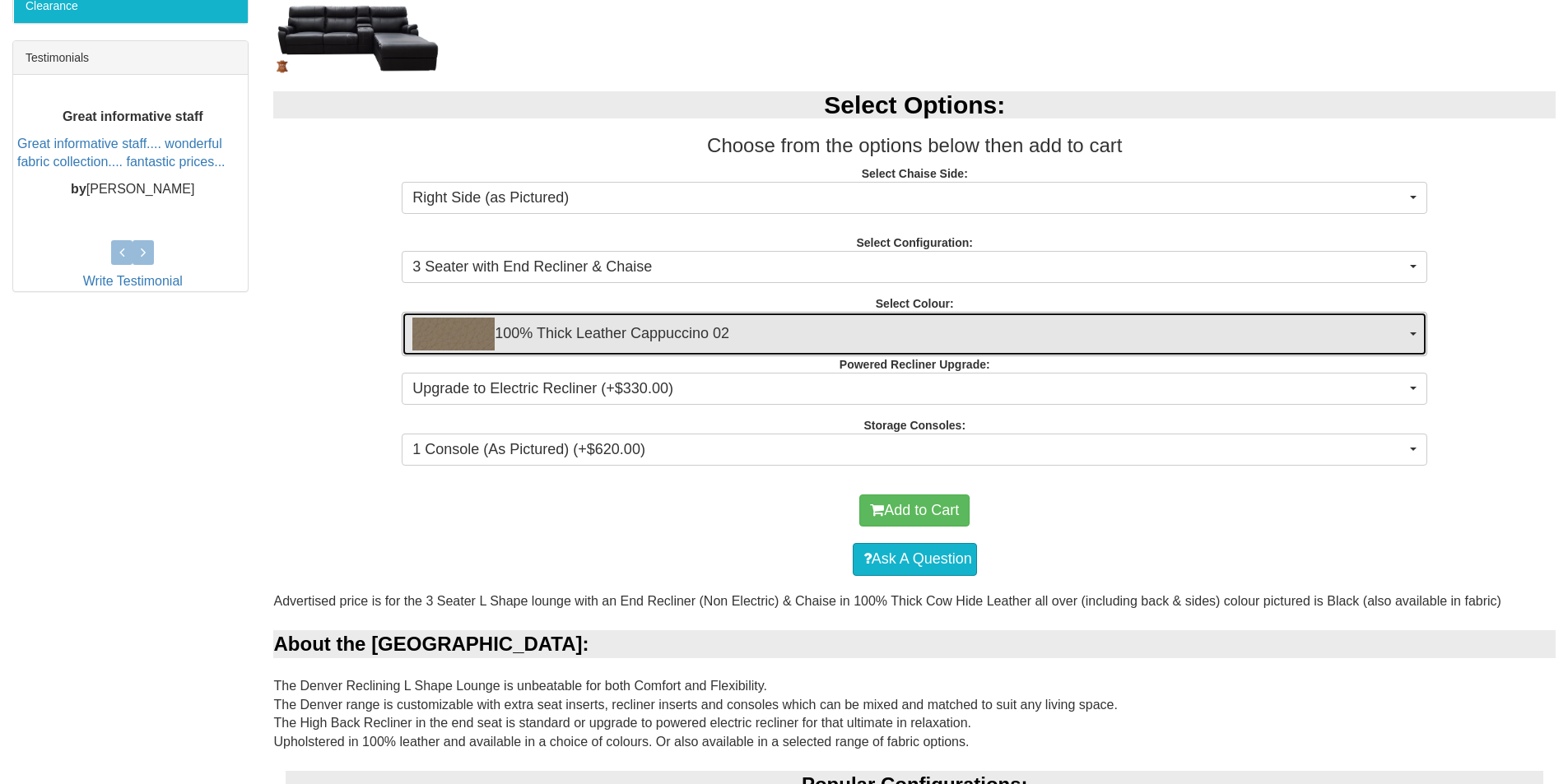
click at [838, 336] on span "100% Thick Leather Cappuccino 02" at bounding box center [909, 334] width 993 height 33
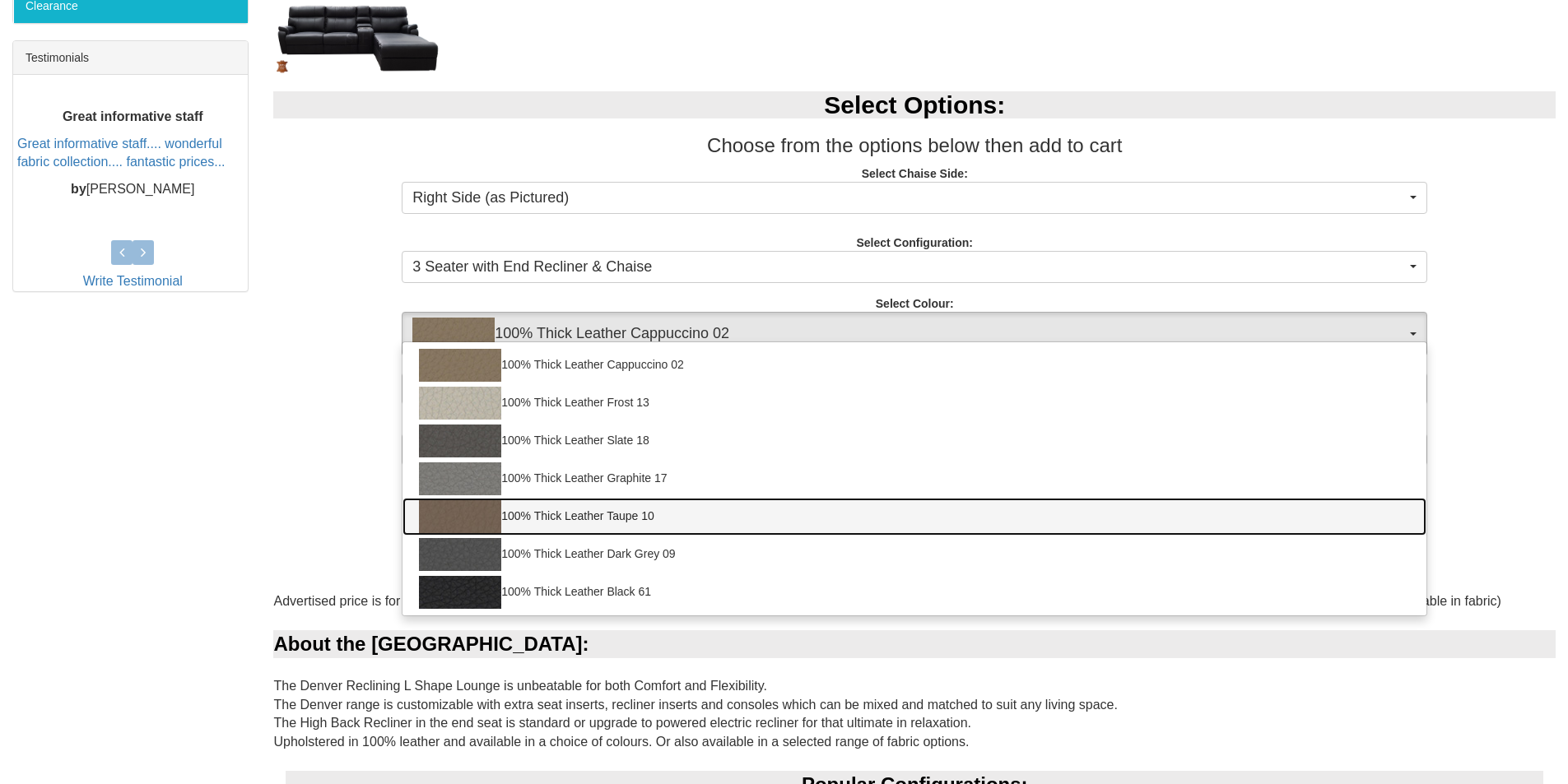
click at [629, 523] on link "100% Thick Leather Taupe 10" at bounding box center [914, 517] width 1024 height 38
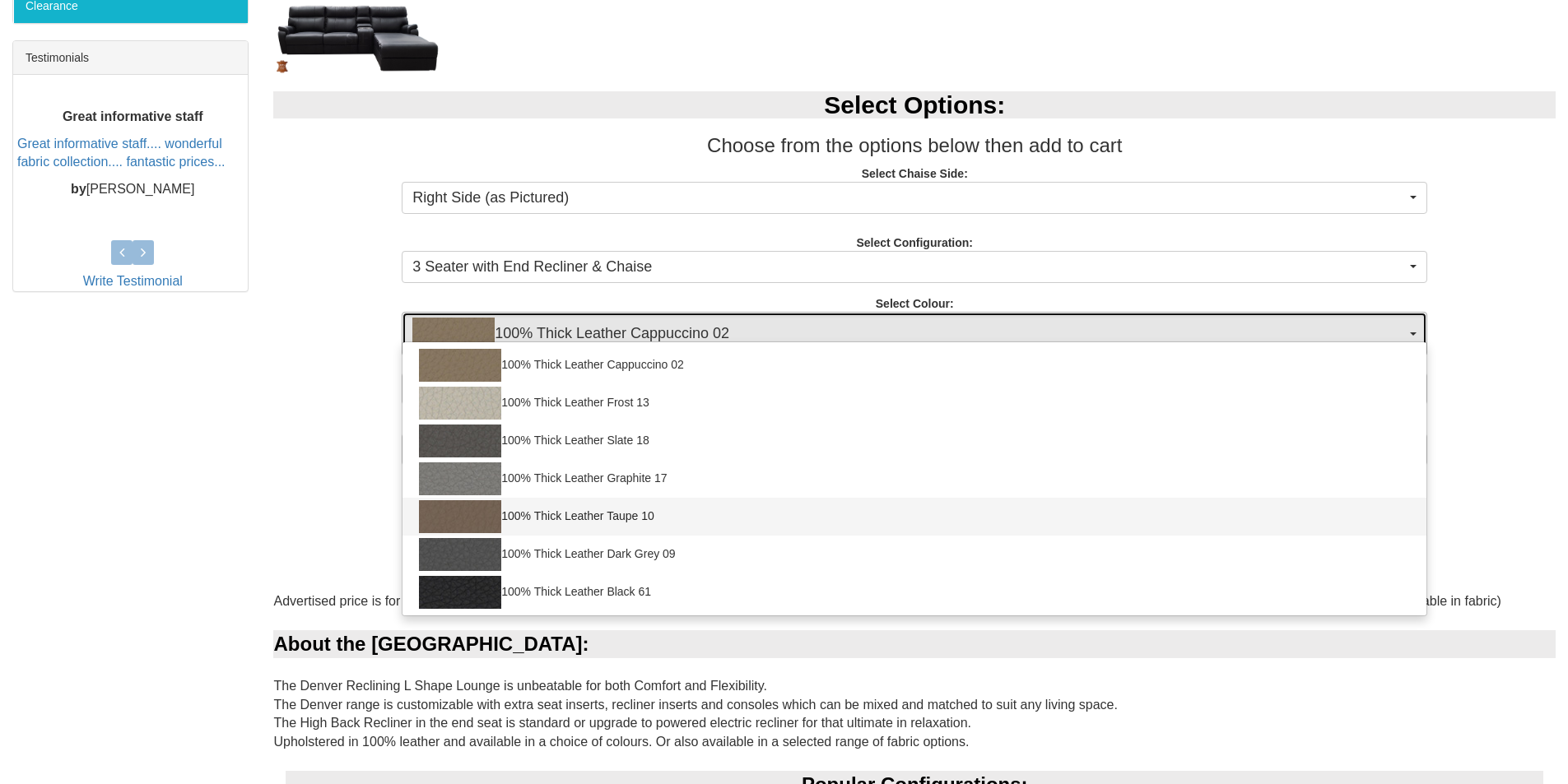
select select "1947"
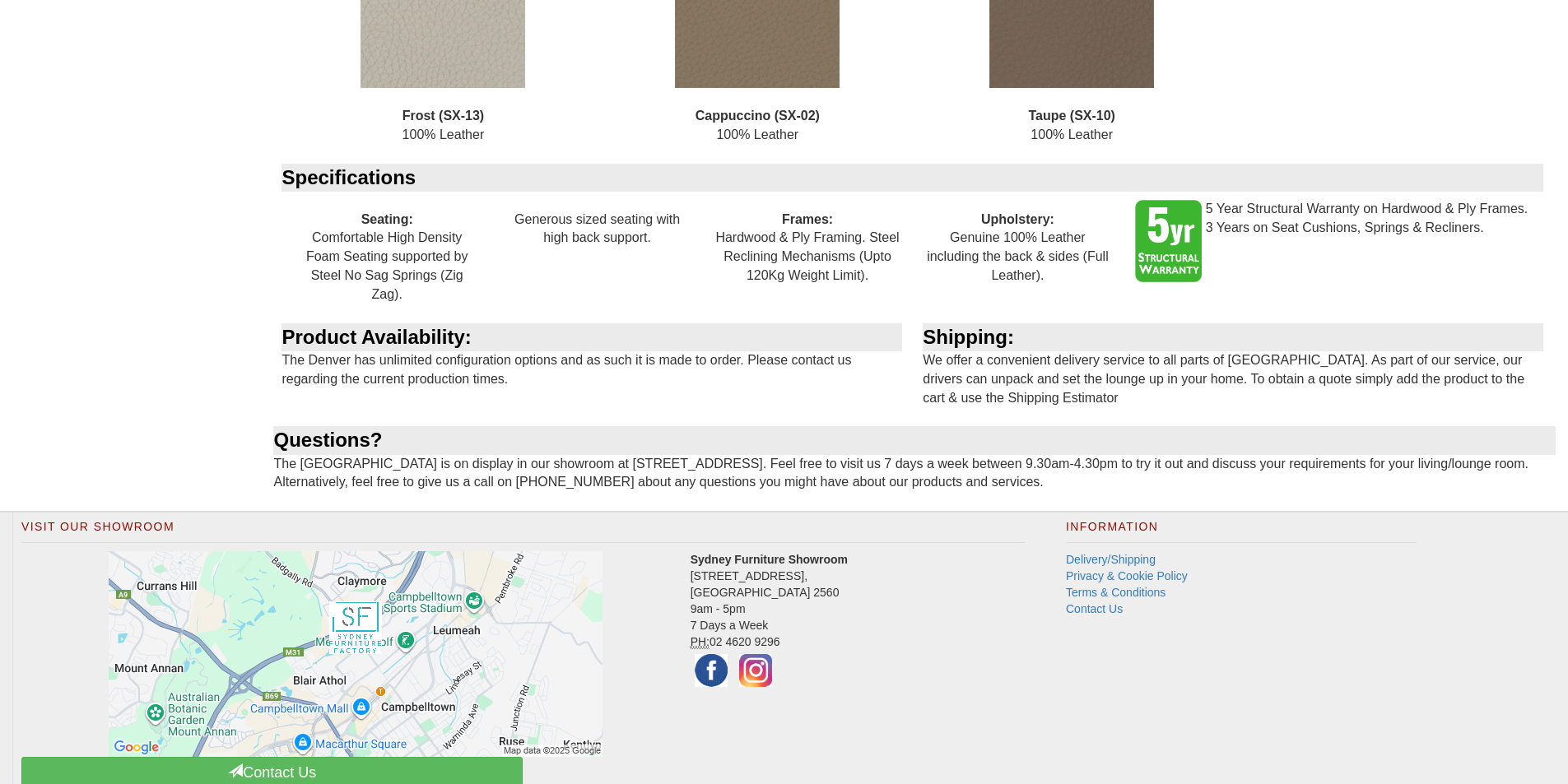
scroll to position [3100, 0]
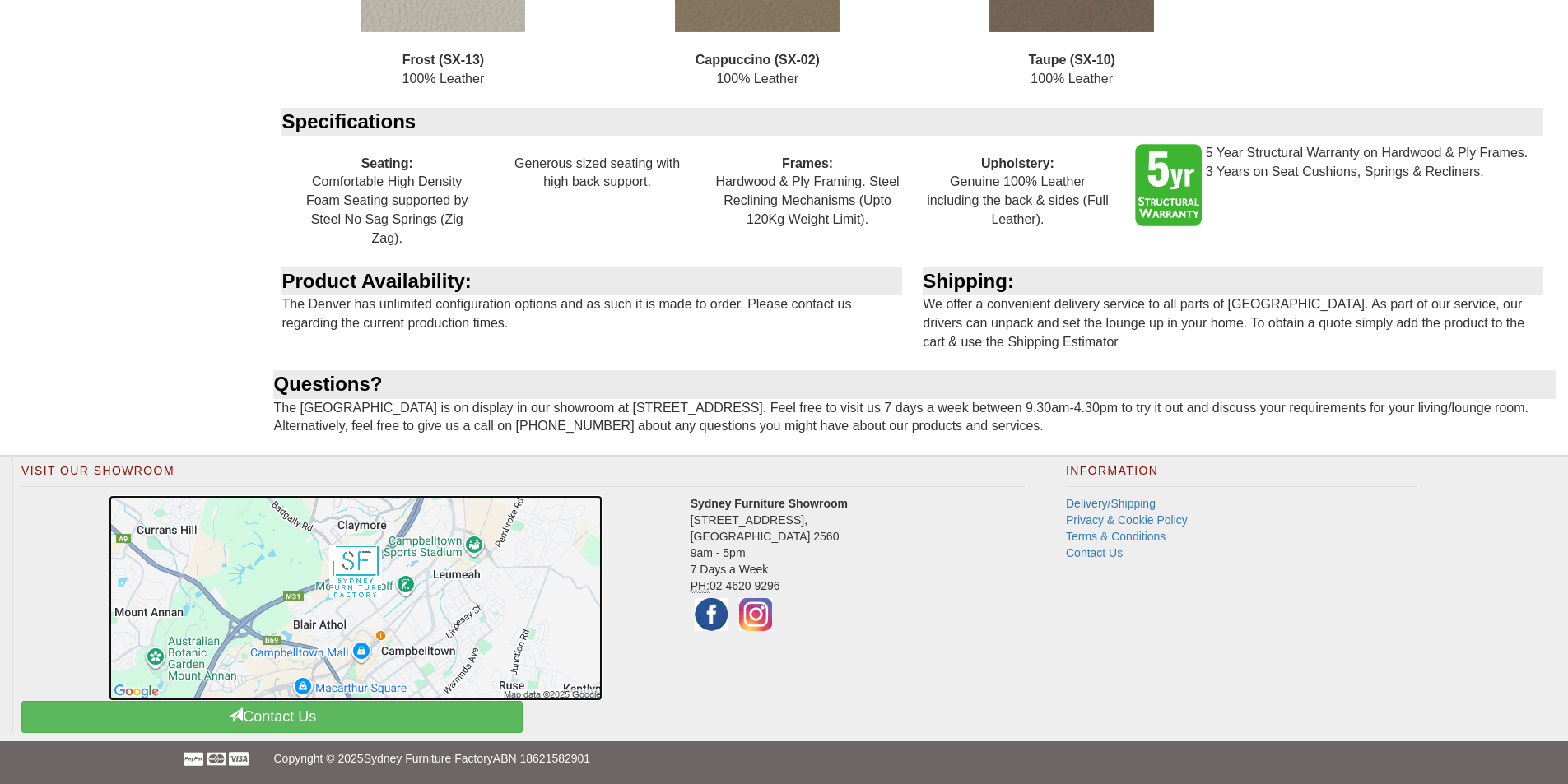
click at [368, 531] on img at bounding box center [355, 598] width 494 height 206
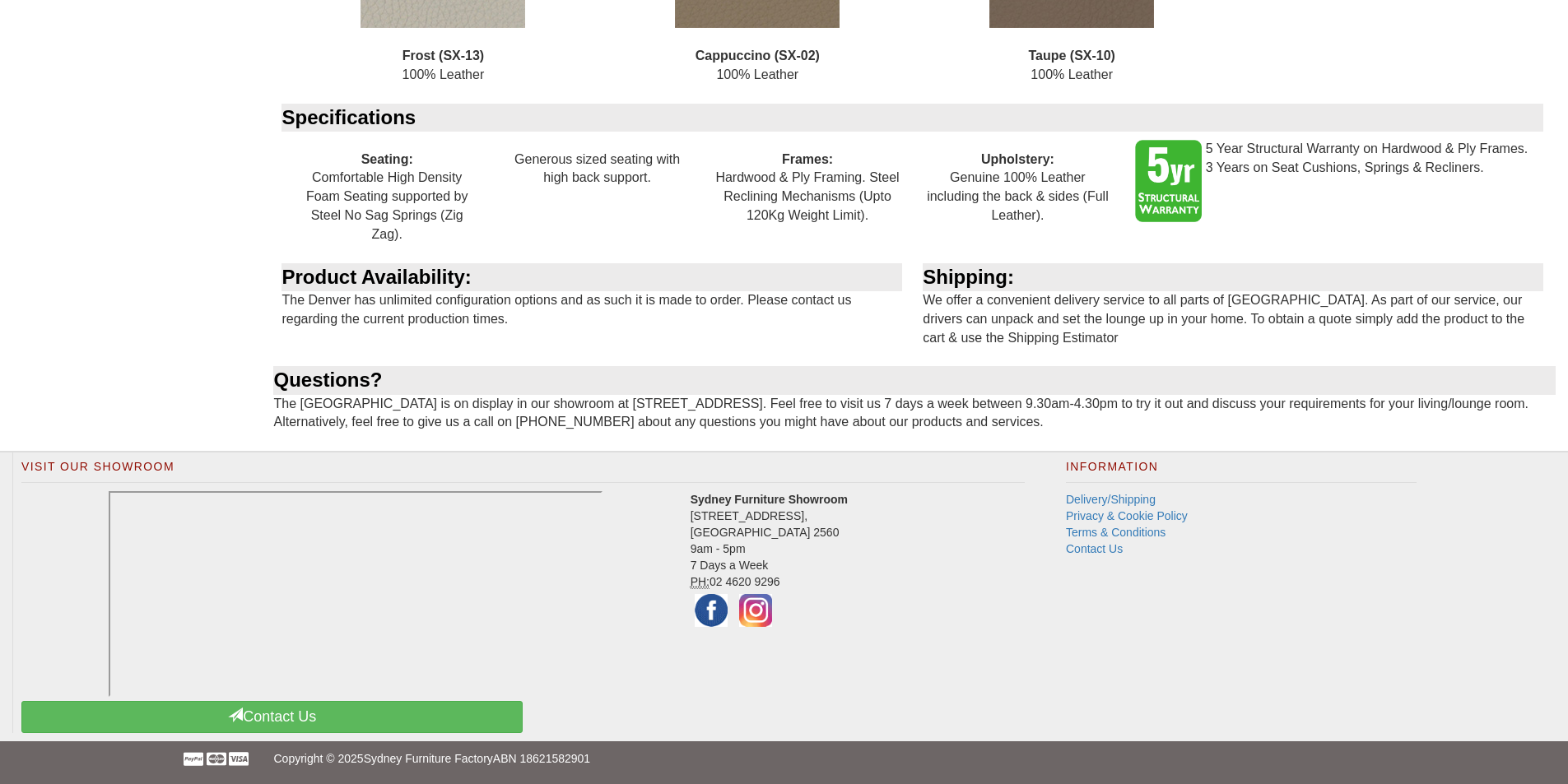
scroll to position [3104, 0]
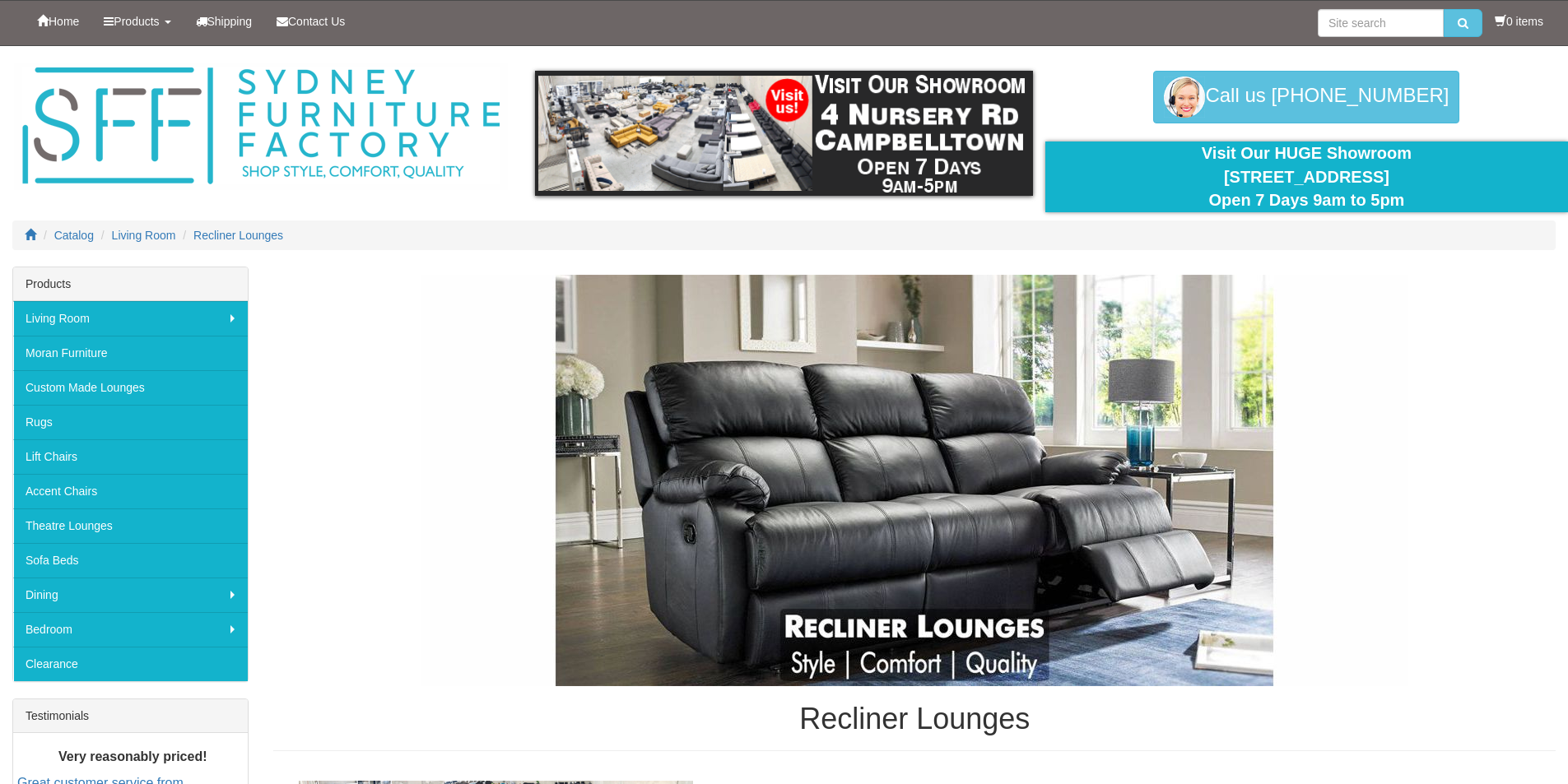
scroll to position [2963, 0]
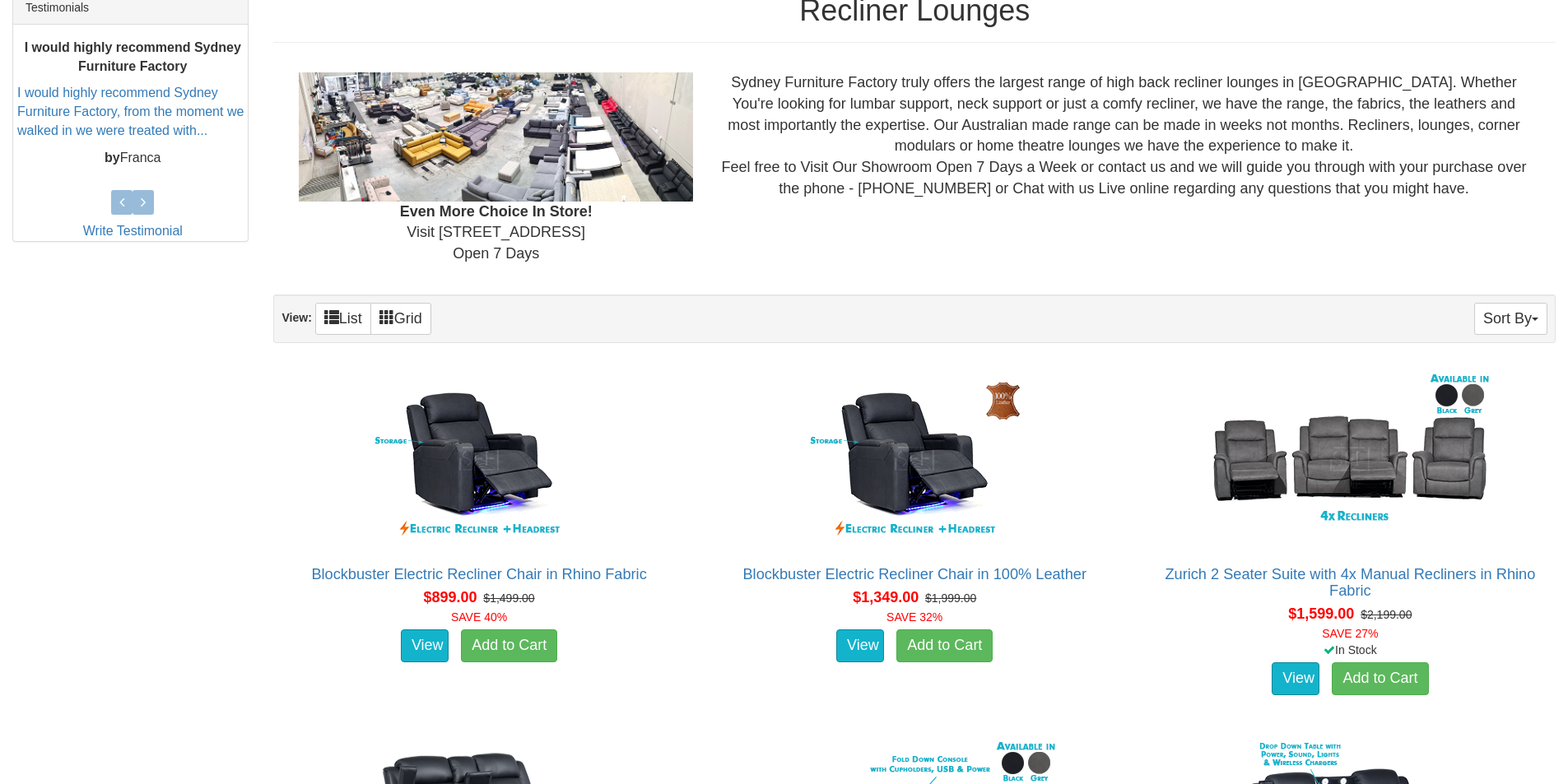
scroll to position [741, 0]
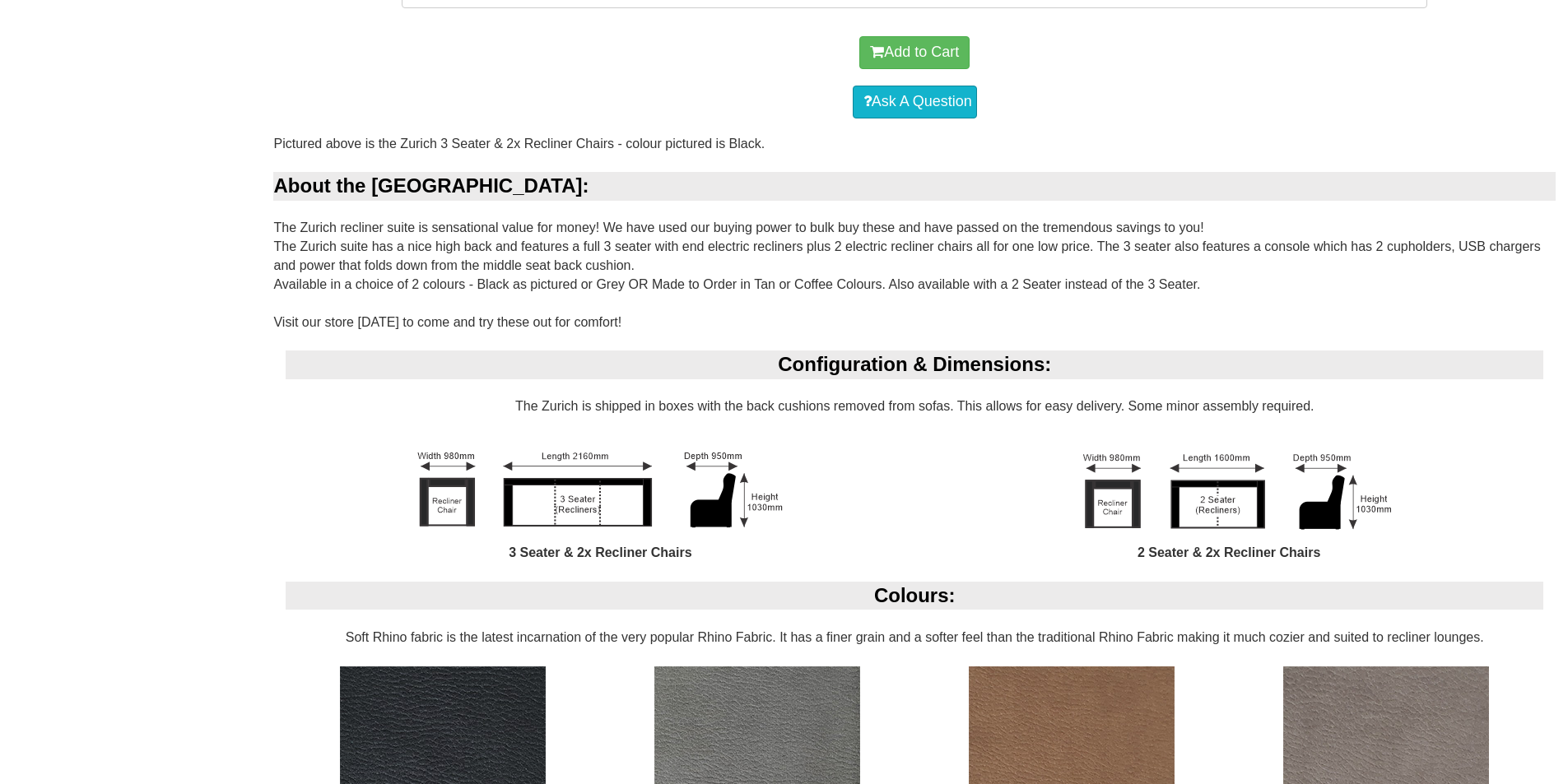
scroll to position [412, 0]
